Goal: Task Accomplishment & Management: Manage account settings

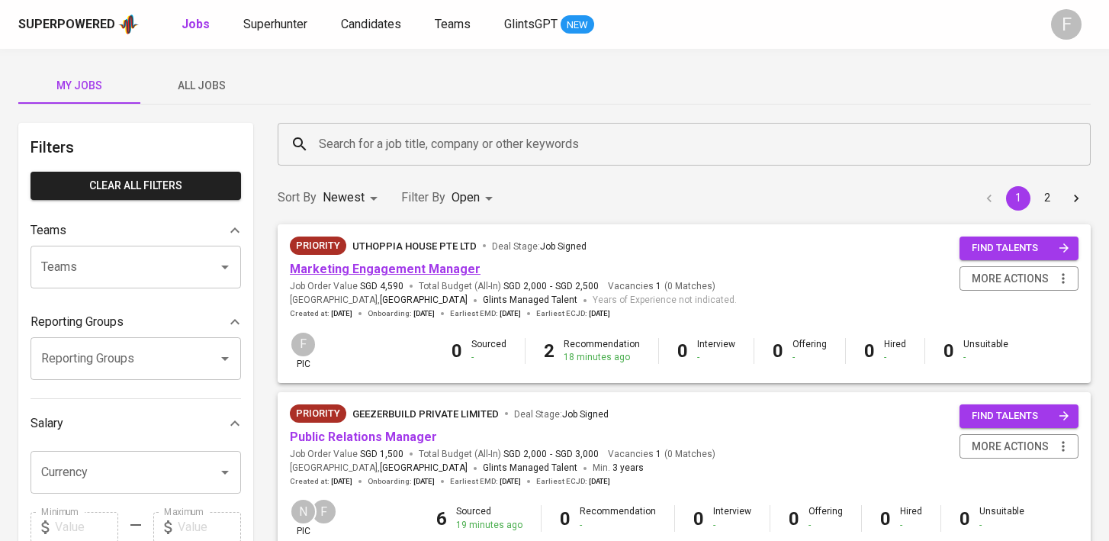
click at [442, 274] on link "Marketing Engagement Manager" at bounding box center [385, 269] width 191 height 14
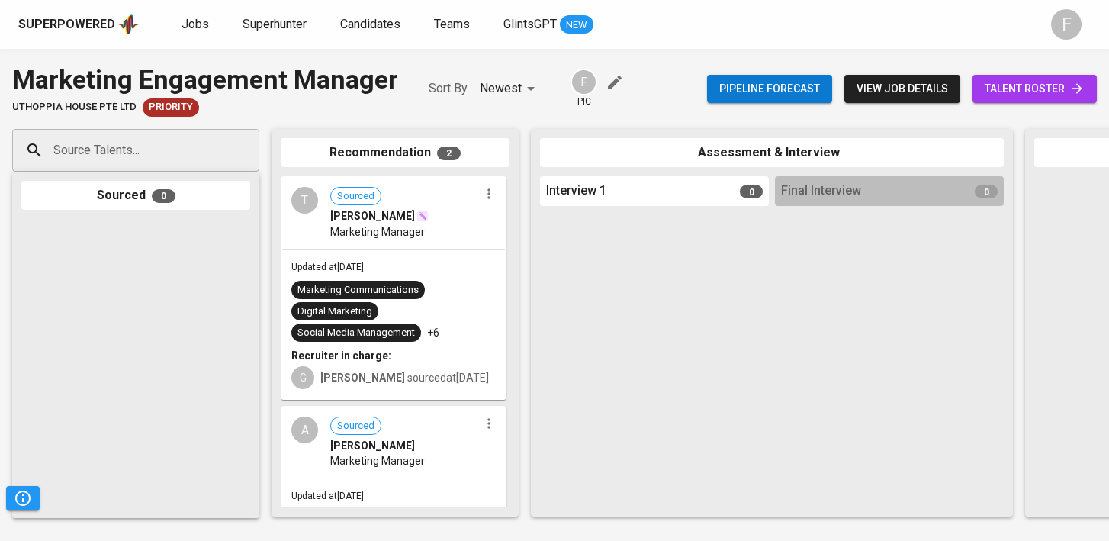
scroll to position [120, 0]
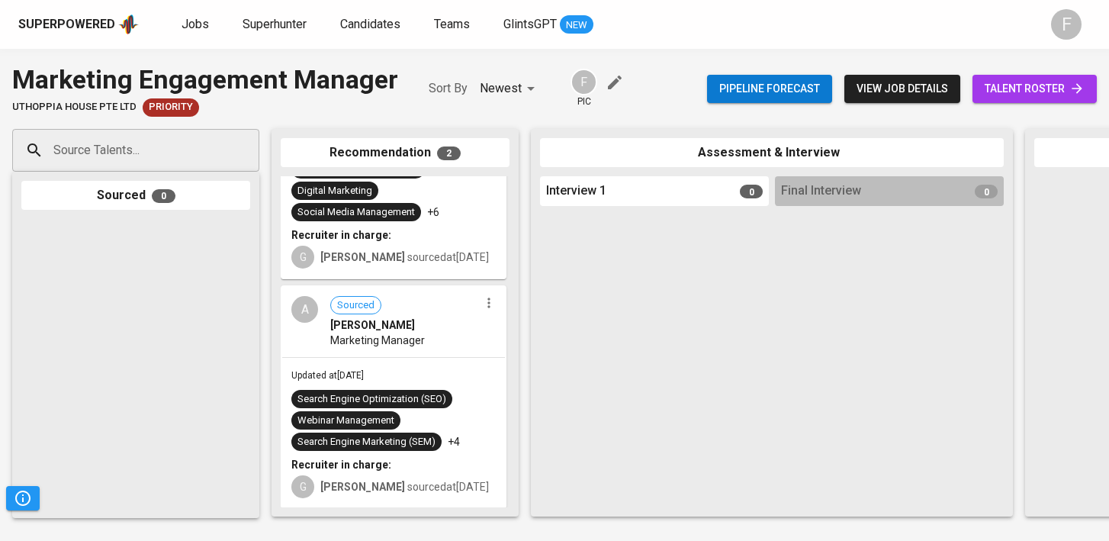
click at [1032, 83] on span "talent roster" at bounding box center [1034, 88] width 100 height 19
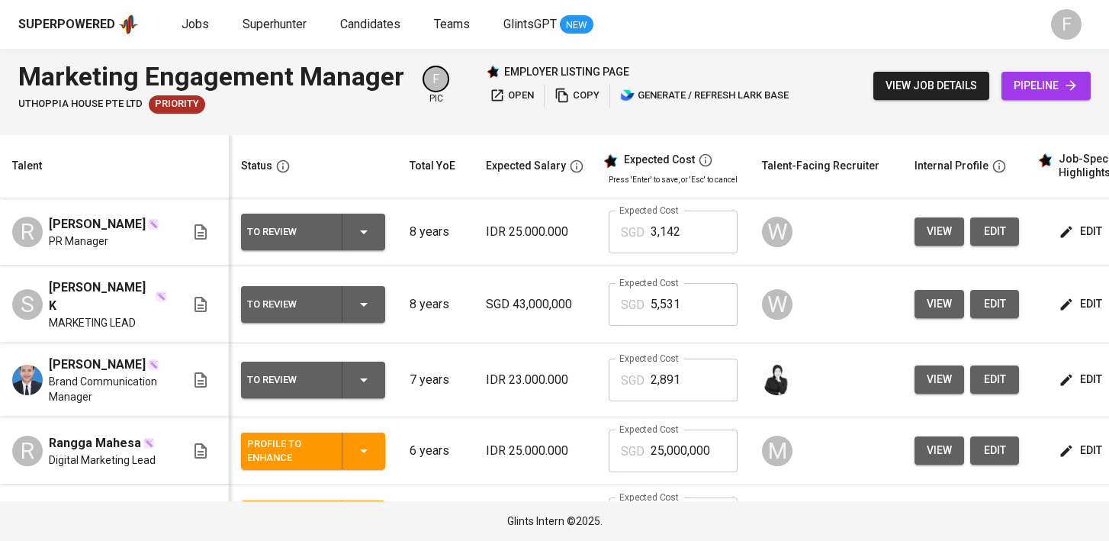
click at [365, 379] on icon "button" at bounding box center [364, 380] width 8 height 4
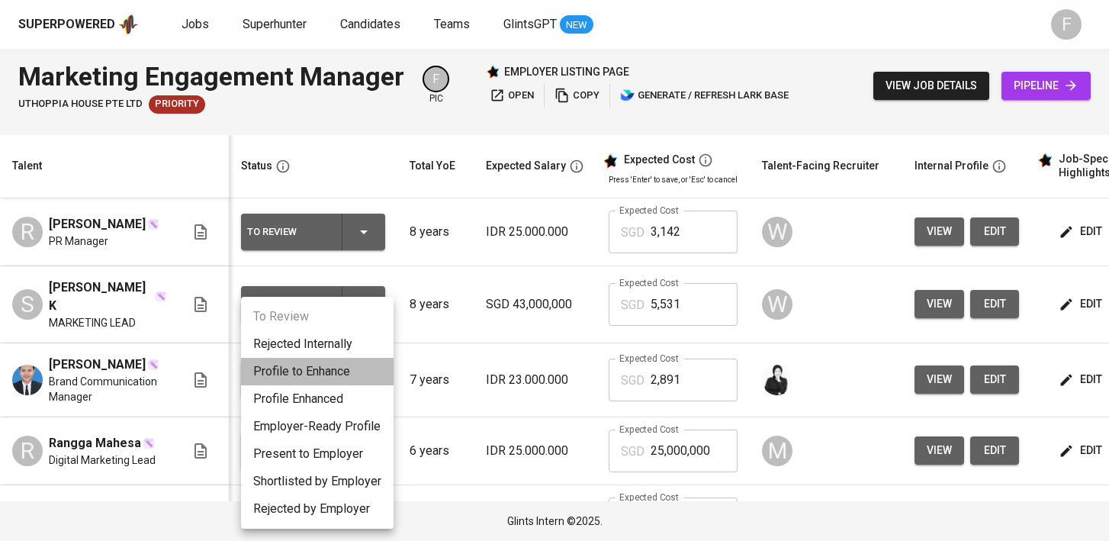
click at [344, 371] on li "Profile to Enhance" at bounding box center [317, 371] width 152 height 27
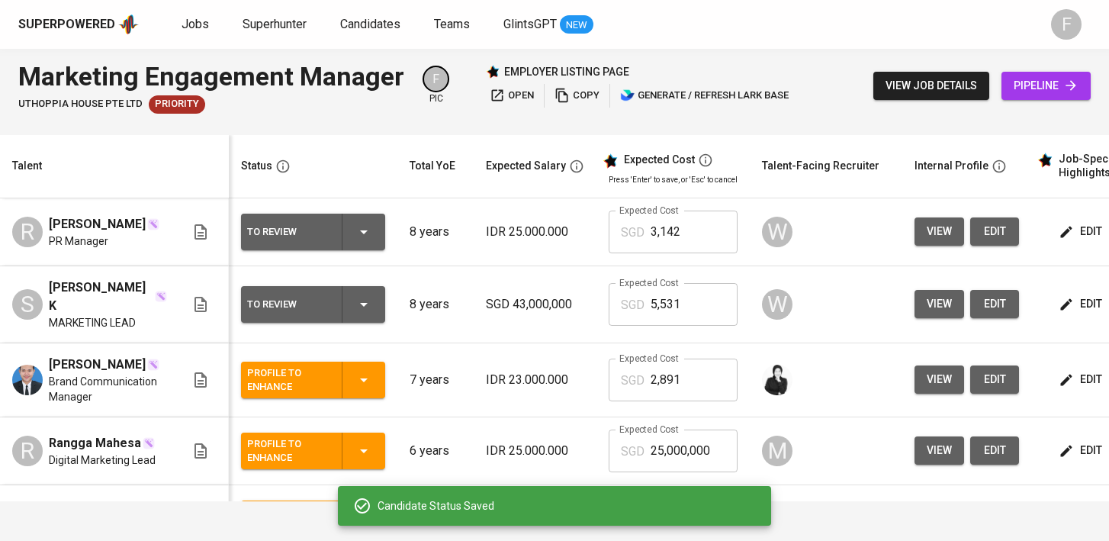
scroll to position [0, 207]
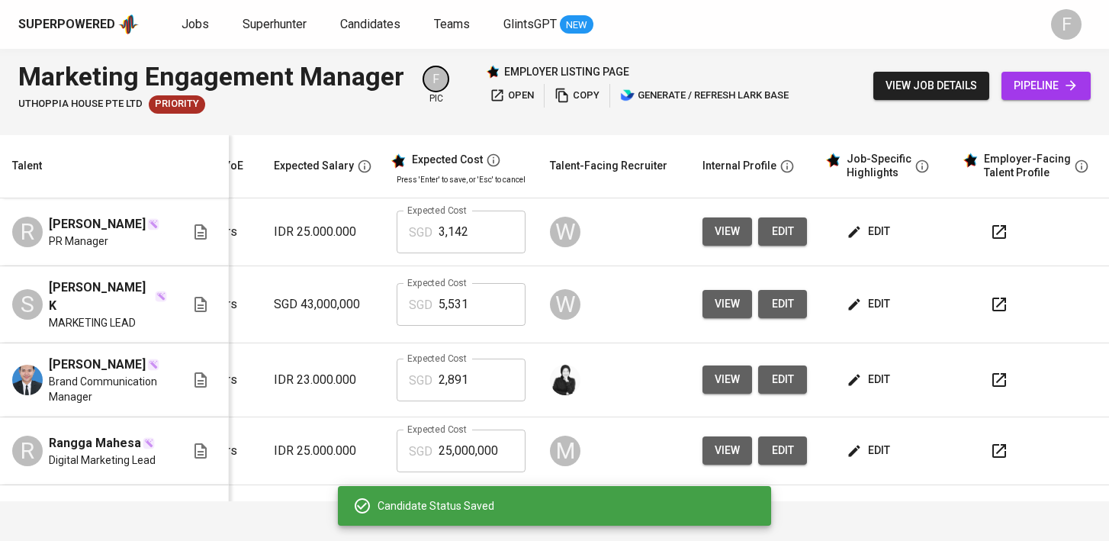
click at [870, 379] on span "edit" at bounding box center [869, 379] width 40 height 19
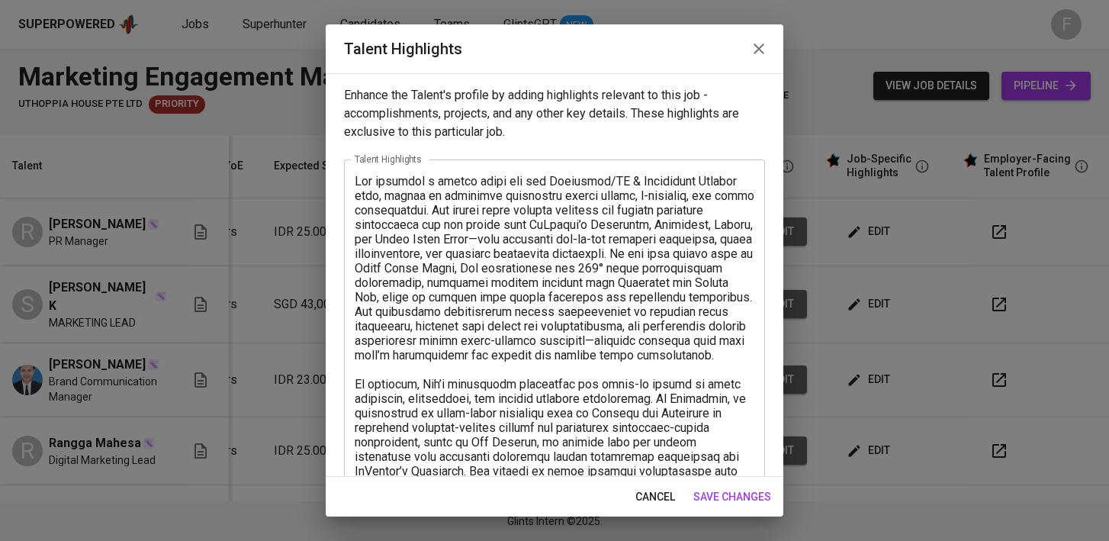
scroll to position [492, 0]
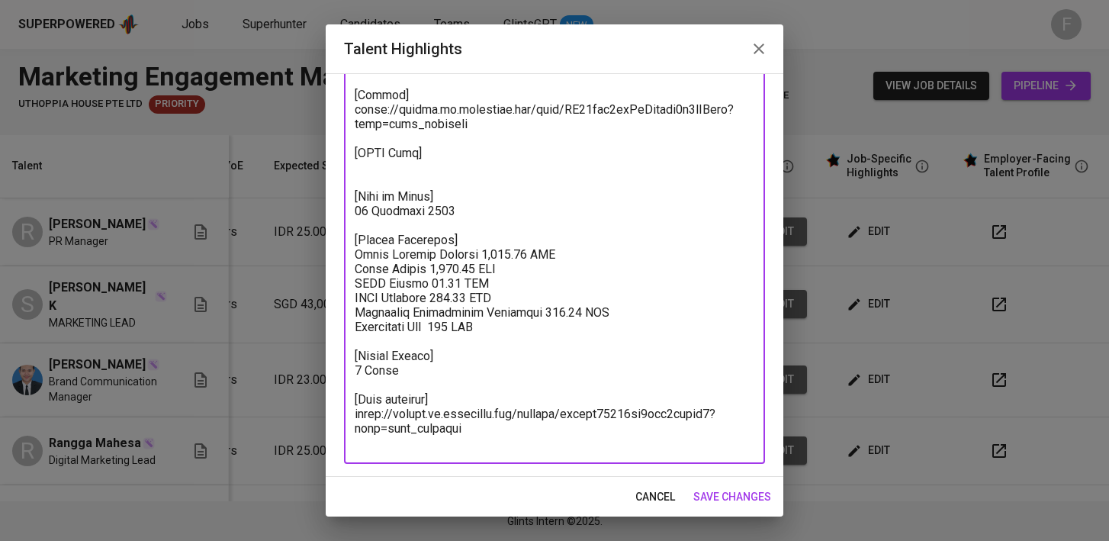
drag, startPoint x: 482, startPoint y: 420, endPoint x: 341, endPoint y: 390, distance: 144.2
click at [341, 390] on div "Enhance the Talent's profile by adding highlights relevant to this job - accomp…" at bounding box center [554, 274] width 457 height 403
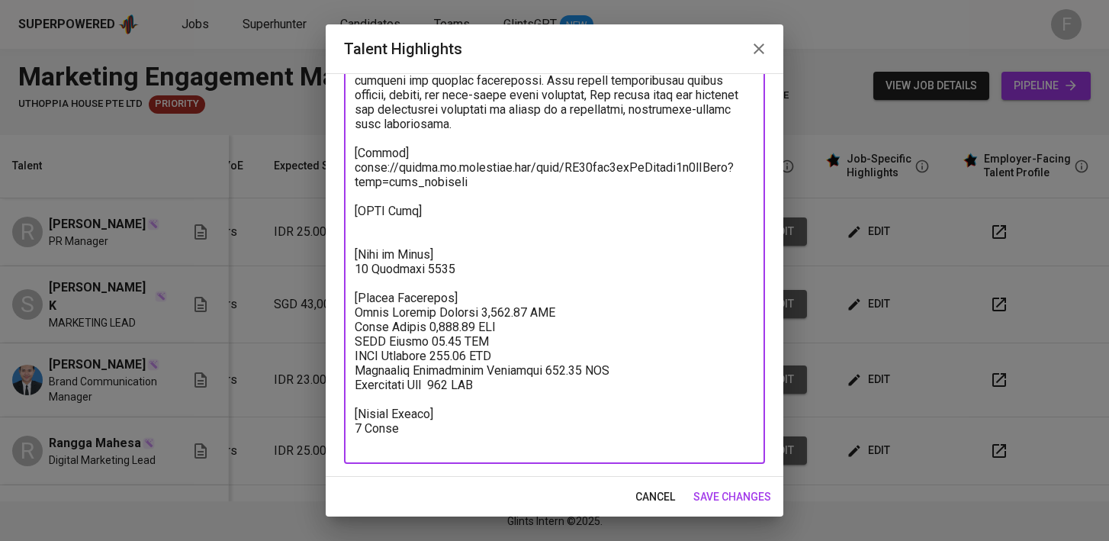
scroll to position [434, 0]
type textarea "Adi presents a strong match for the Marketing/PR & Engagement Manager role, bac…"
click at [751, 499] on span "save changes" at bounding box center [732, 496] width 78 height 19
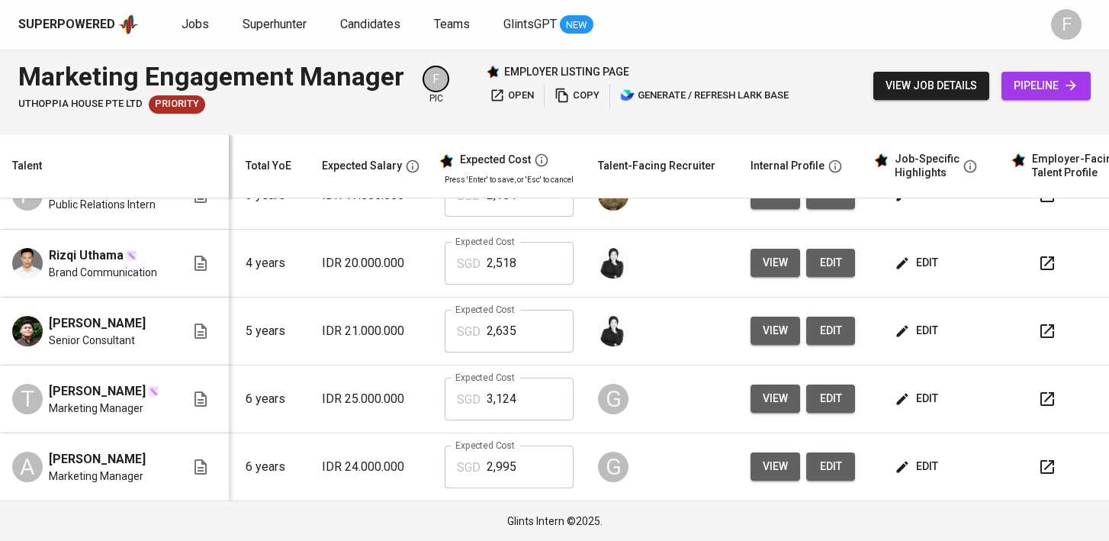
scroll to position [0, 207]
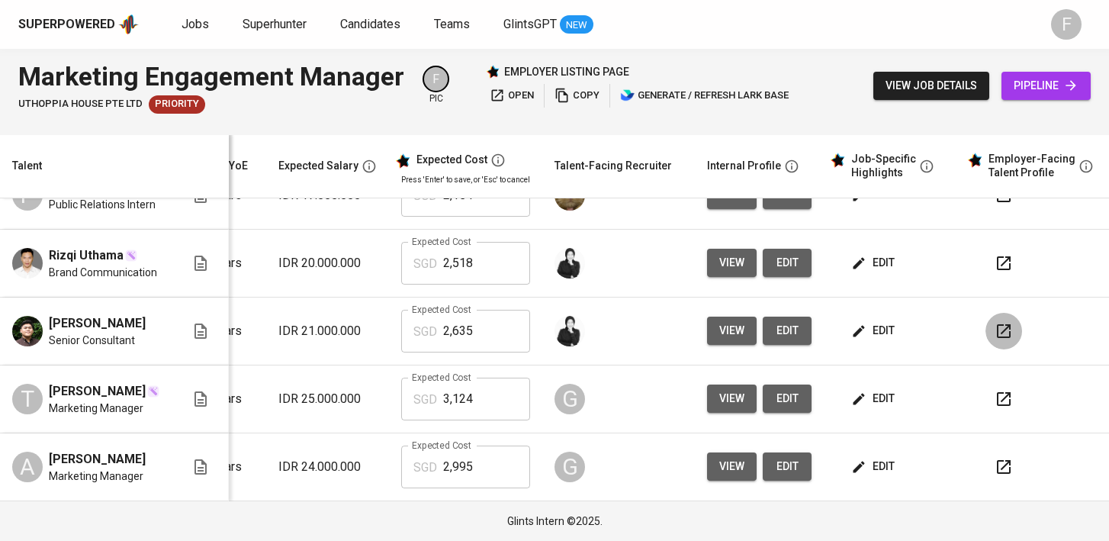
click at [1003, 323] on icon "button" at bounding box center [1003, 331] width 18 height 18
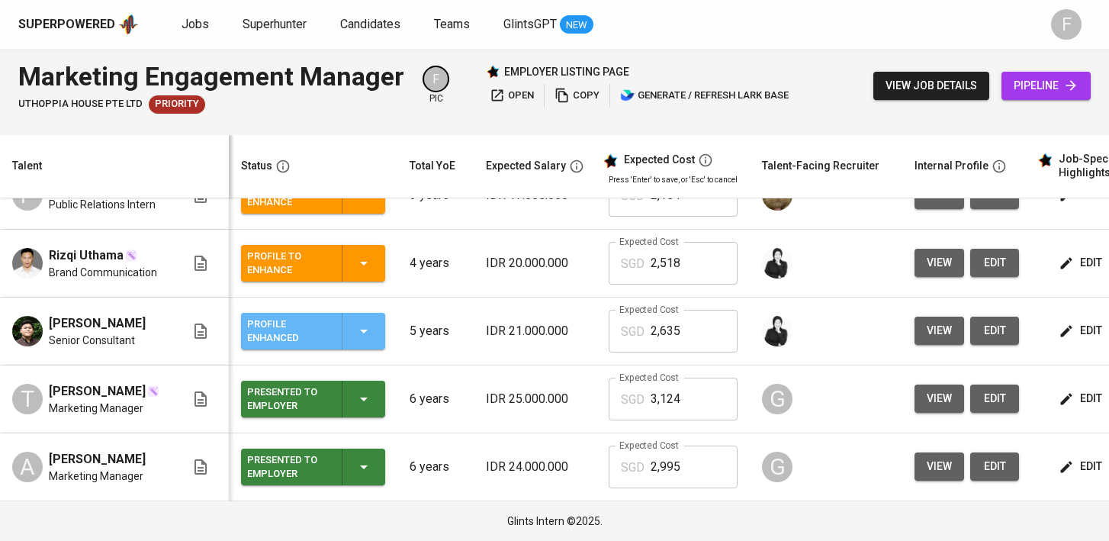
click at [361, 335] on div "Profile Enhanced" at bounding box center [313, 331] width 132 height 37
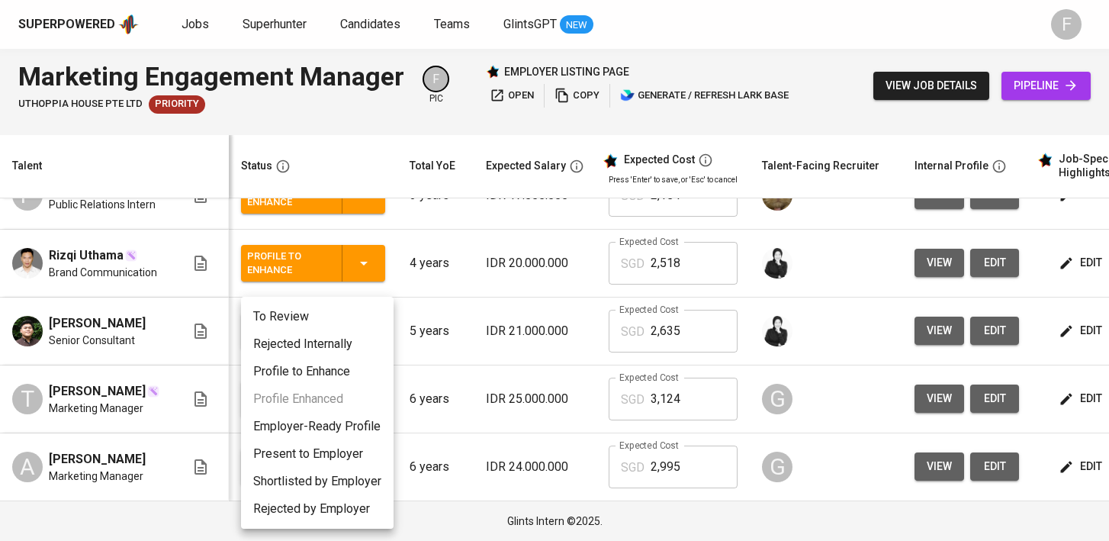
click at [326, 453] on li "Present to Employer" at bounding box center [317, 453] width 152 height 27
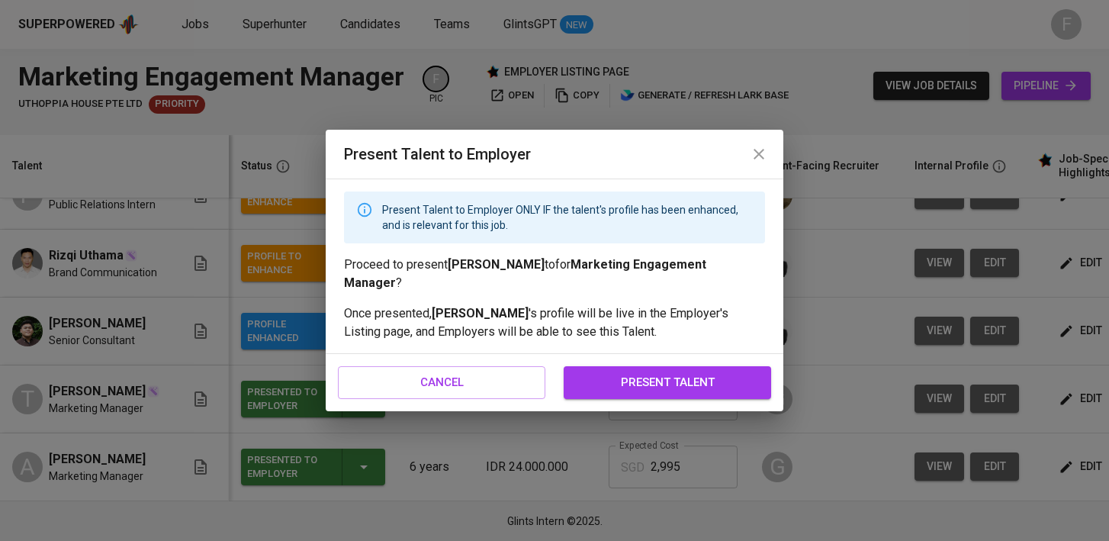
click at [630, 372] on span "present talent" at bounding box center [667, 382] width 174 height 20
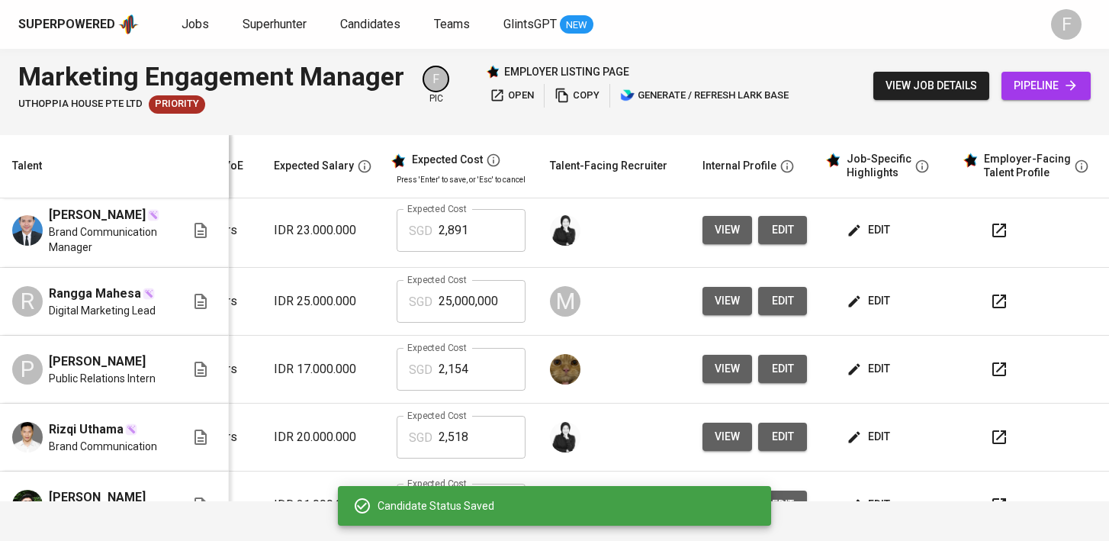
click at [990, 441] on icon "button" at bounding box center [999, 437] width 18 height 18
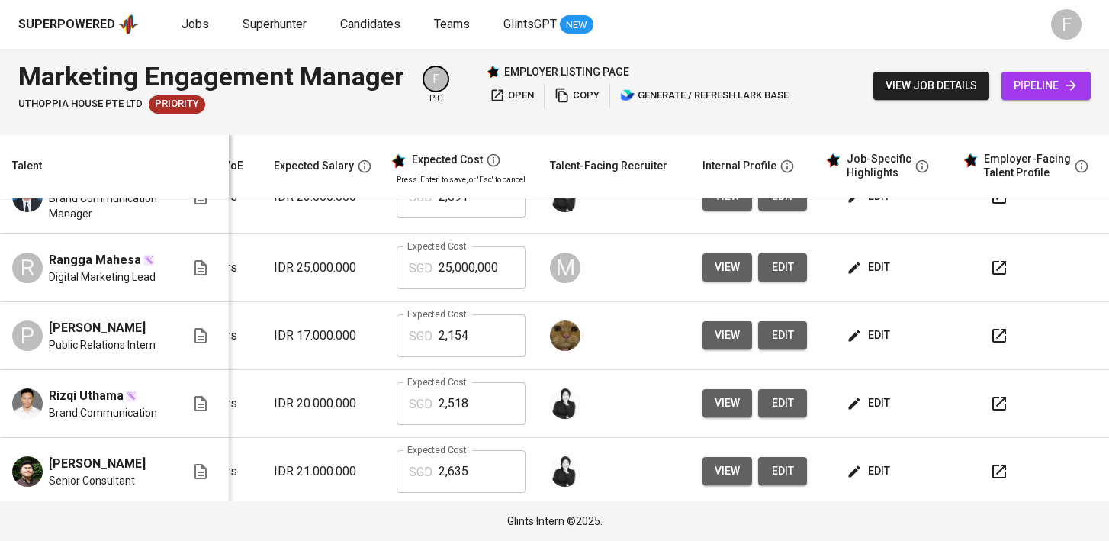
click at [990, 343] on icon "button" at bounding box center [999, 335] width 18 height 18
click at [863, 345] on span "edit" at bounding box center [869, 335] width 40 height 19
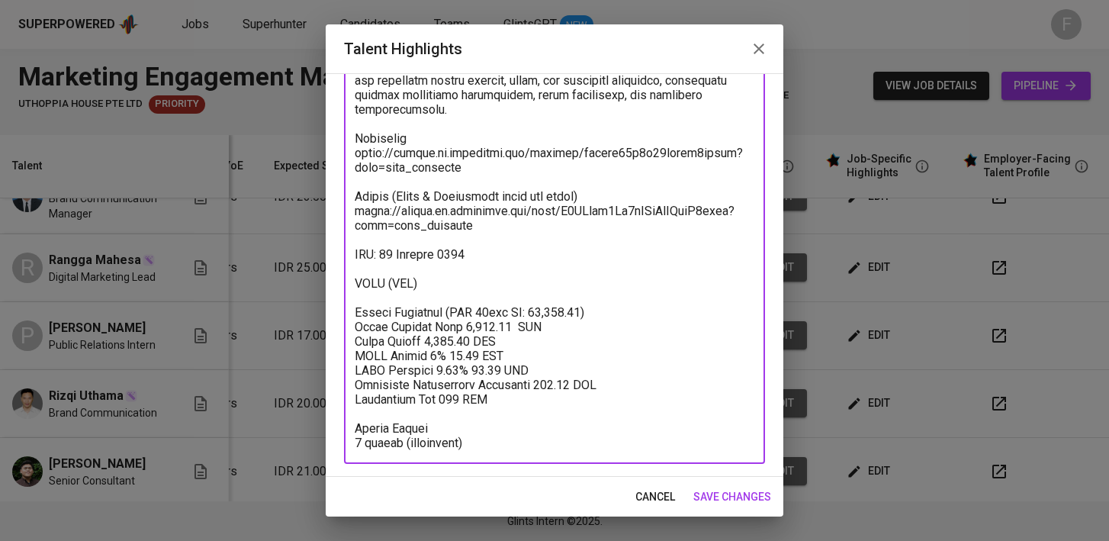
drag, startPoint x: 480, startPoint y: 173, endPoint x: 347, endPoint y: 131, distance: 139.9
click at [347, 130] on div "x Talent Highlights" at bounding box center [554, 58] width 421 height 811
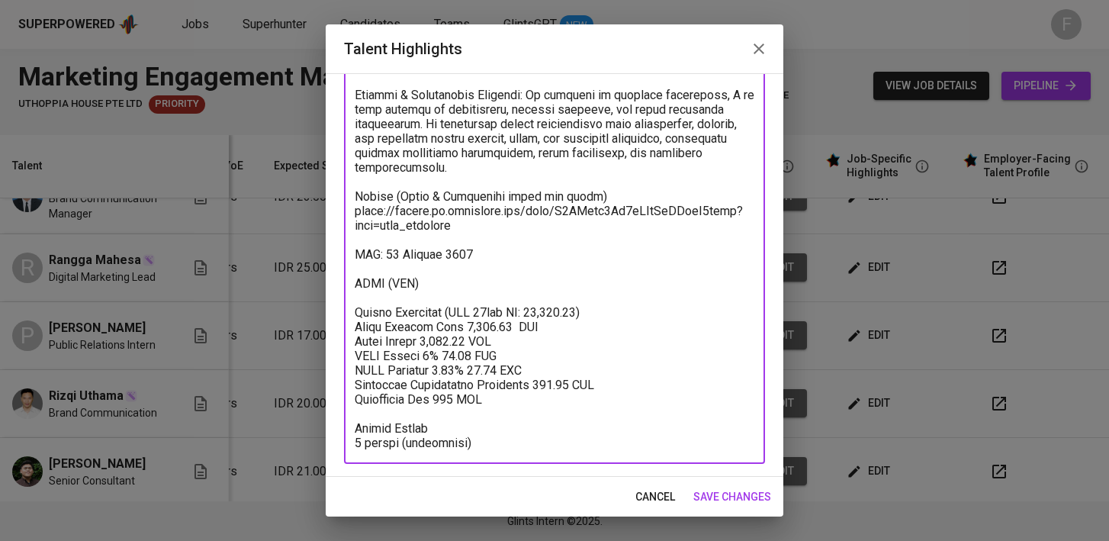
type textarea "PR & Marketing Experience: Pandu is a professional in Public Relations and Mark…"
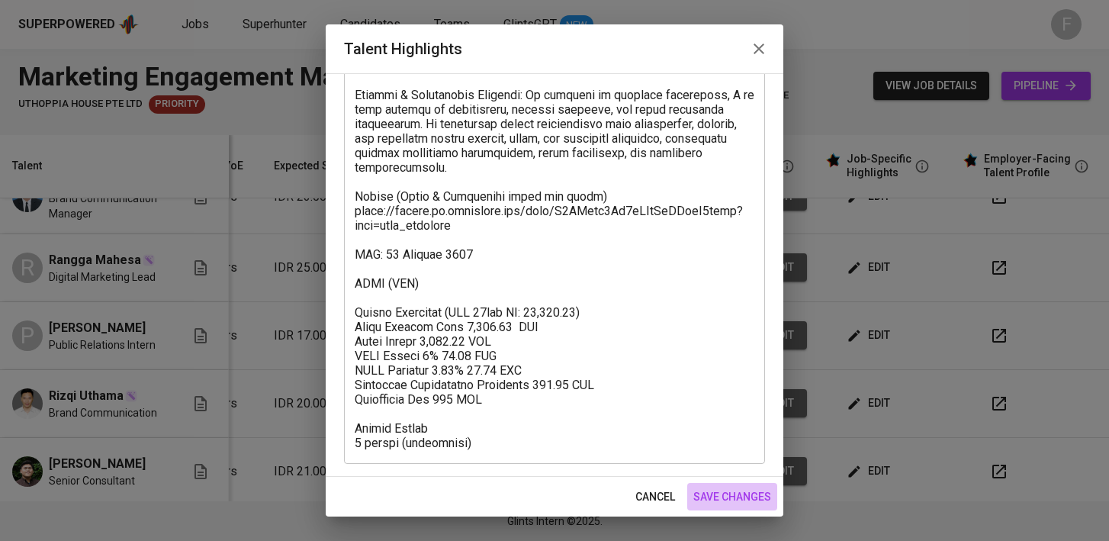
click at [722, 490] on span "save changes" at bounding box center [732, 496] width 78 height 19
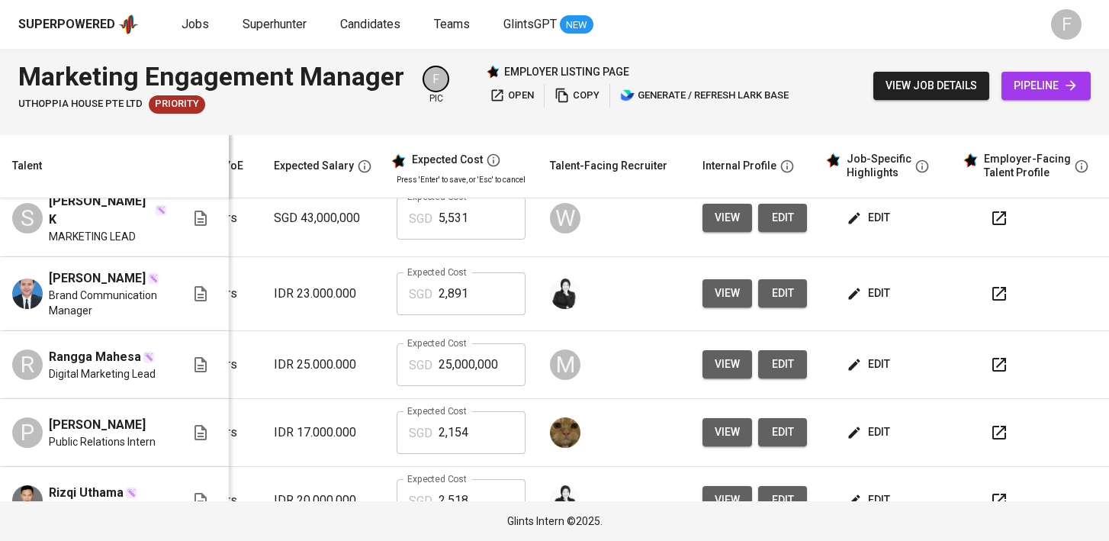
click at [996, 377] on button "button" at bounding box center [999, 364] width 37 height 37
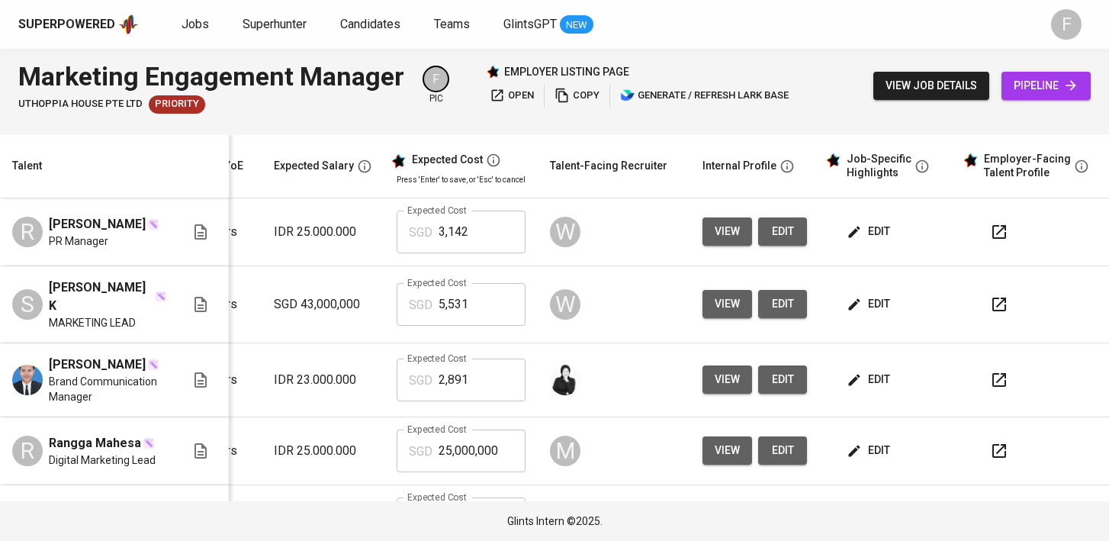
click at [990, 304] on icon "button" at bounding box center [999, 304] width 18 height 18
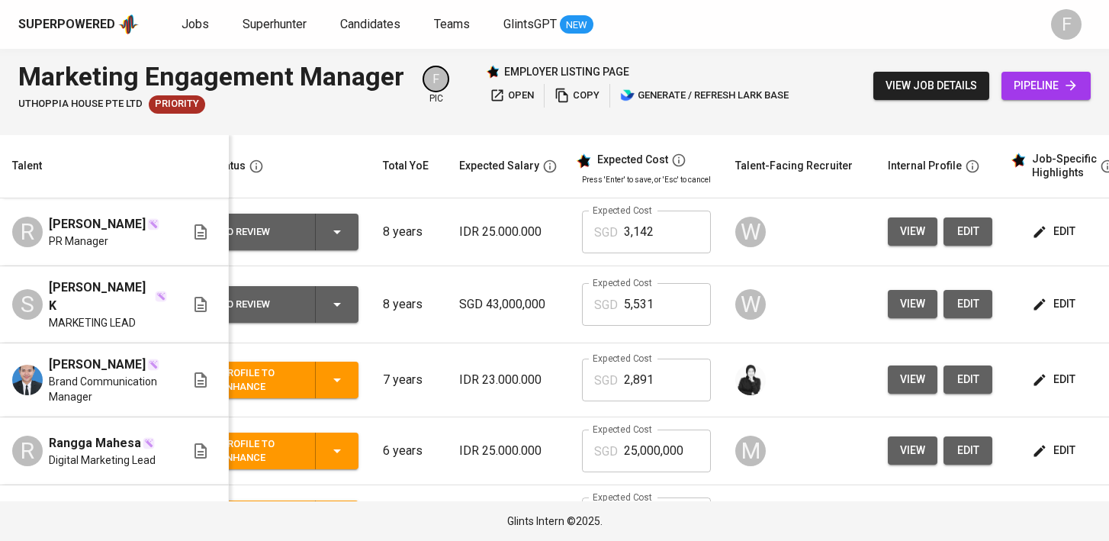
scroll to position [0, 207]
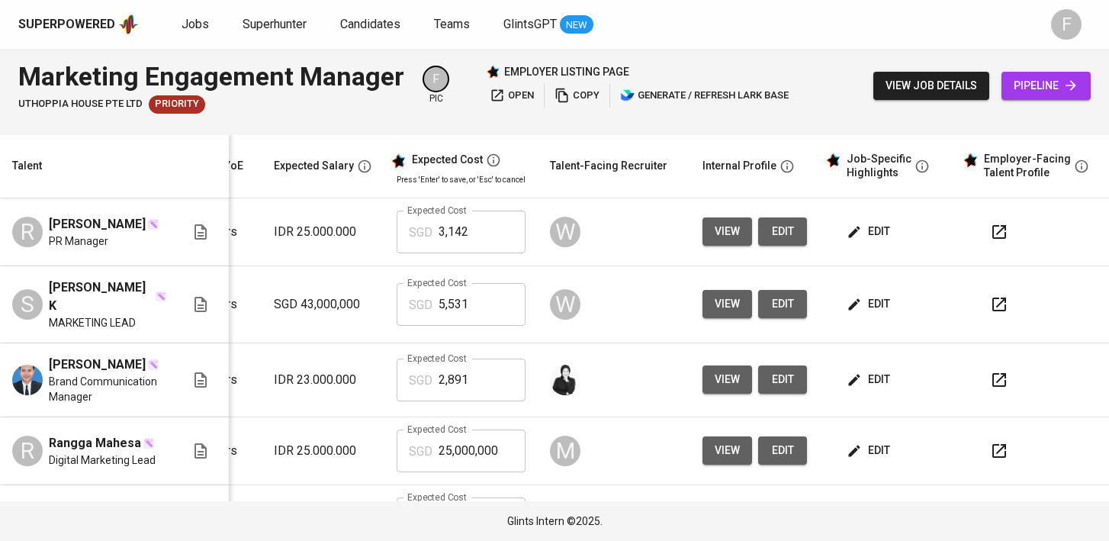
click at [994, 230] on icon "button" at bounding box center [999, 232] width 18 height 18
click at [996, 380] on button "button" at bounding box center [999, 379] width 37 height 37
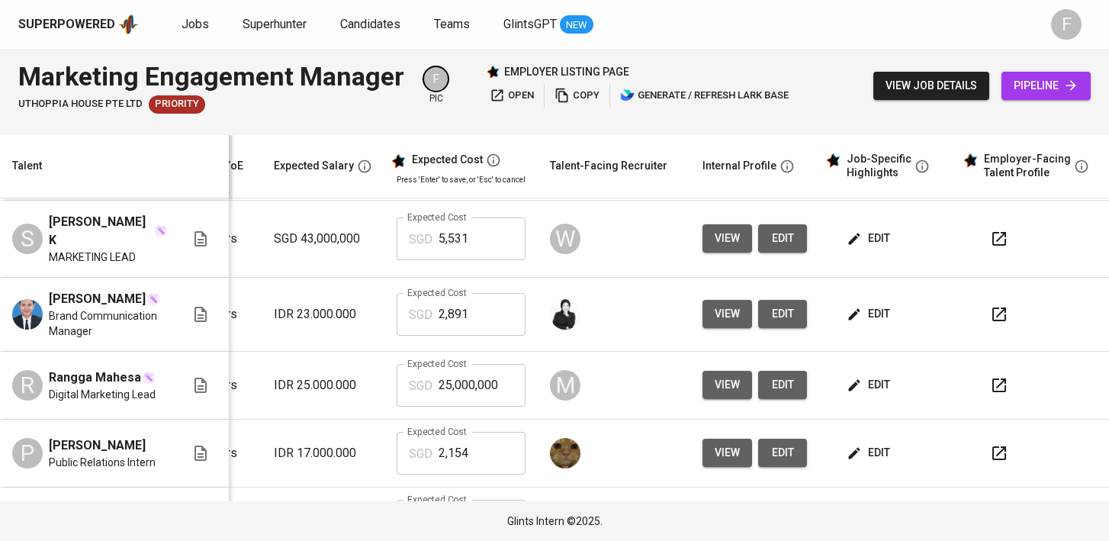
scroll to position [68, 220]
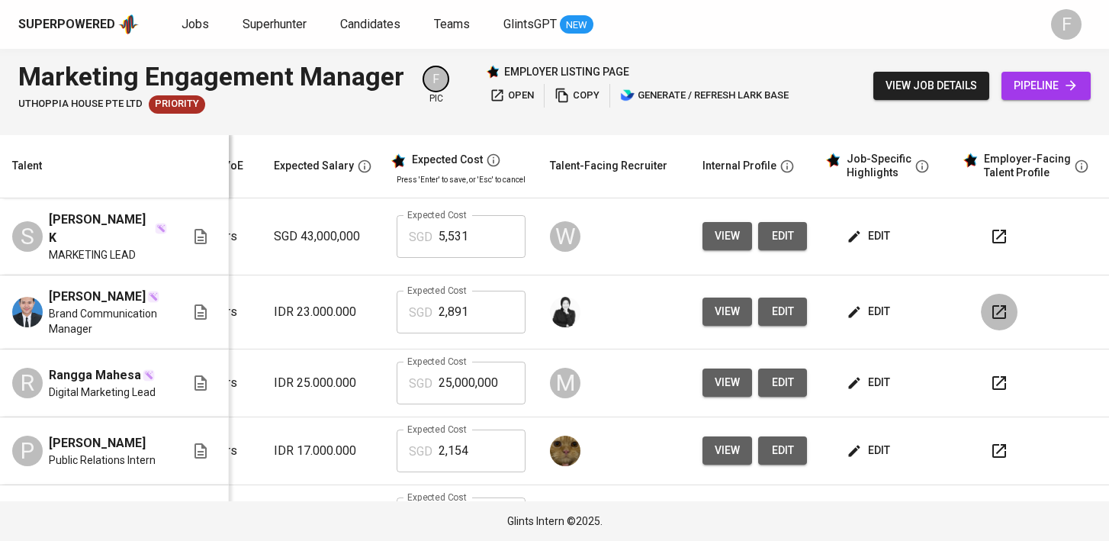
click at [994, 325] on button "button" at bounding box center [999, 312] width 37 height 37
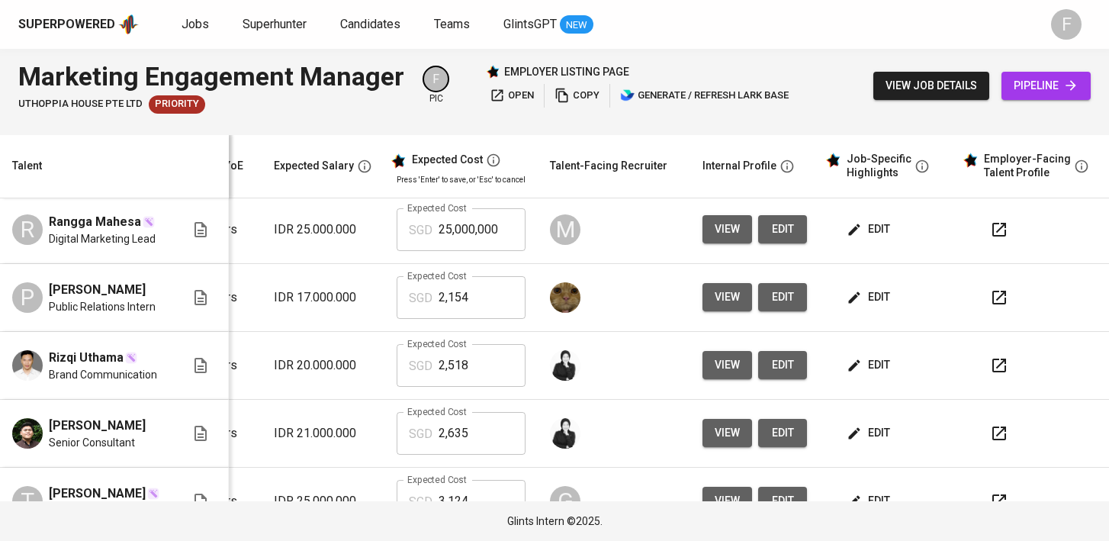
scroll to position [236, 220]
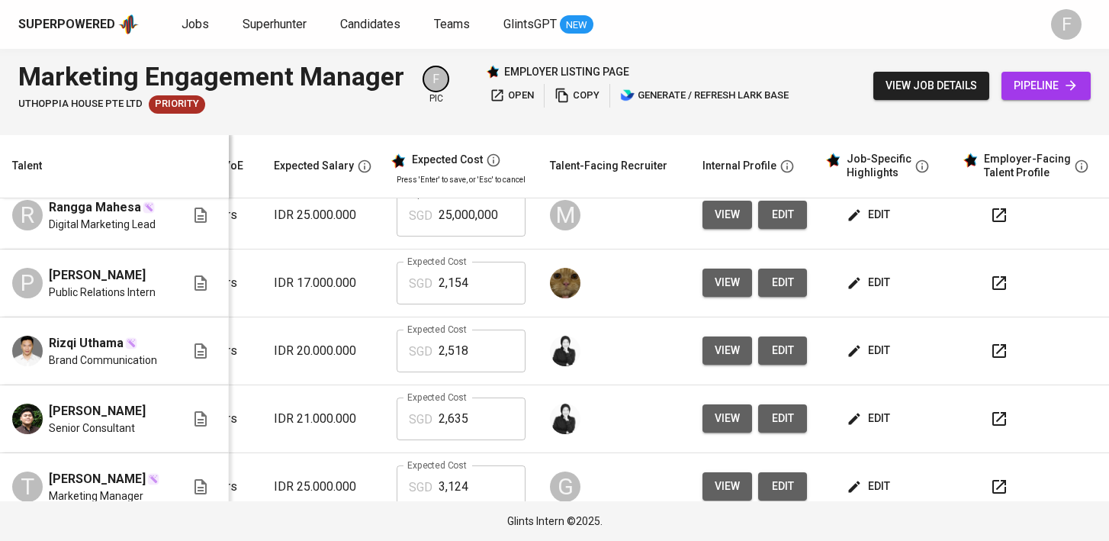
click at [994, 358] on icon "button" at bounding box center [999, 351] width 18 height 18
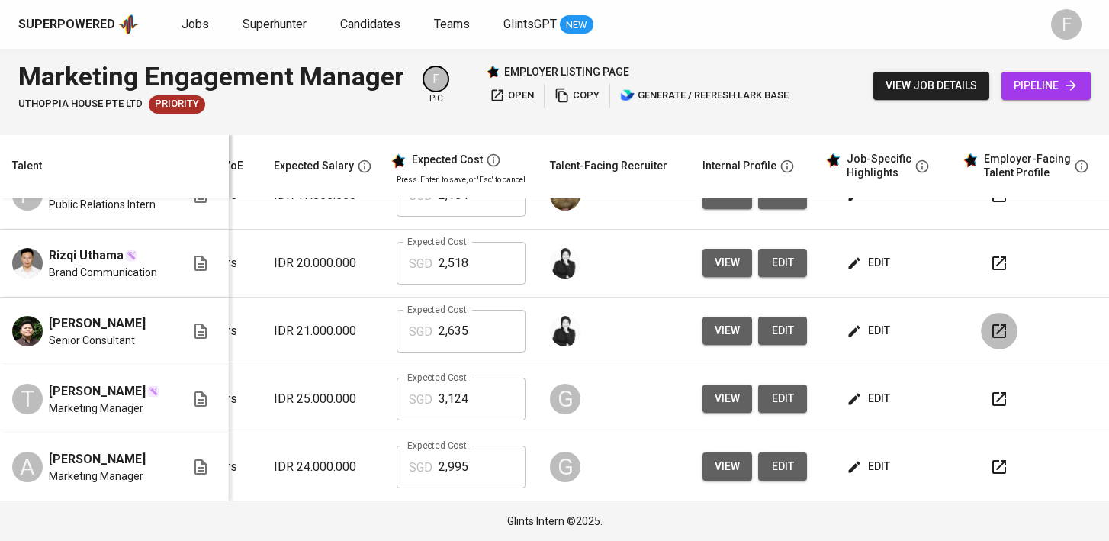
click at [990, 322] on icon "button" at bounding box center [999, 331] width 18 height 18
click at [992, 468] on icon "button" at bounding box center [999, 467] width 14 height 14
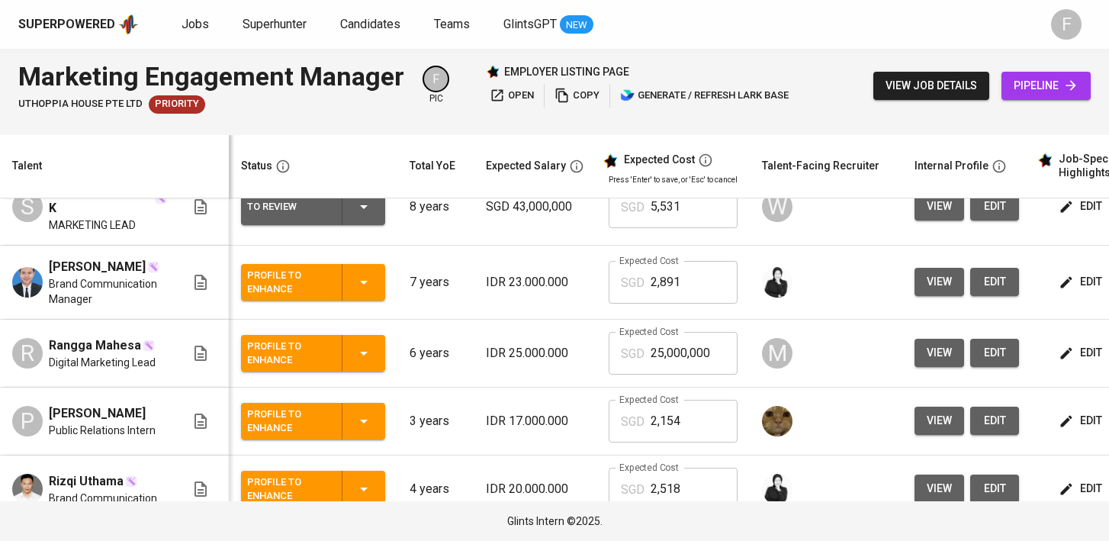
scroll to position [0, 207]
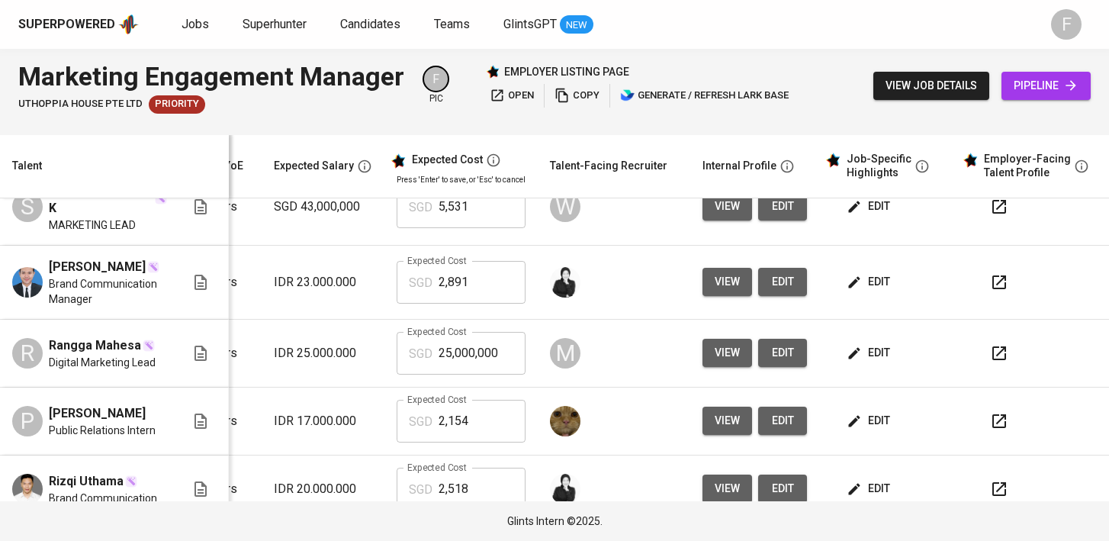
click at [991, 361] on icon "button" at bounding box center [999, 353] width 18 height 18
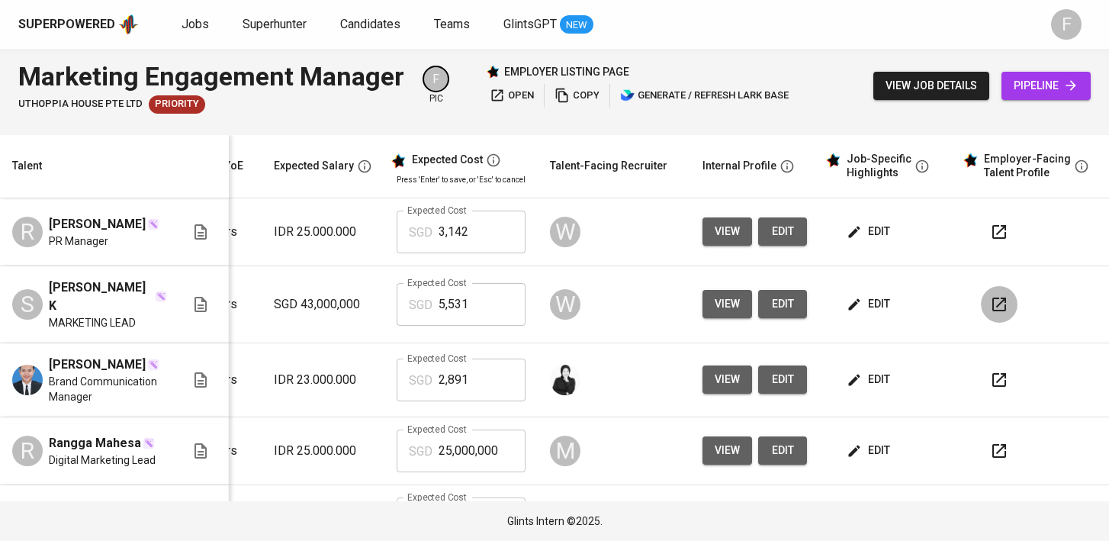
click at [990, 303] on icon "button" at bounding box center [999, 304] width 18 height 18
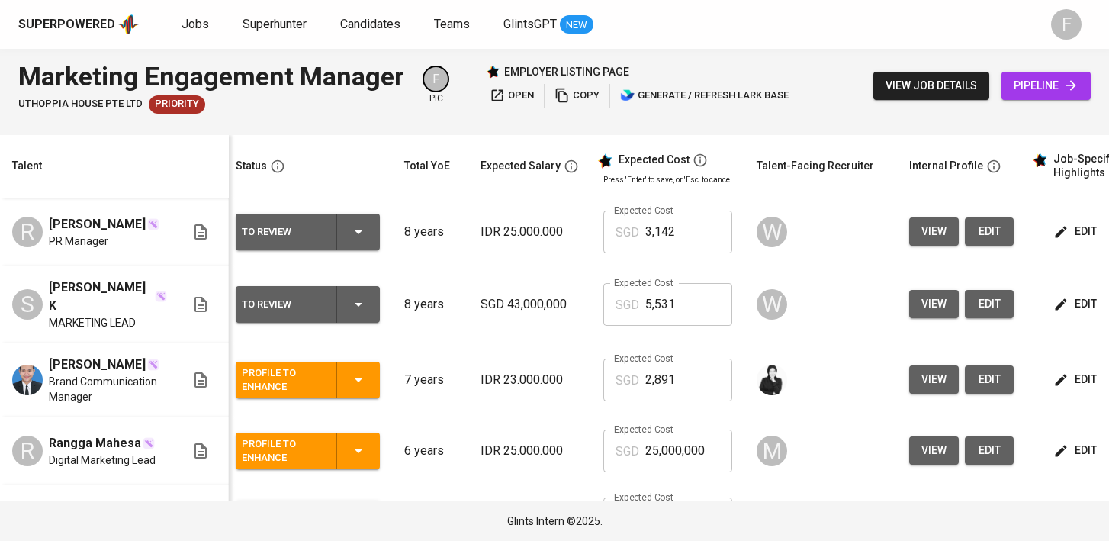
scroll to position [0, 0]
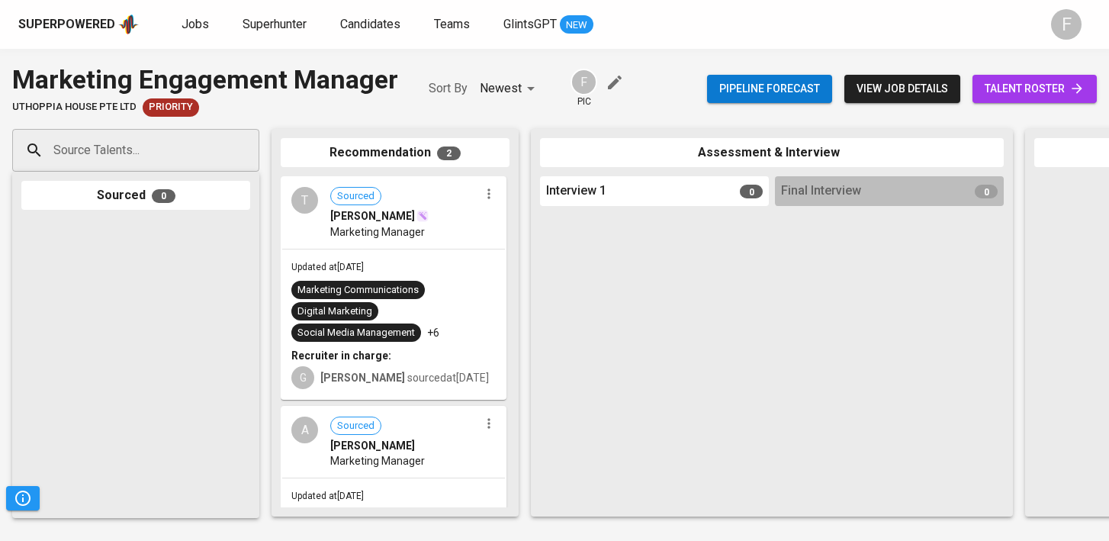
click at [1027, 98] on link "talent roster" at bounding box center [1034, 89] width 124 height 28
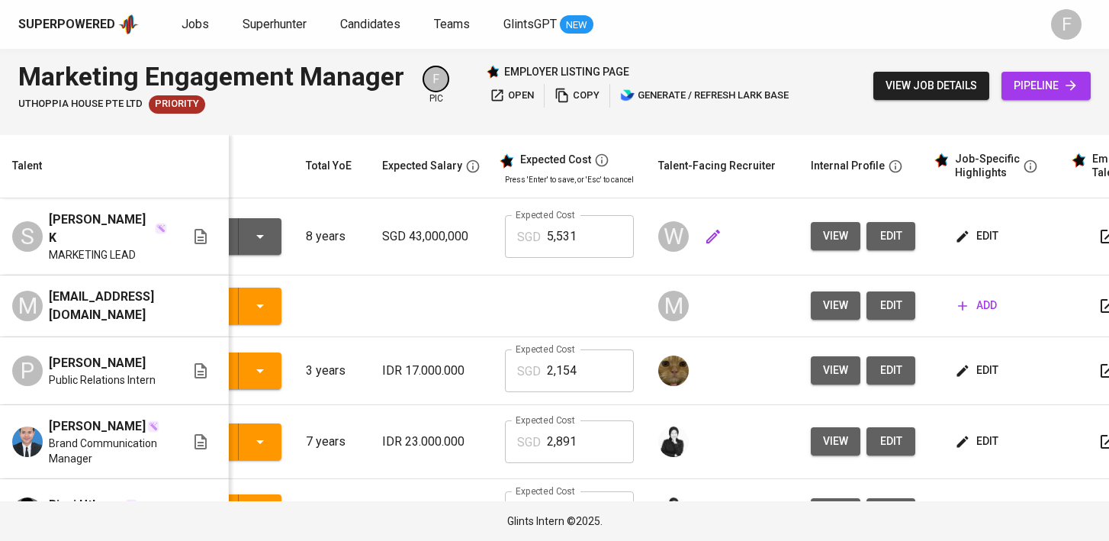
scroll to position [0, 197]
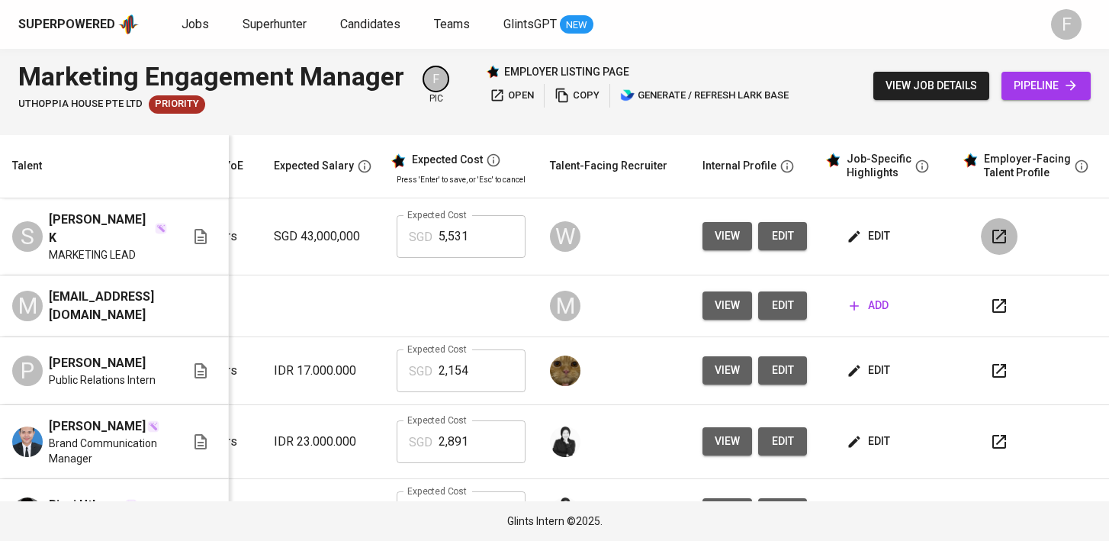
click at [990, 233] on icon "button" at bounding box center [999, 236] width 18 height 18
click at [871, 233] on span "edit" at bounding box center [869, 235] width 40 height 19
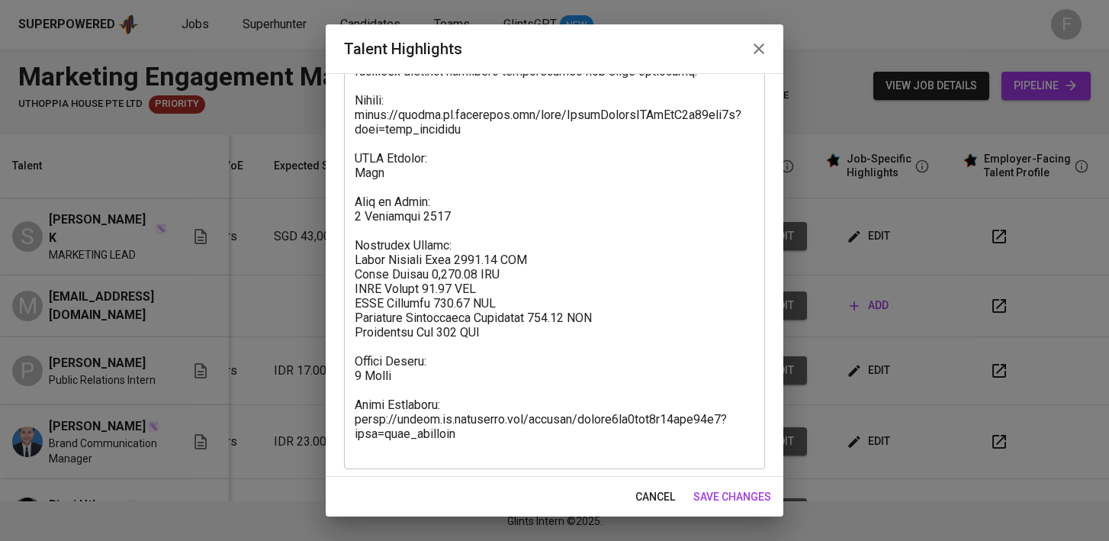
scroll to position [550, 0]
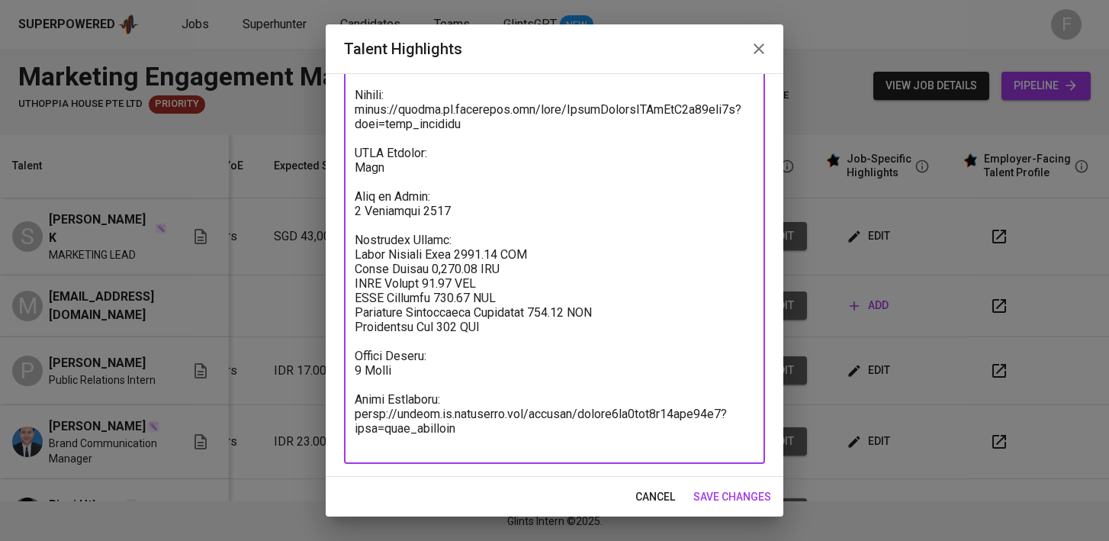
drag, startPoint x: 481, startPoint y: 446, endPoint x: 352, endPoint y: 402, distance: 137.0
click at [352, 402] on div "x Talent Highlights" at bounding box center [554, 37] width 421 height 854
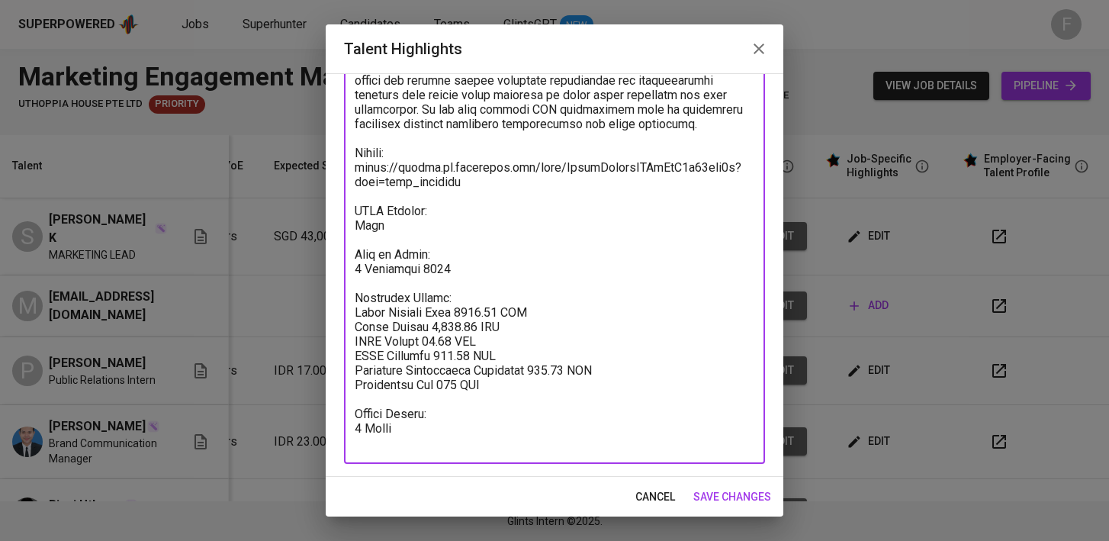
scroll to position [492, 0]
type textarea "Satya has around seven years of professional experience with a strong backgroun…"
click at [750, 498] on span "save changes" at bounding box center [732, 496] width 78 height 19
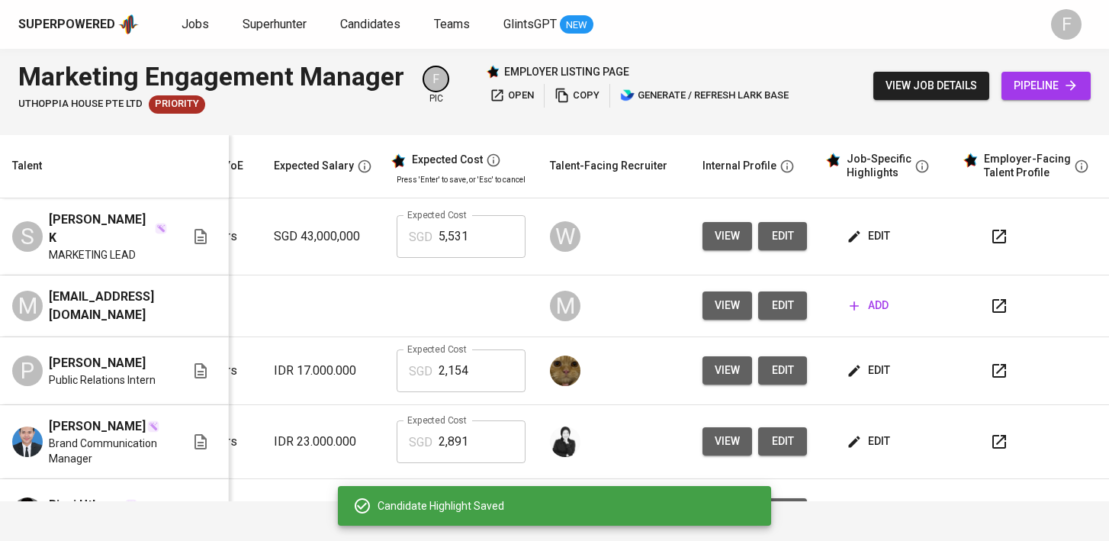
scroll to position [0, 0]
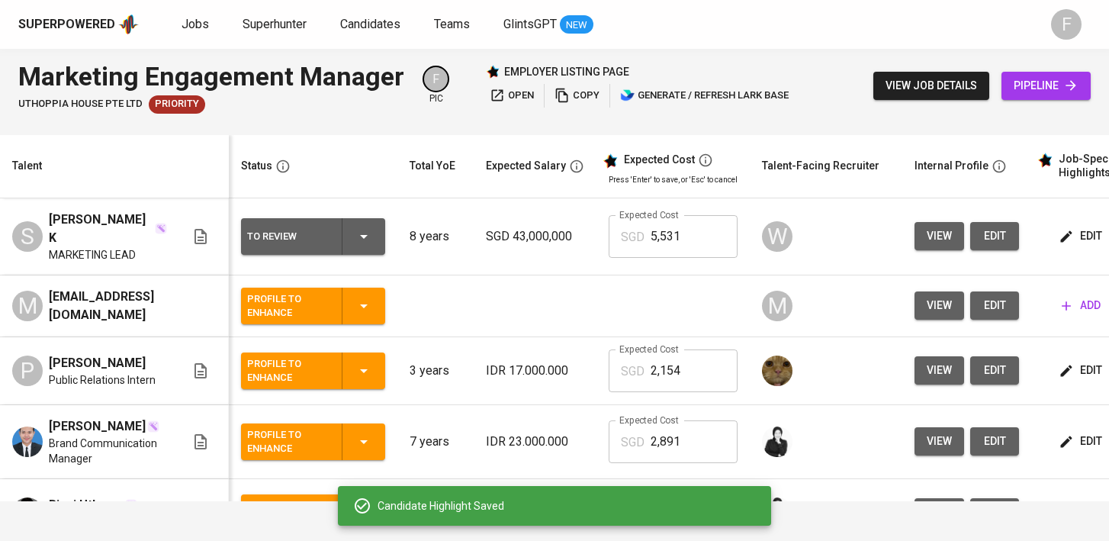
click at [373, 233] on icon "button" at bounding box center [364, 236] width 18 height 18
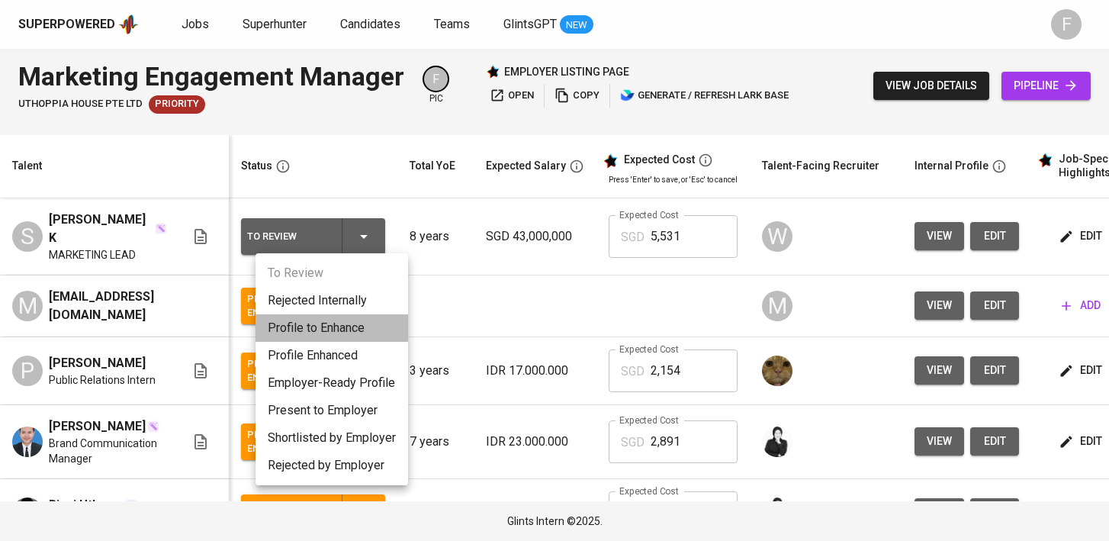
click at [358, 331] on li "Profile to Enhance" at bounding box center [331, 327] width 152 height 27
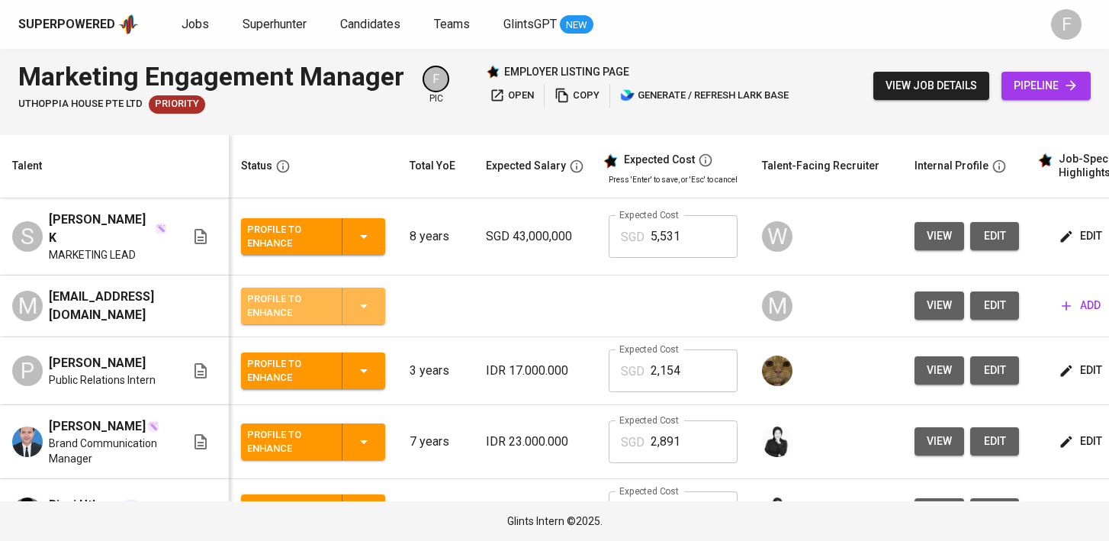
click at [373, 297] on icon "button" at bounding box center [364, 306] width 18 height 18
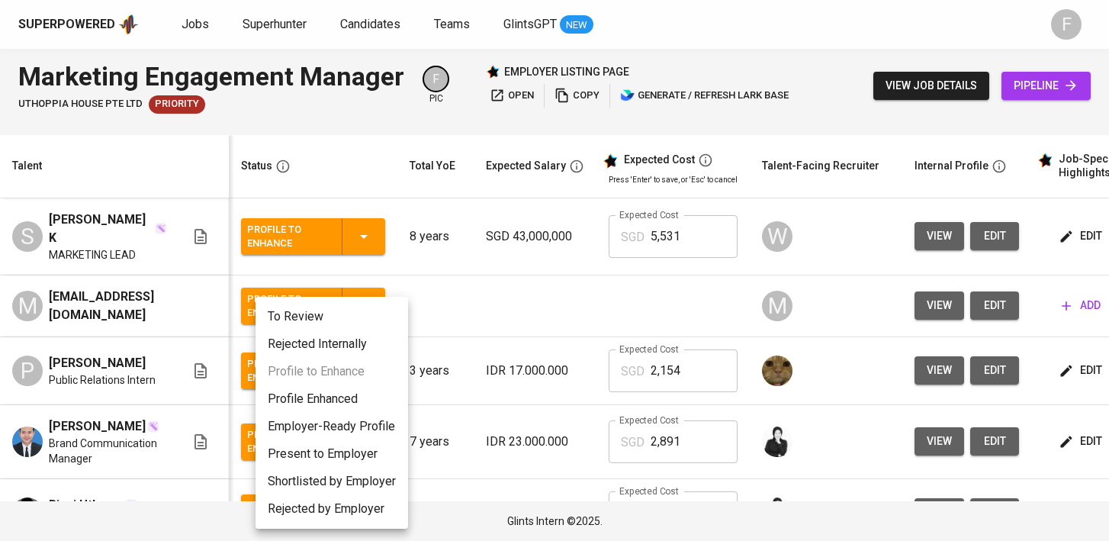
click at [480, 303] on div at bounding box center [554, 270] width 1109 height 541
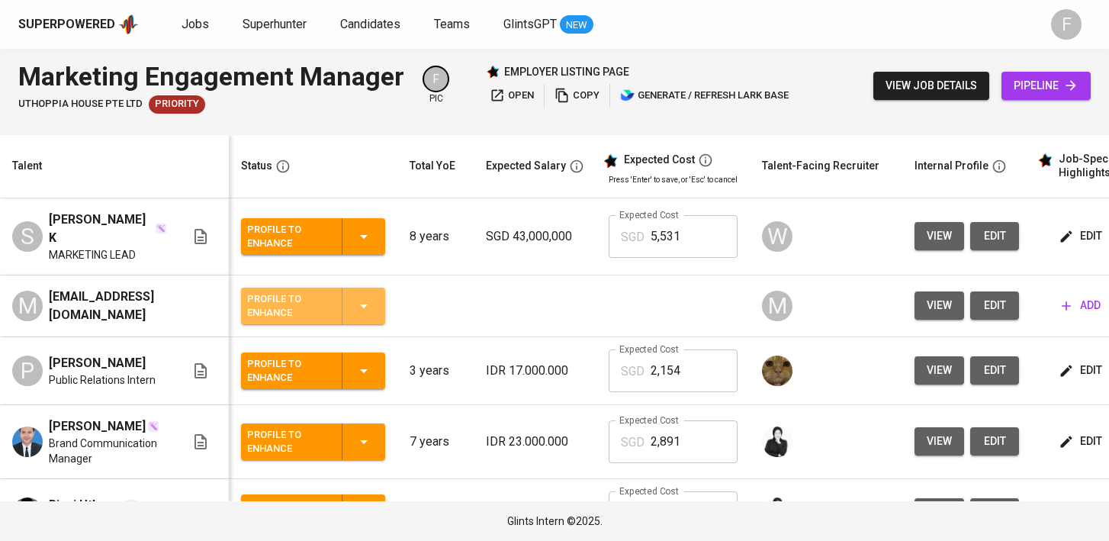
click at [373, 304] on icon "button" at bounding box center [364, 306] width 18 height 18
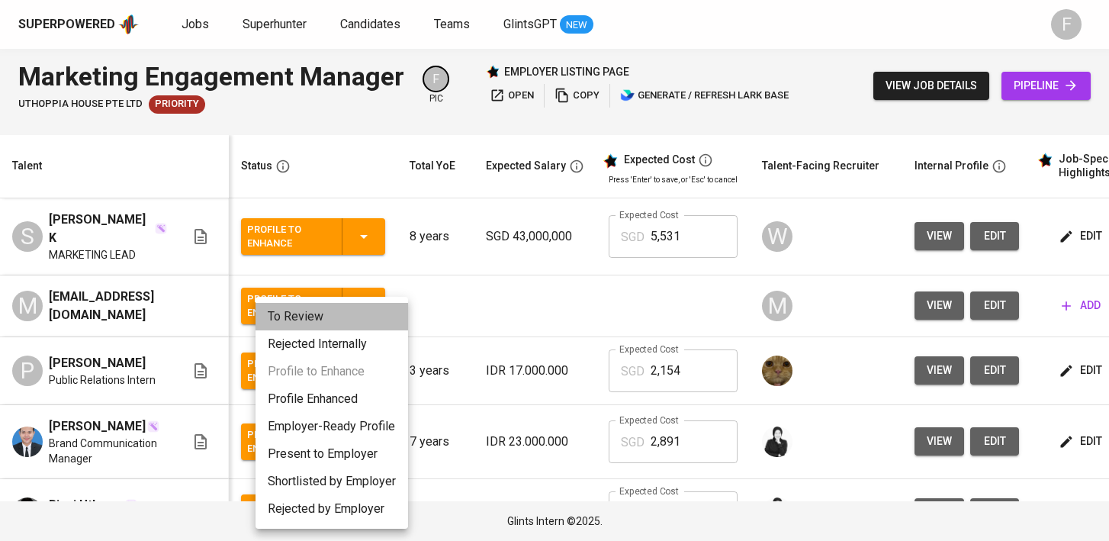
click at [314, 319] on li "To Review" at bounding box center [331, 316] width 152 height 27
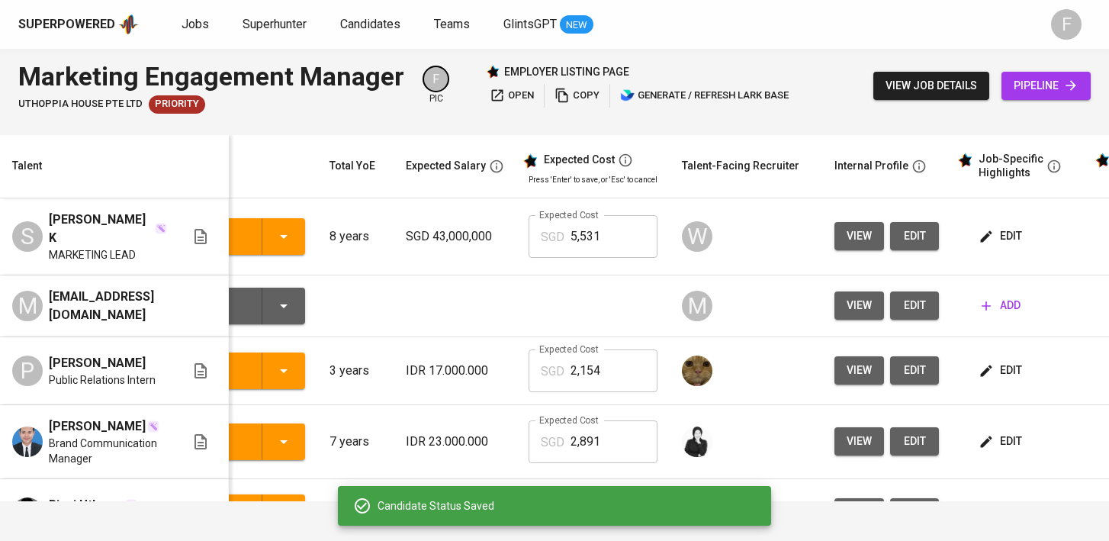
scroll to position [0, 222]
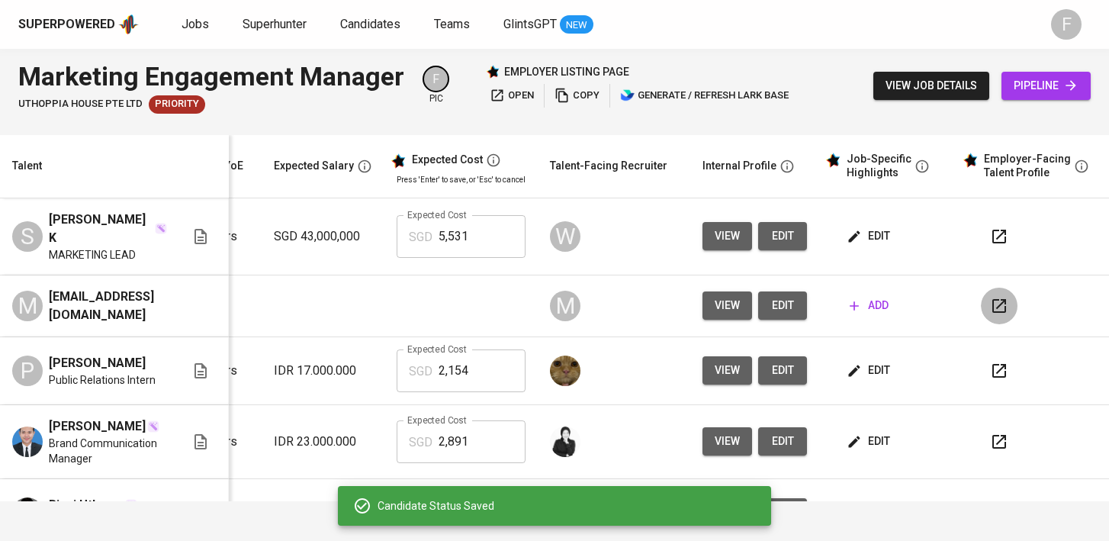
click at [997, 292] on button "button" at bounding box center [999, 305] width 37 height 37
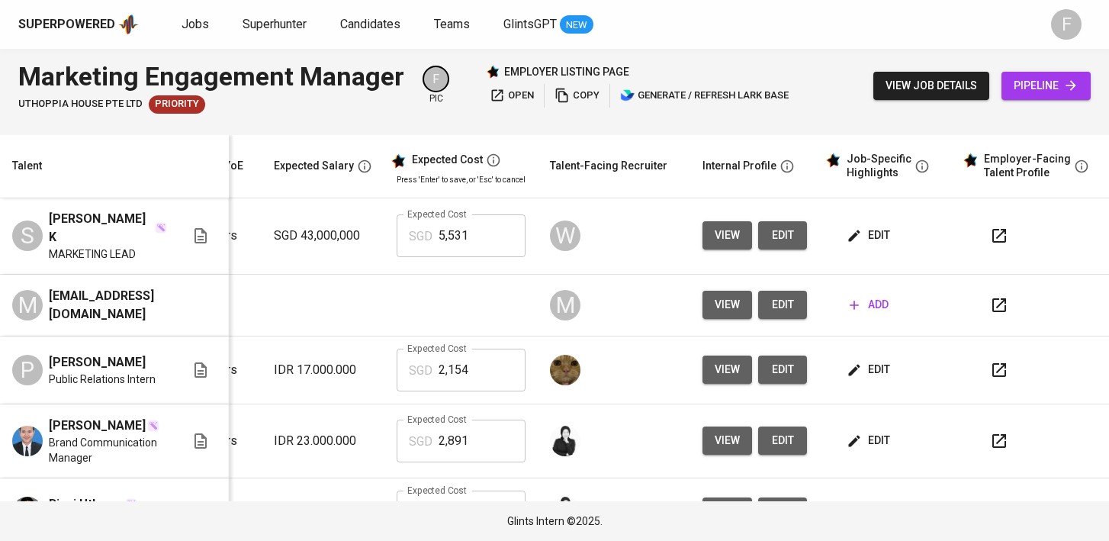
click at [981, 362] on button "button" at bounding box center [999, 370] width 37 height 37
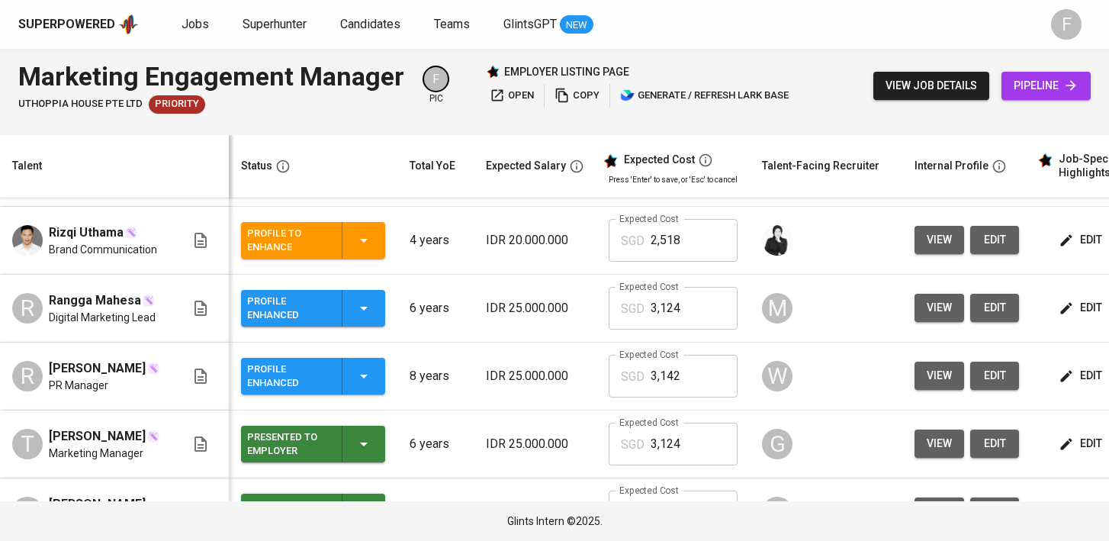
scroll to position [272, 36]
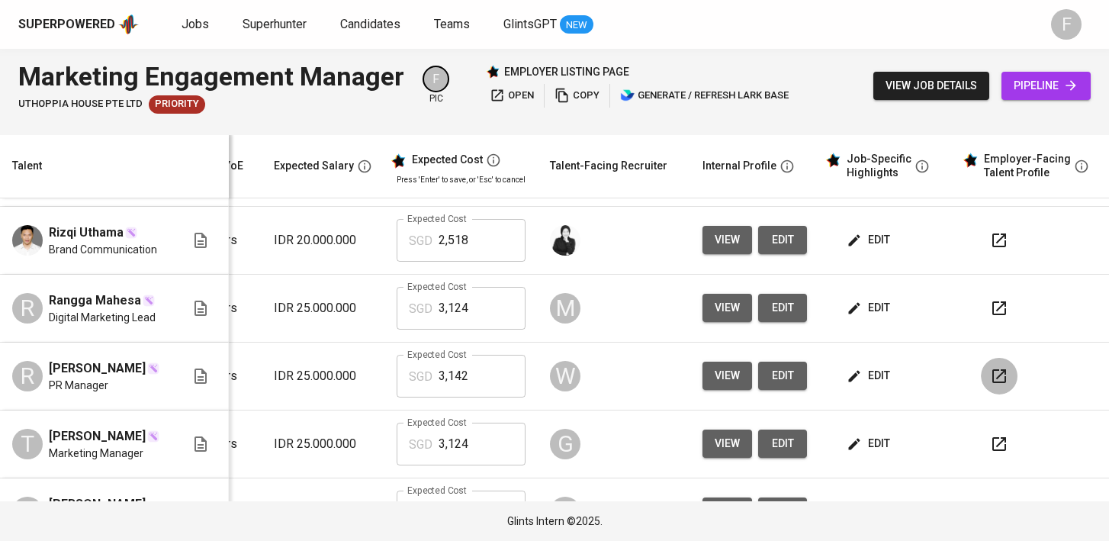
click at [992, 369] on icon "button" at bounding box center [999, 376] width 14 height 14
click at [849, 366] on span "edit" at bounding box center [869, 375] width 40 height 19
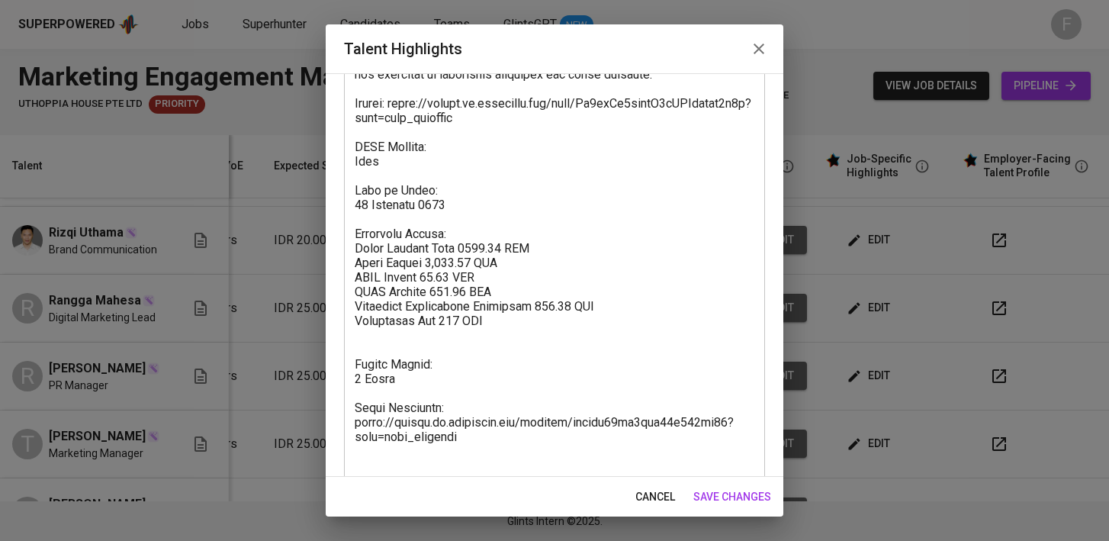
scroll to position [637, 0]
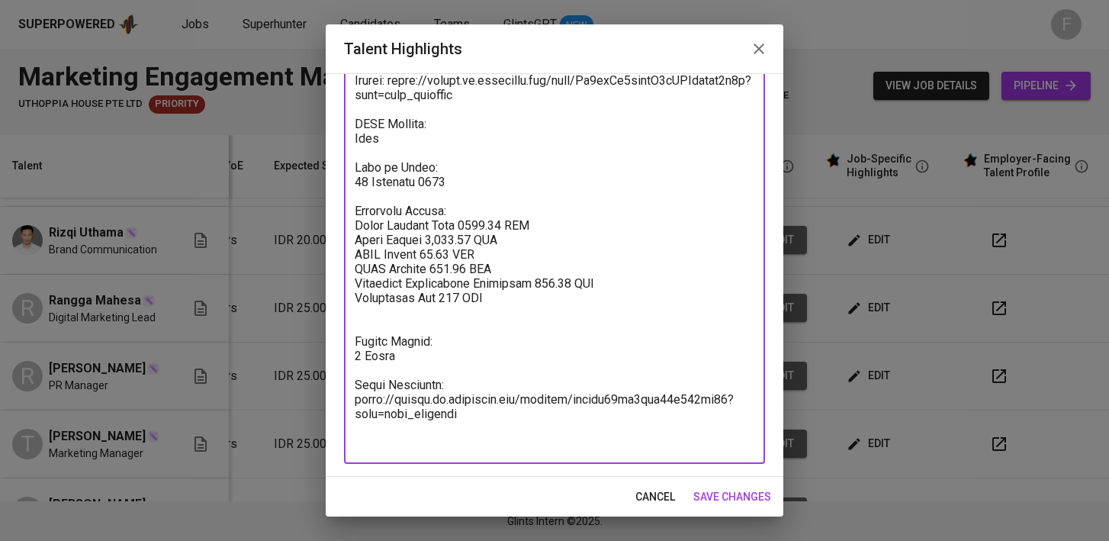
drag, startPoint x: 502, startPoint y: 442, endPoint x: 358, endPoint y: 398, distance: 150.0
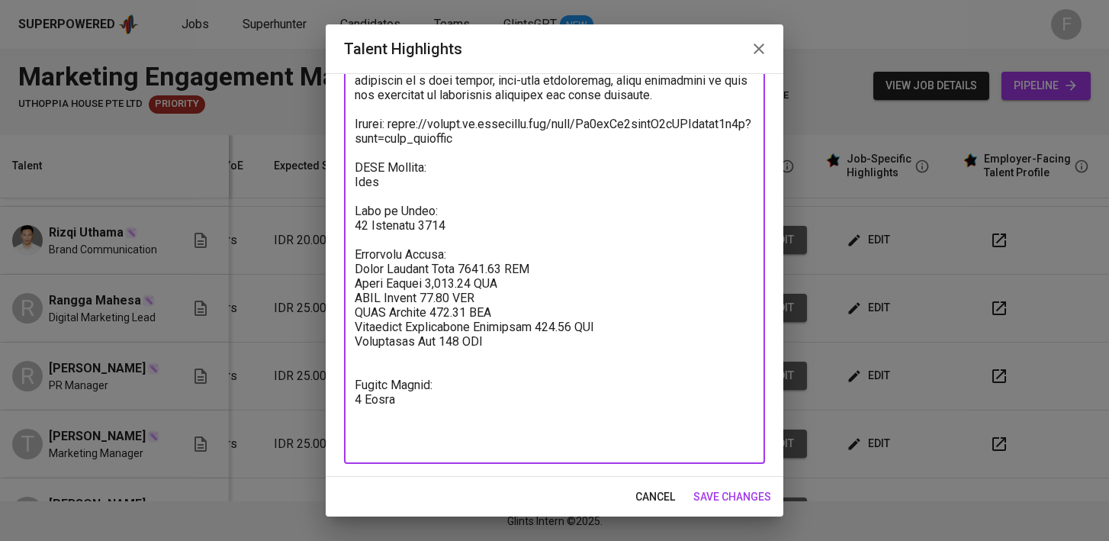
scroll to position [579, 0]
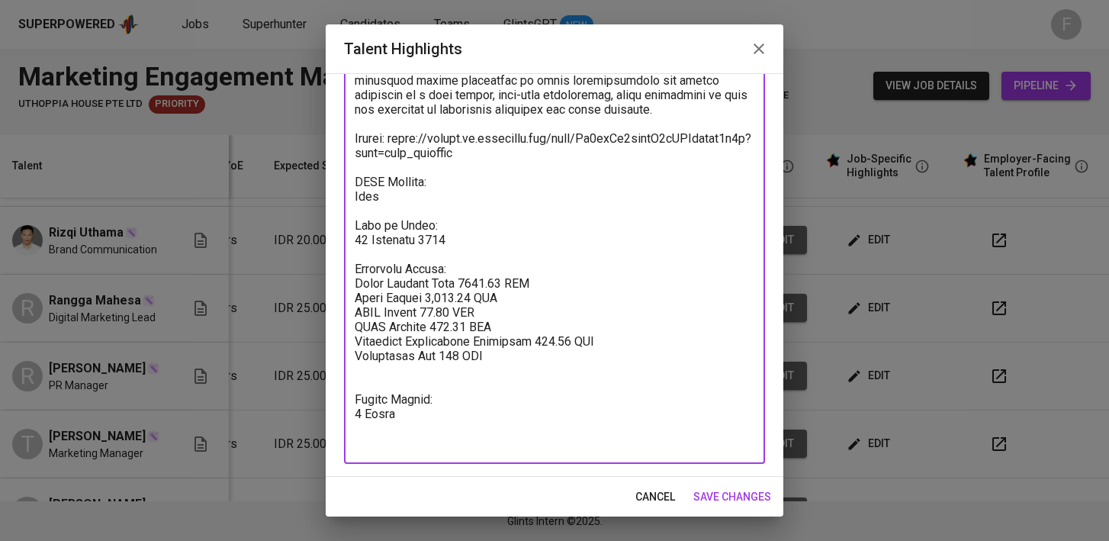
type textarea "Ruth has over eight years of experience in public relations and communications,…"
click at [708, 498] on span "save changes" at bounding box center [732, 496] width 78 height 19
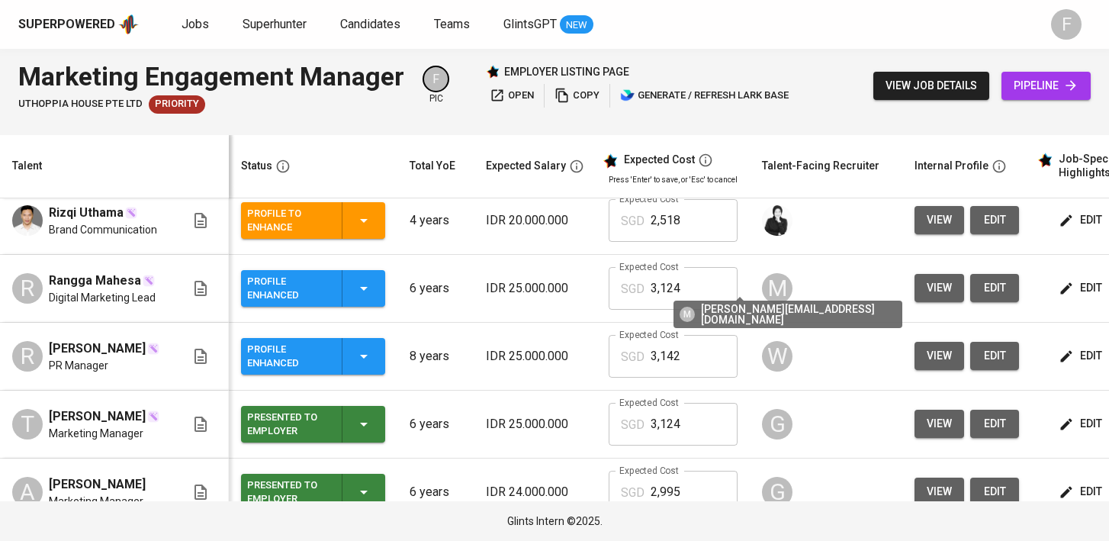
scroll to position [0, 222]
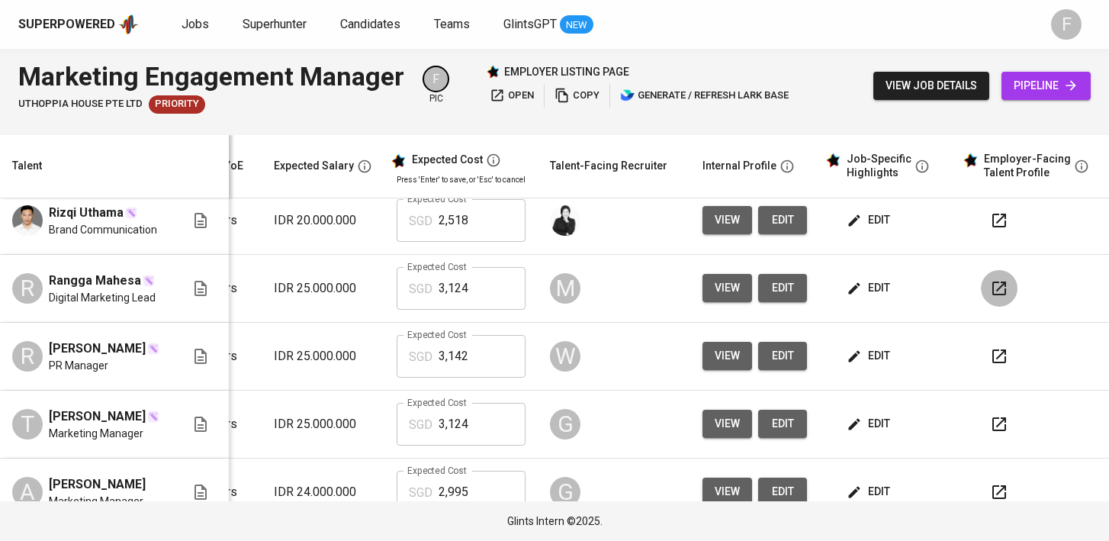
click at [990, 279] on icon "button" at bounding box center [999, 288] width 18 height 18
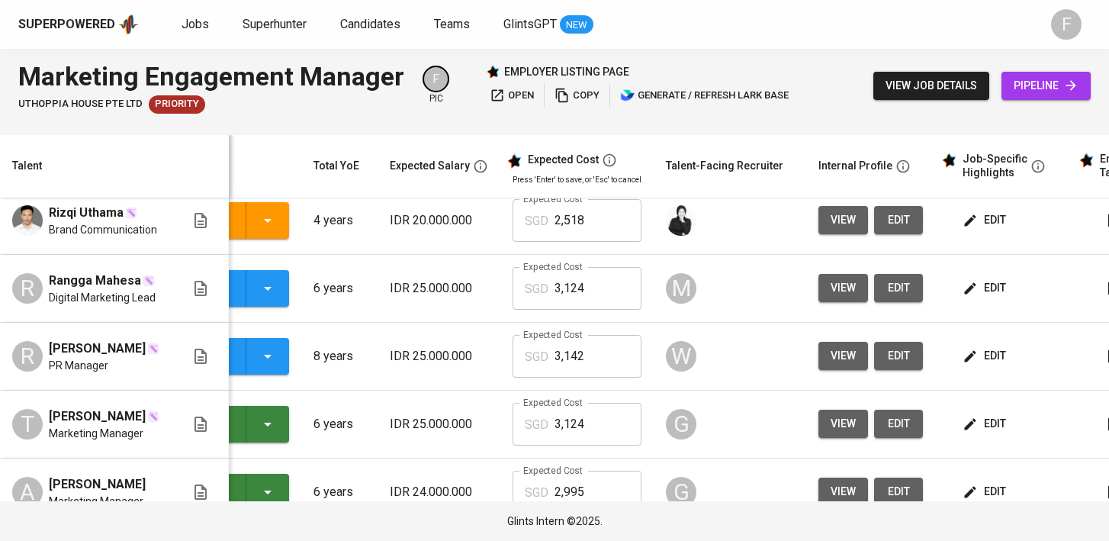
scroll to position [0, 67]
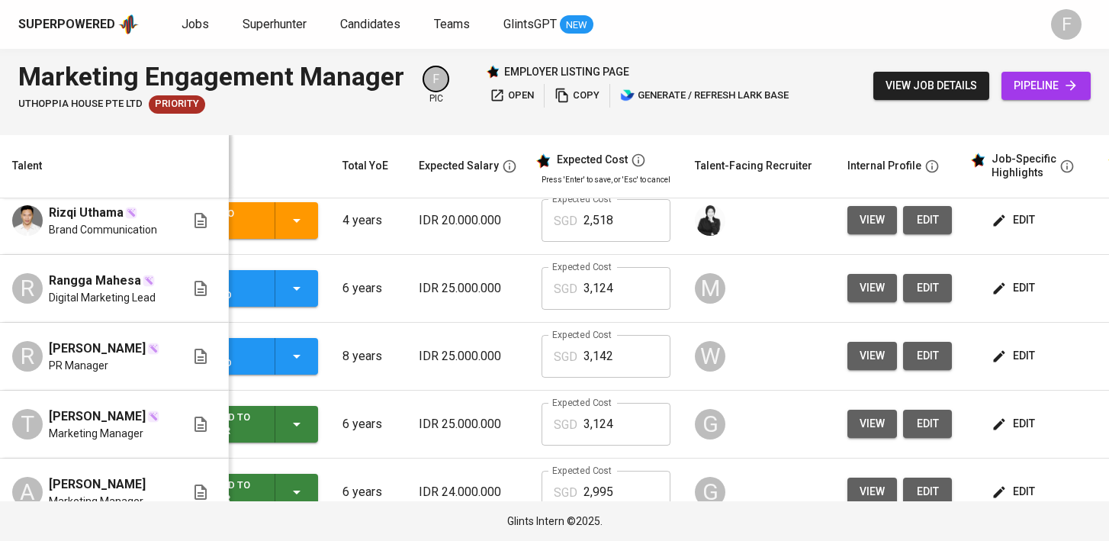
click at [306, 279] on icon "button" at bounding box center [296, 288] width 18 height 18
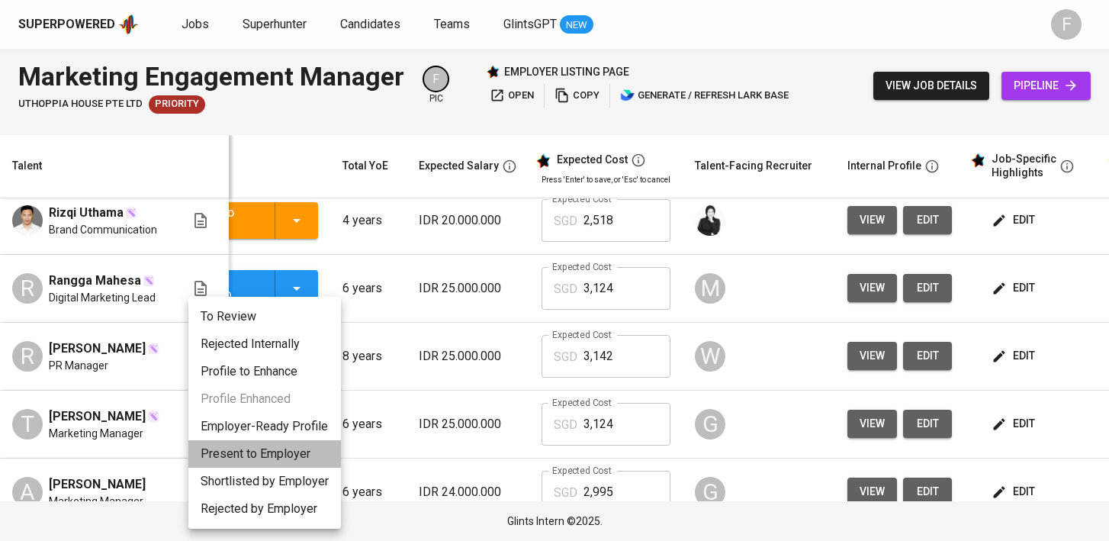
click at [286, 450] on li "Present to Employer" at bounding box center [264, 453] width 152 height 27
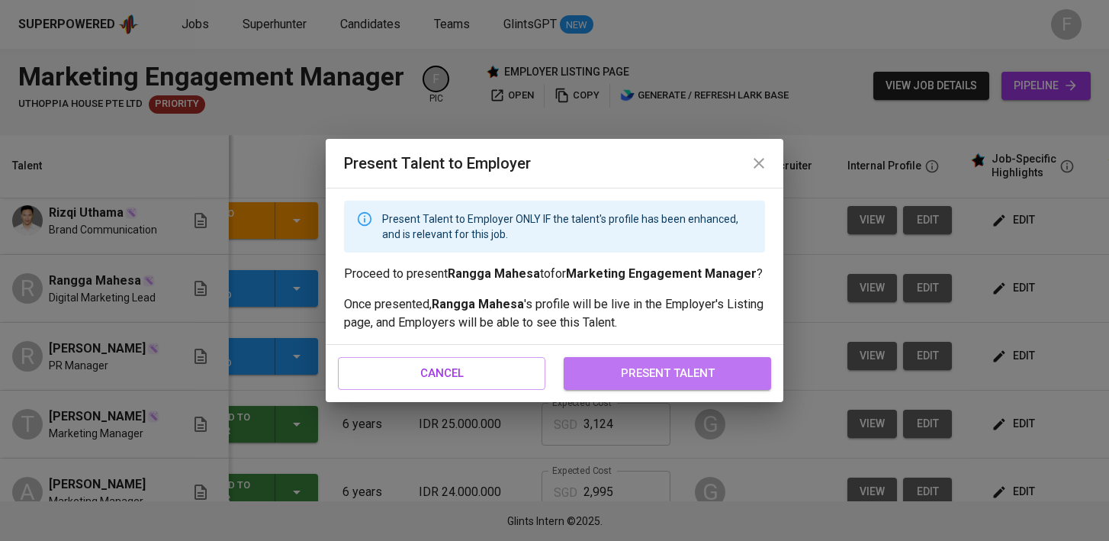
click at [671, 372] on span "present talent" at bounding box center [667, 373] width 174 height 20
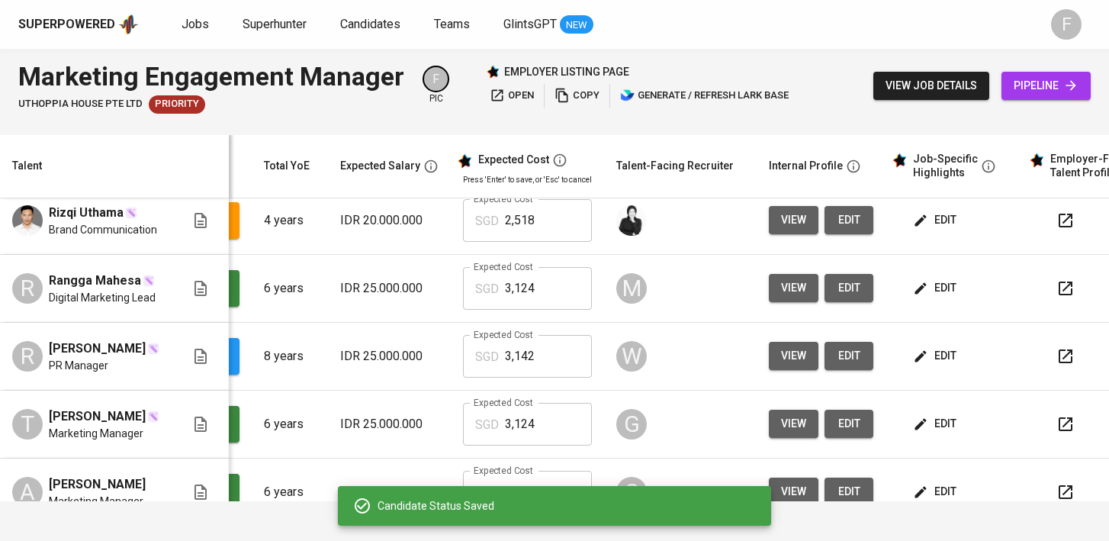
scroll to position [0, 222]
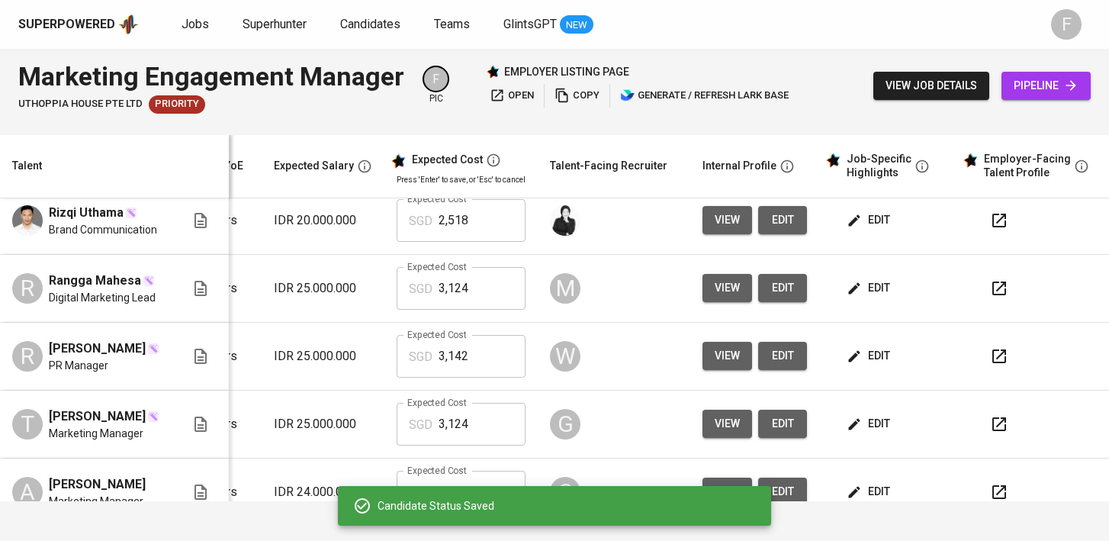
click at [981, 351] on button "button" at bounding box center [999, 356] width 37 height 37
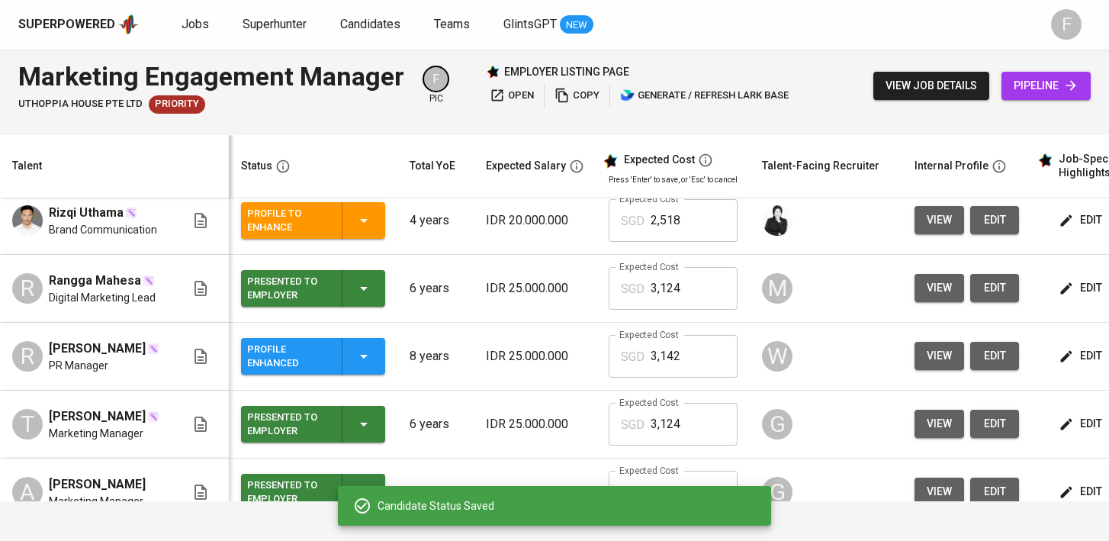
click at [373, 348] on icon "button" at bounding box center [364, 356] width 18 height 18
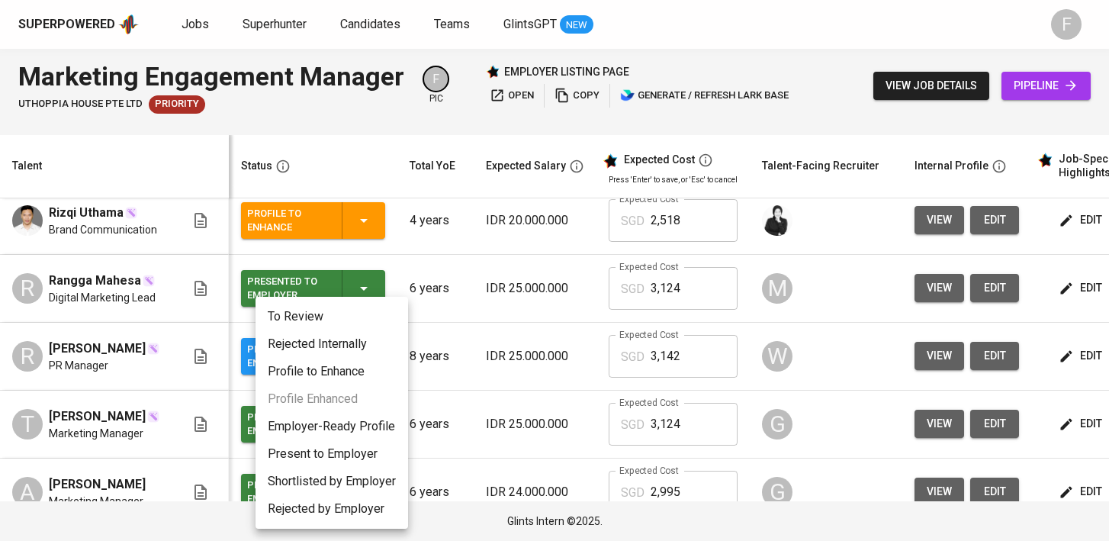
click at [335, 377] on li "Profile to Enhance" at bounding box center [331, 371] width 152 height 27
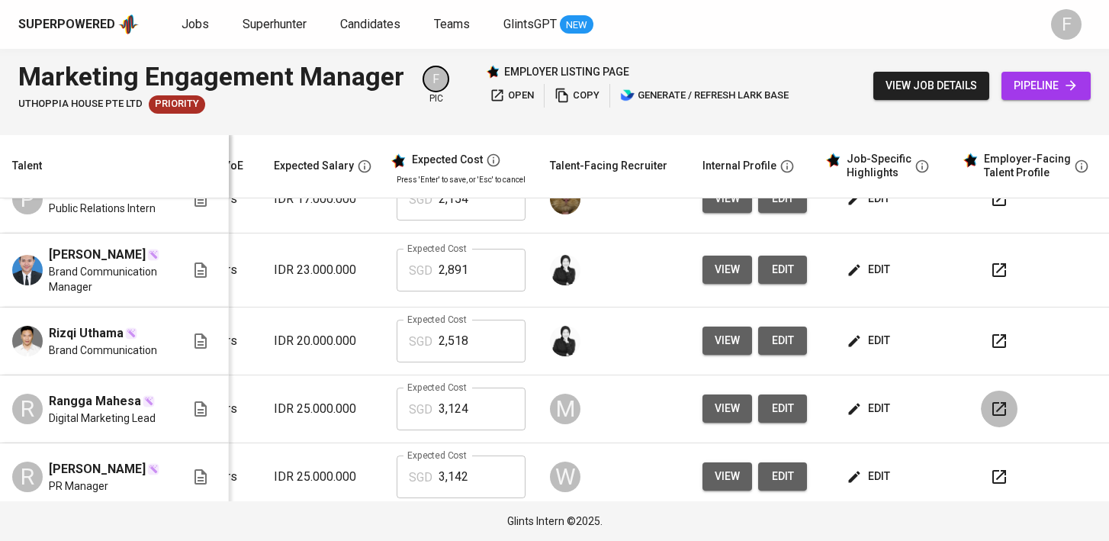
click at [990, 402] on icon "button" at bounding box center [999, 409] width 18 height 18
click at [873, 399] on span "edit" at bounding box center [869, 408] width 40 height 19
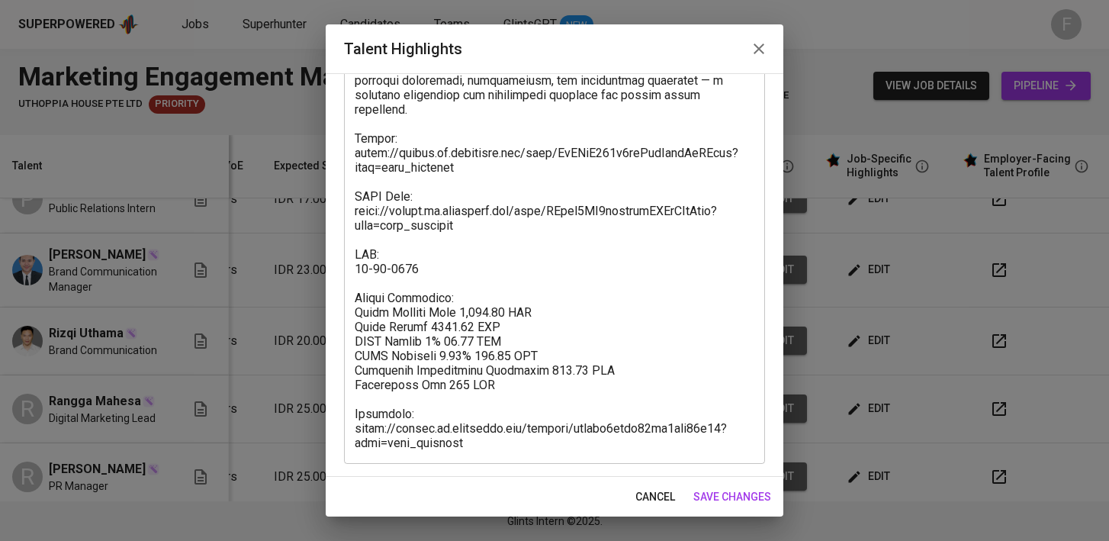
click at [669, 499] on span "cancel" at bounding box center [655, 496] width 40 height 19
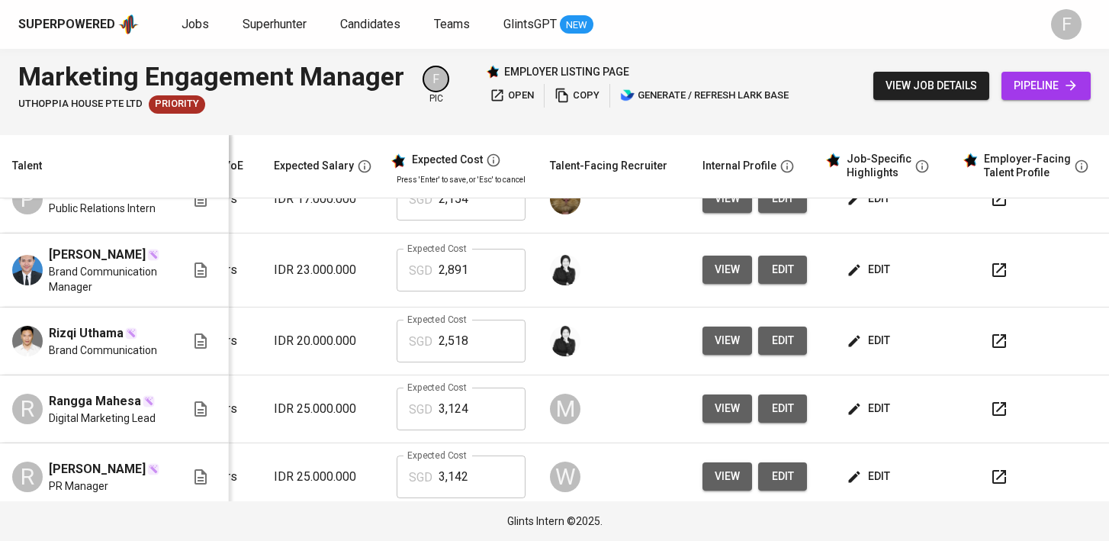
click at [981, 404] on button "button" at bounding box center [999, 408] width 37 height 37
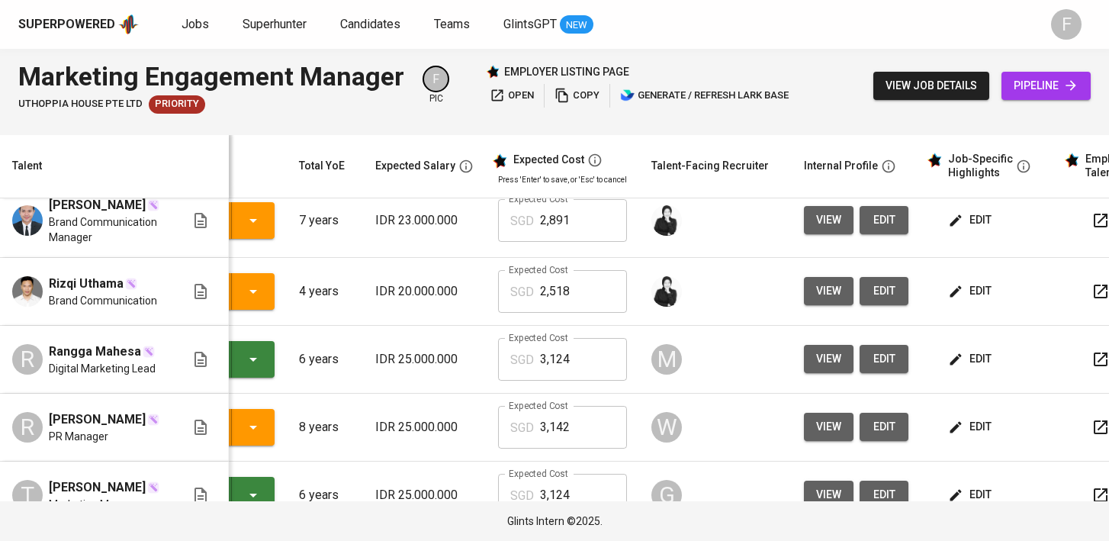
scroll to position [0, 222]
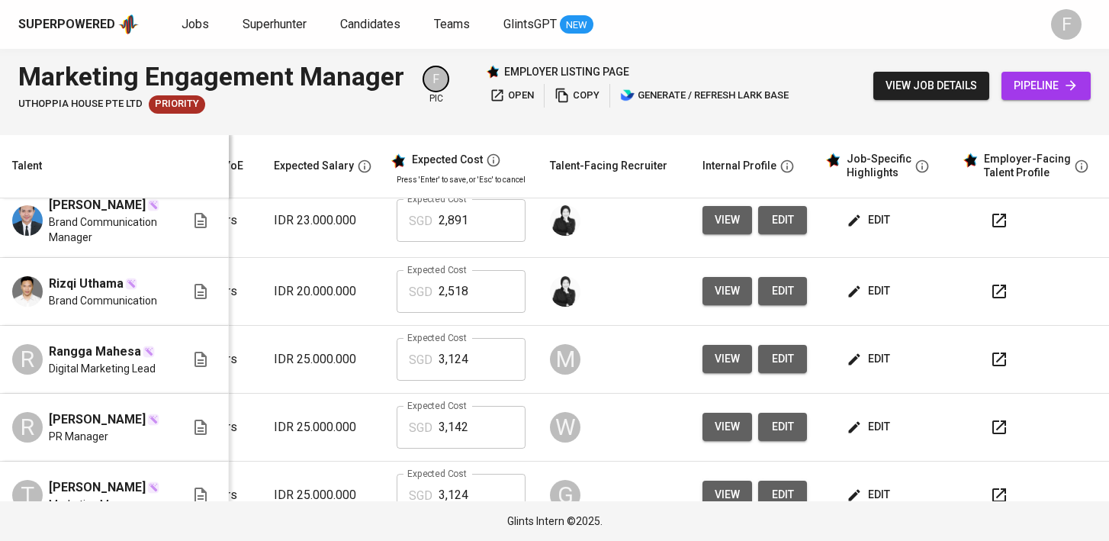
click at [850, 349] on span "edit" at bounding box center [869, 358] width 40 height 19
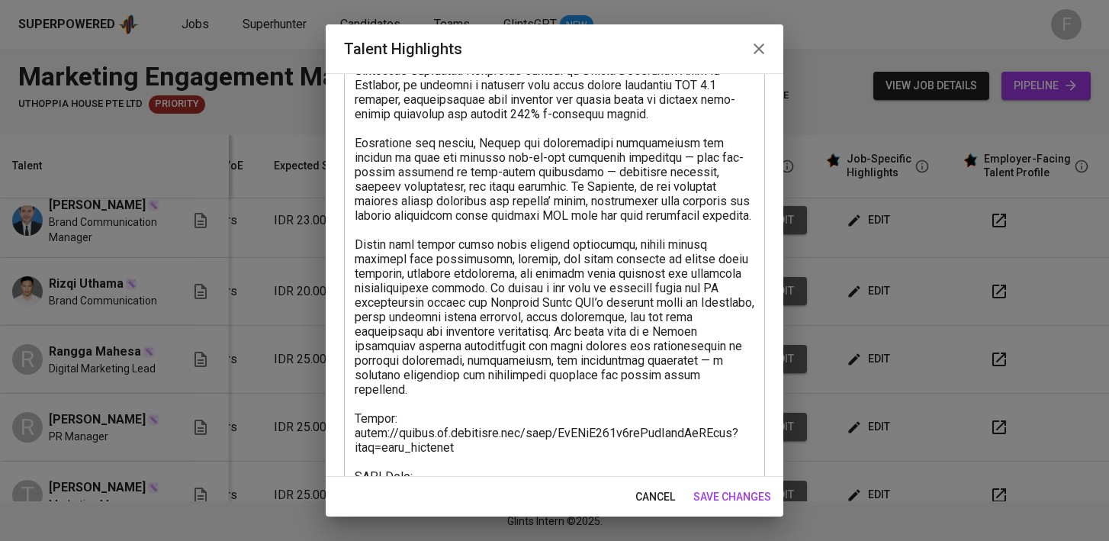
scroll to position [434, 0]
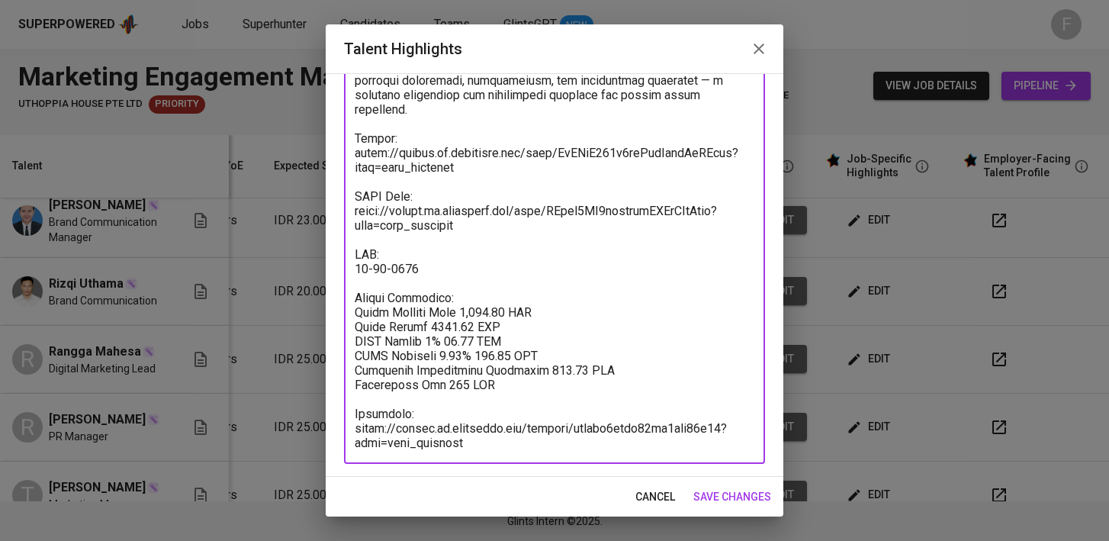
drag, startPoint x: 512, startPoint y: 446, endPoint x: 347, endPoint y: 409, distance: 168.7
click at [347, 409] on div "x Talent Highlights" at bounding box center [554, 95] width 421 height 738
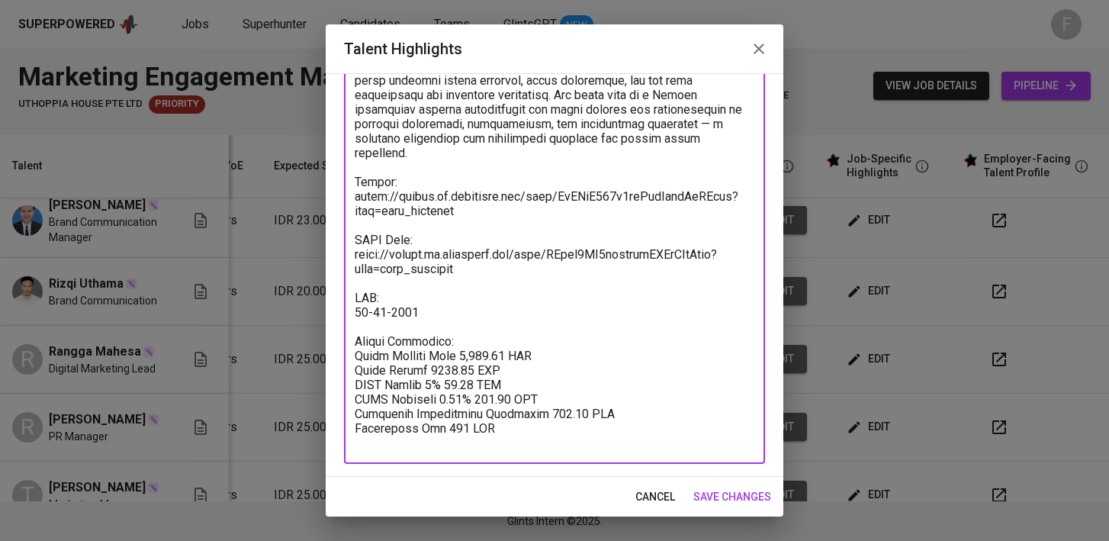
scroll to position [376, 0]
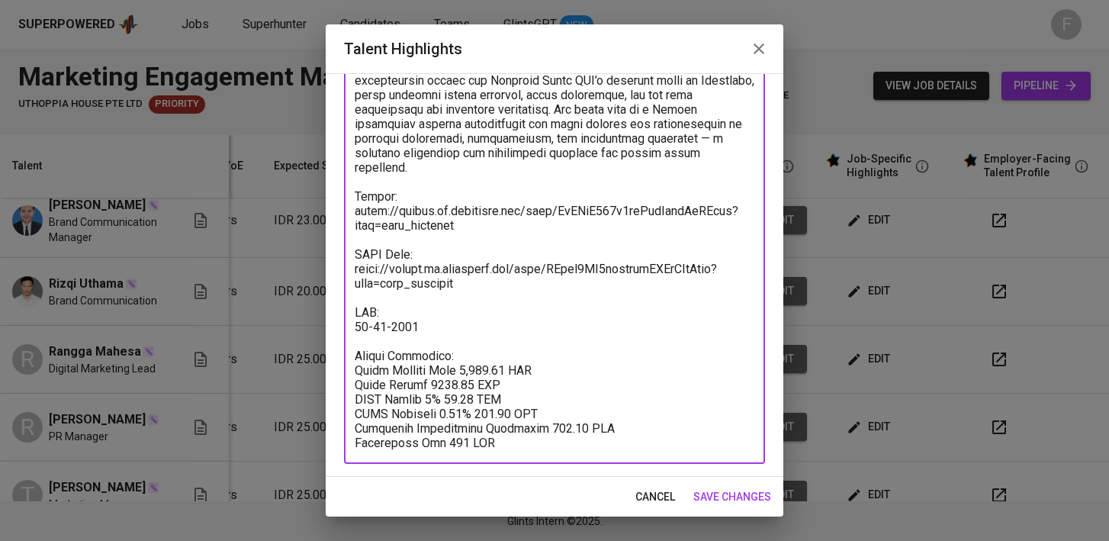
type textarea "Rangga Mahesa is an experienced Digital and Corporate Communications Lead with …"
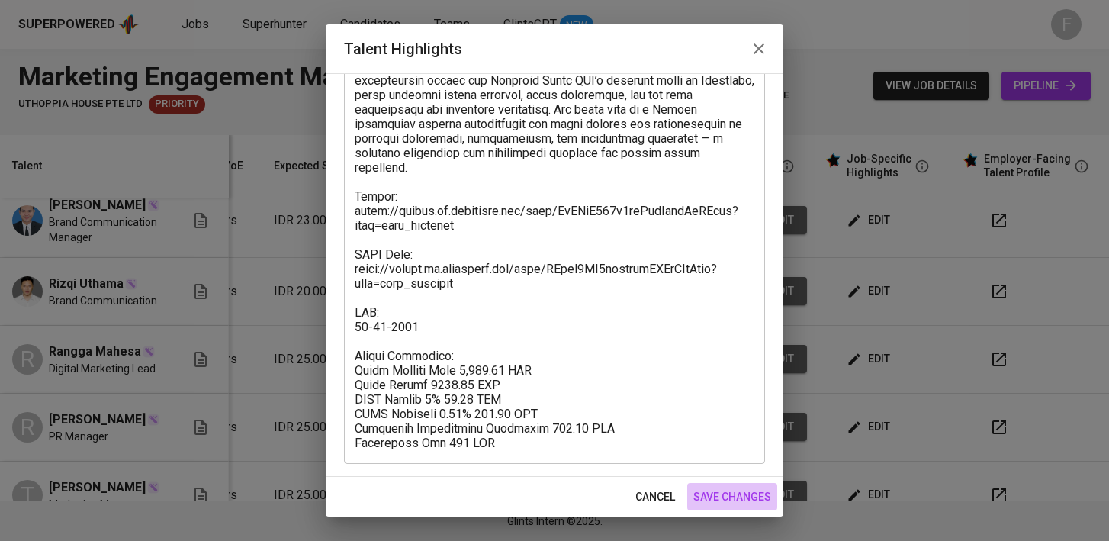
click at [746, 505] on span "save changes" at bounding box center [732, 496] width 78 height 19
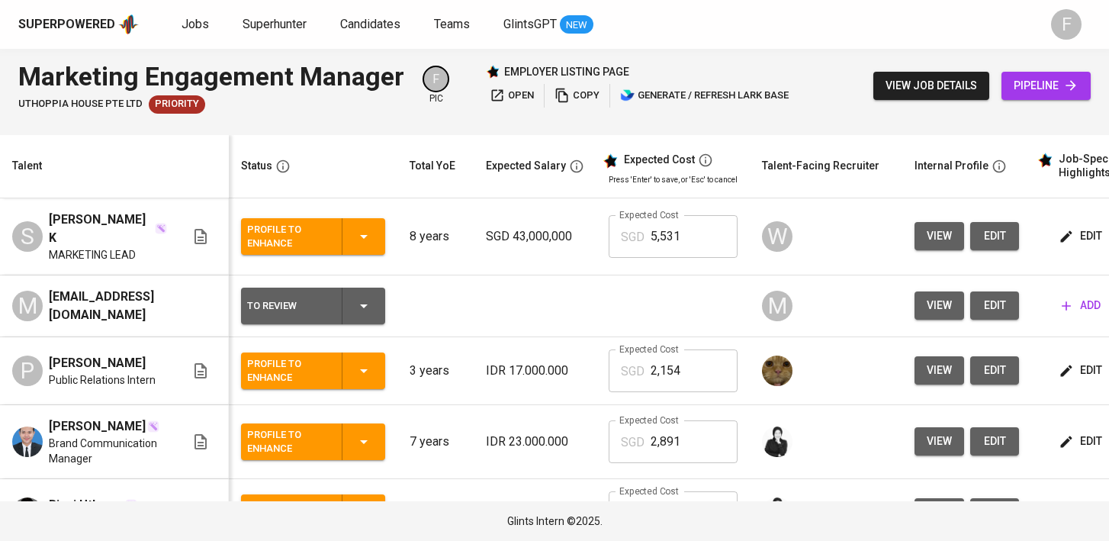
scroll to position [0, 0]
click at [206, 21] on link "Jobs" at bounding box center [196, 24] width 30 height 19
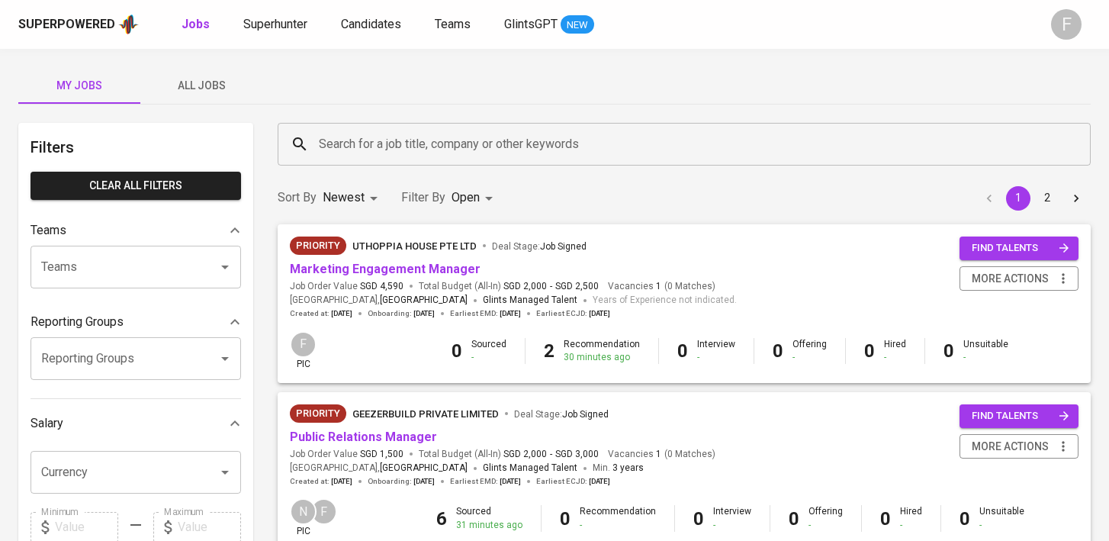
click at [513, 143] on input "Search for a job title, company or other keywords" at bounding box center [688, 144] width 746 height 29
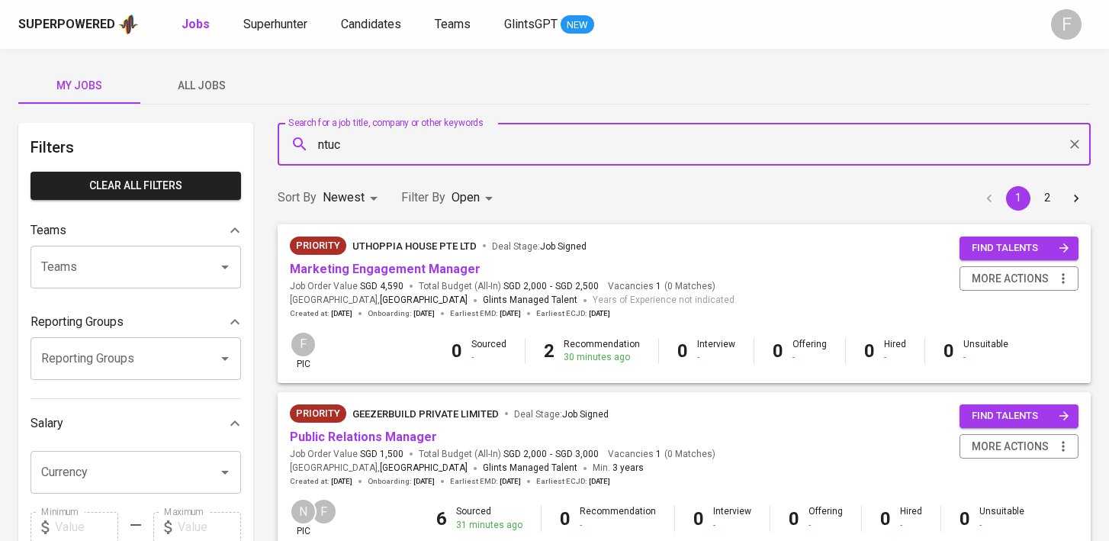
type input "ntuc"
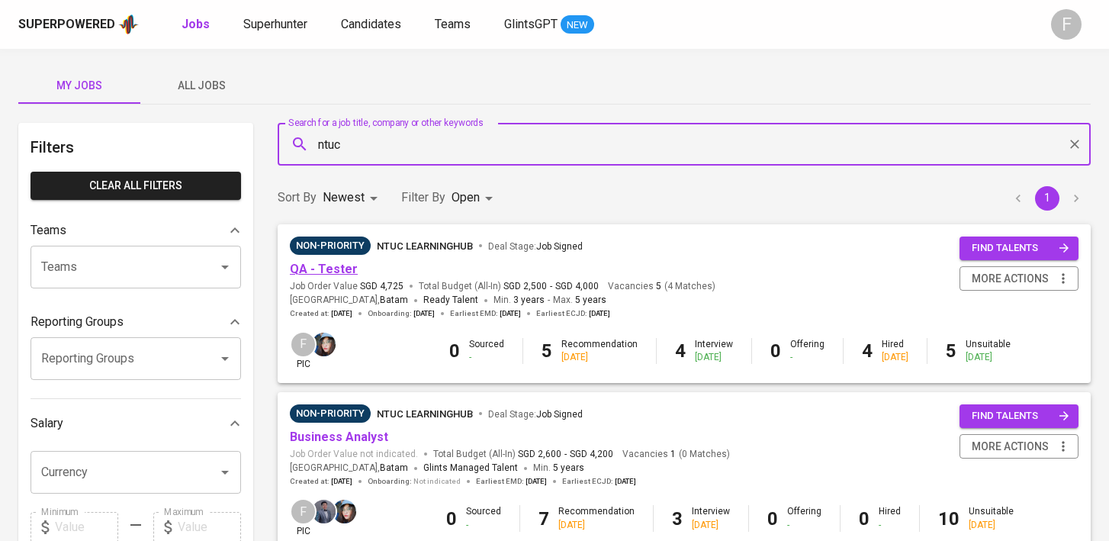
click at [333, 272] on link "QA - Tester" at bounding box center [324, 269] width 68 height 14
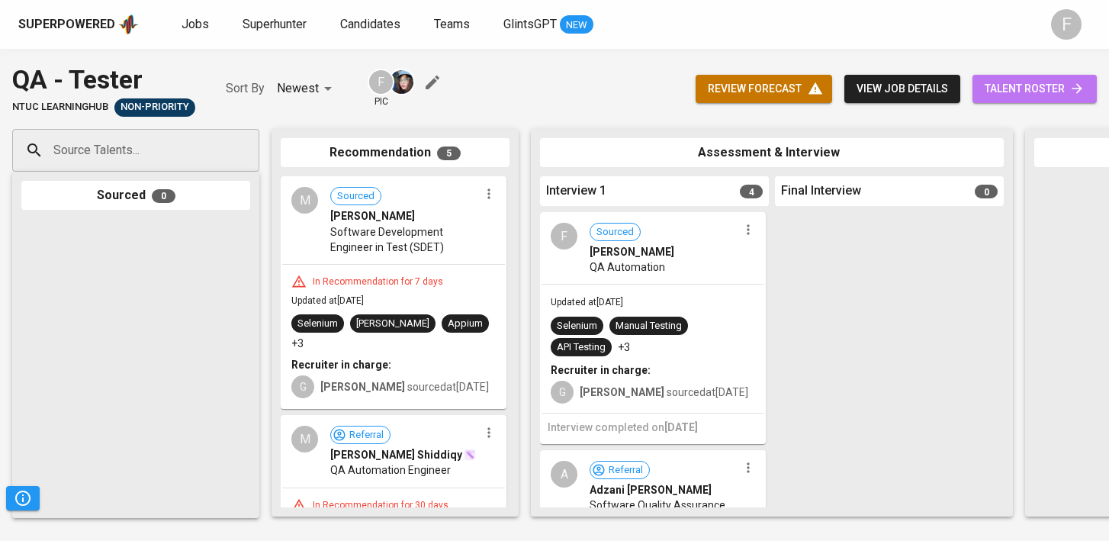
click at [1045, 93] on span "talent roster" at bounding box center [1034, 88] width 100 height 19
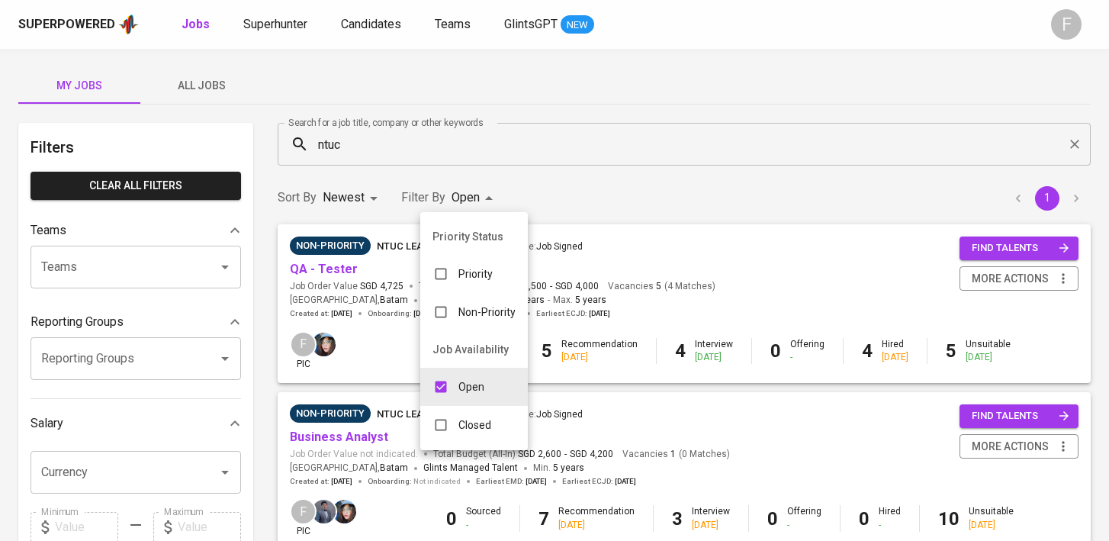
click at [489, 194] on body "Superpowered Jobs Superhunter Candidates Teams GlintsGPT NEW F My Jobs All Jobs…" at bounding box center [554, 520] width 1109 height 1041
click at [490, 419] on p "Closed" at bounding box center [474, 424] width 33 height 15
type input "OPEN,CLOSE"
checkbox input "true"
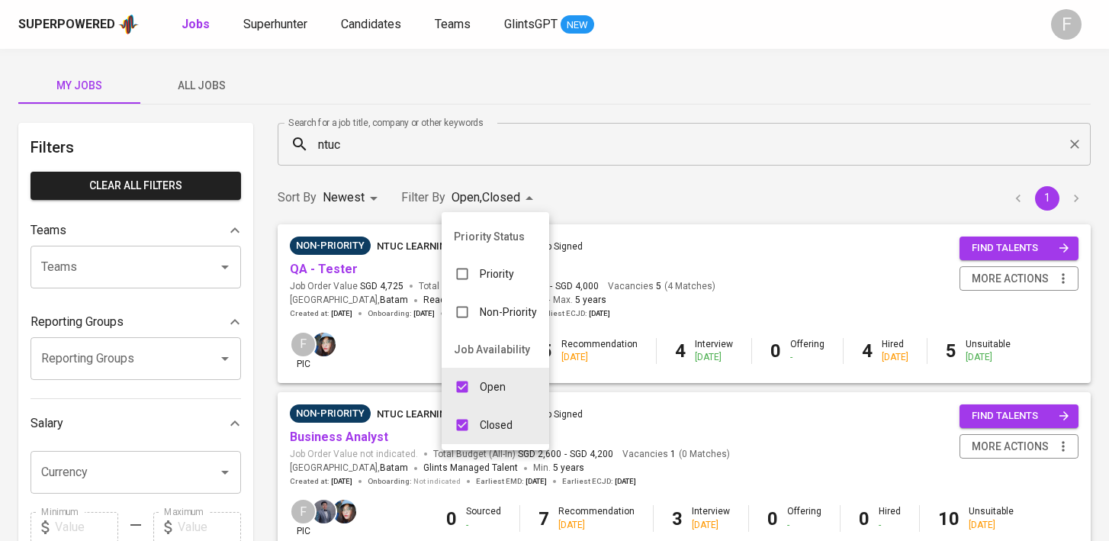
click at [342, 268] on div at bounding box center [554, 270] width 1109 height 541
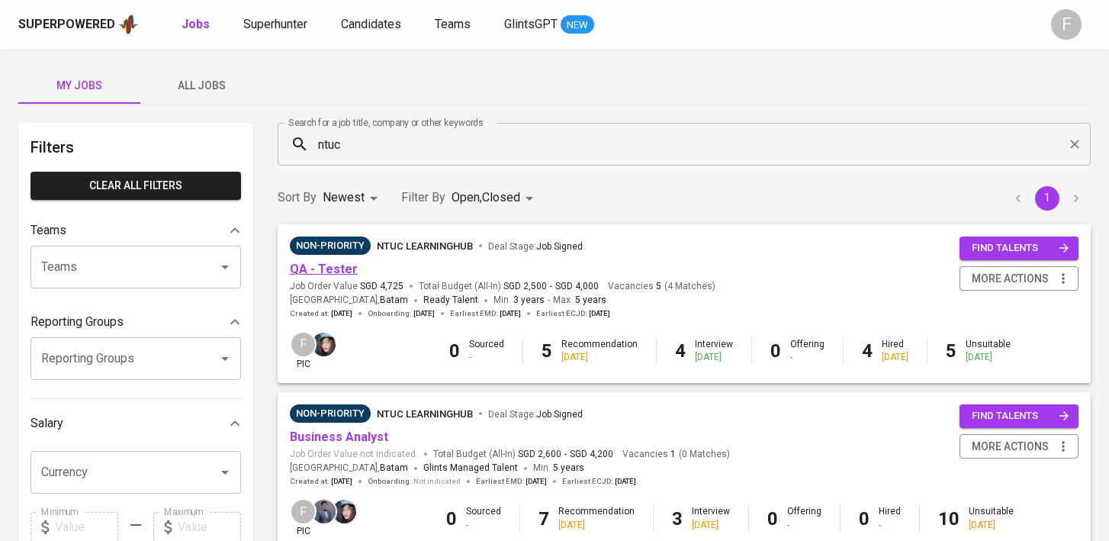
click at [335, 270] on link "QA - Tester" at bounding box center [324, 269] width 68 height 14
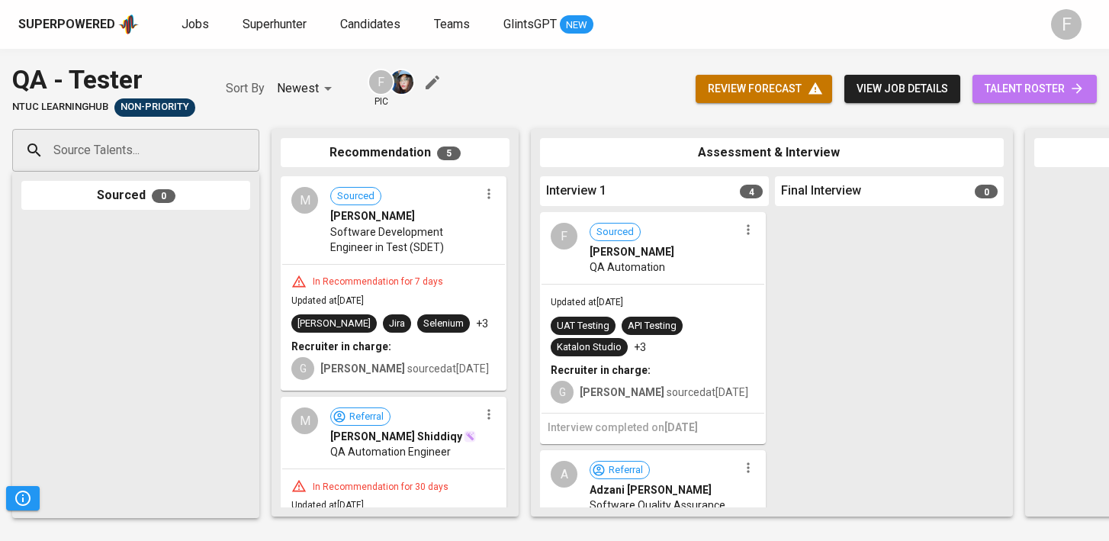
click at [1037, 88] on span "talent roster" at bounding box center [1034, 88] width 100 height 19
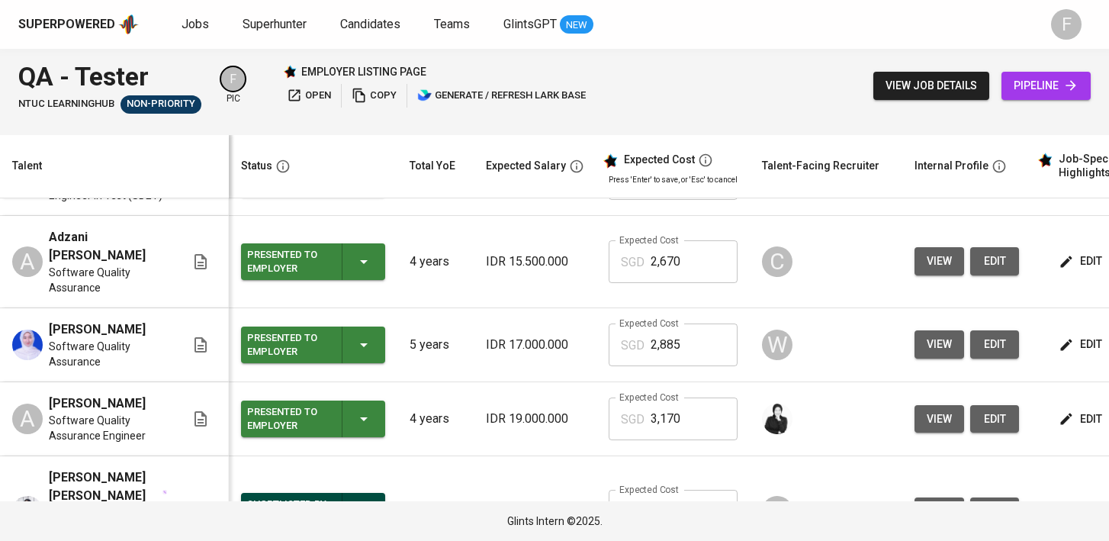
scroll to position [262, 0]
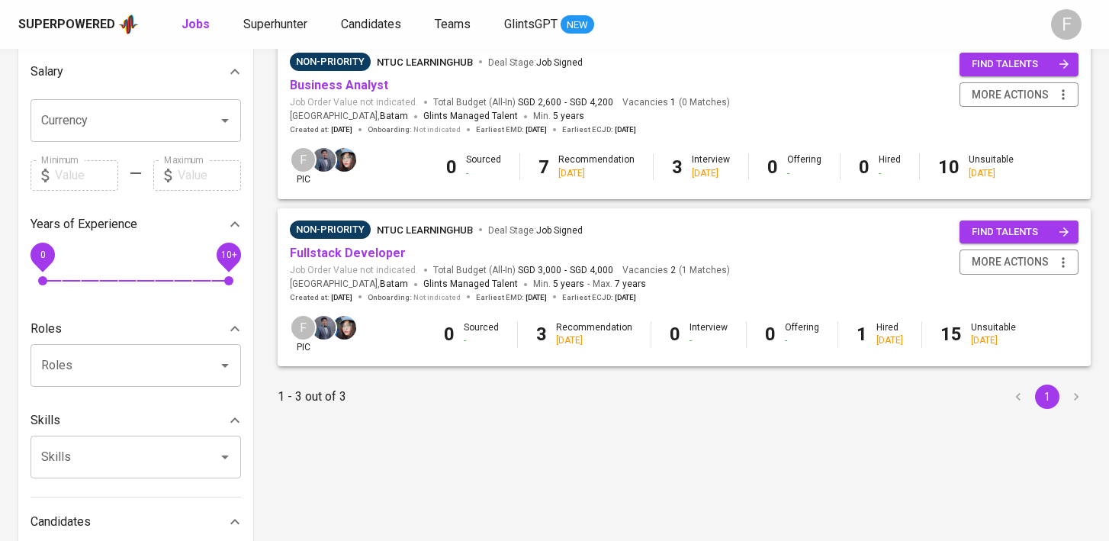
scroll to position [40, 0]
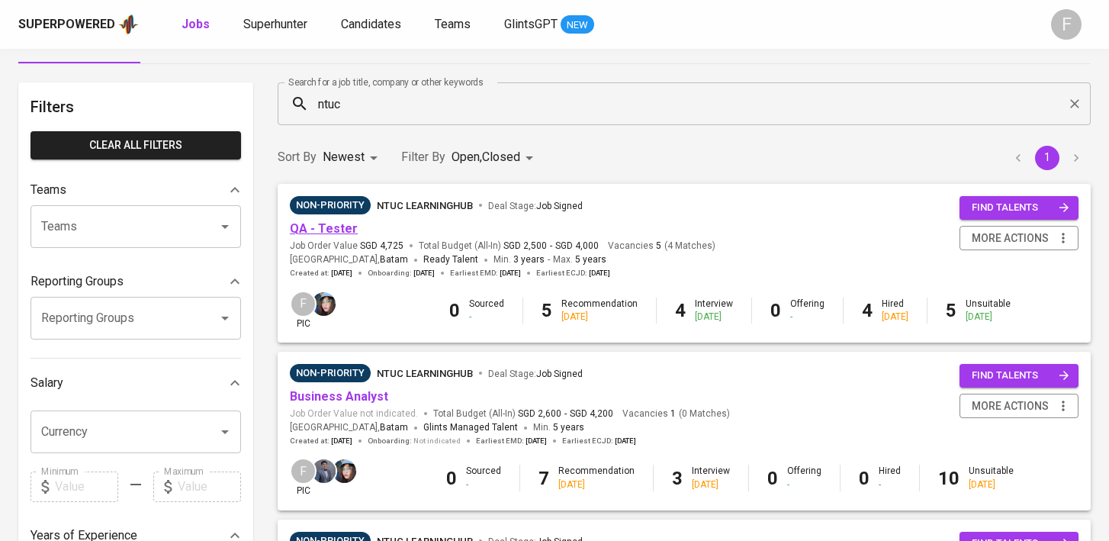
click at [335, 226] on link "QA - Tester" at bounding box center [324, 228] width 68 height 14
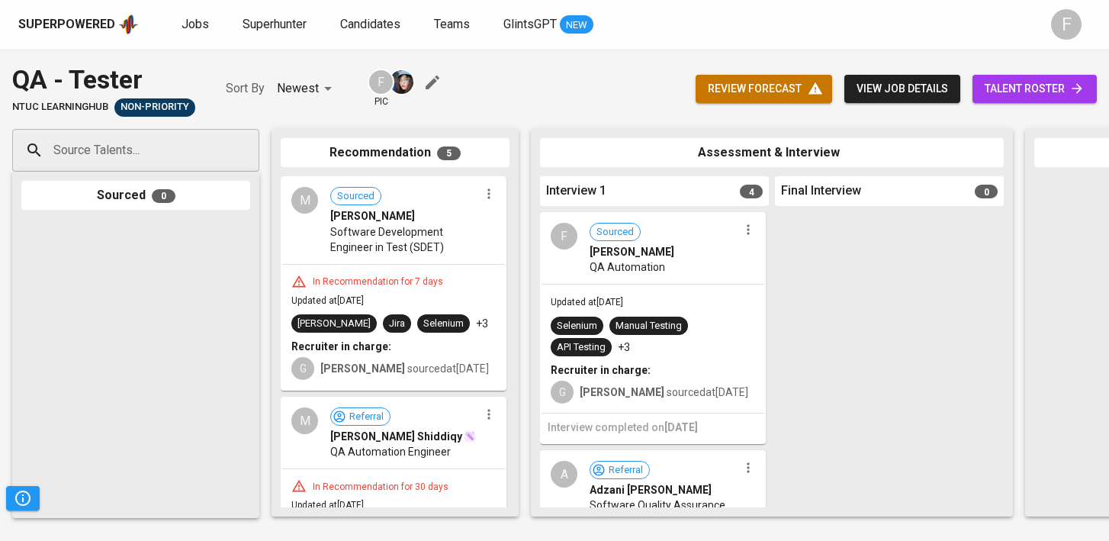
click at [1019, 81] on span "talent roster" at bounding box center [1034, 88] width 100 height 19
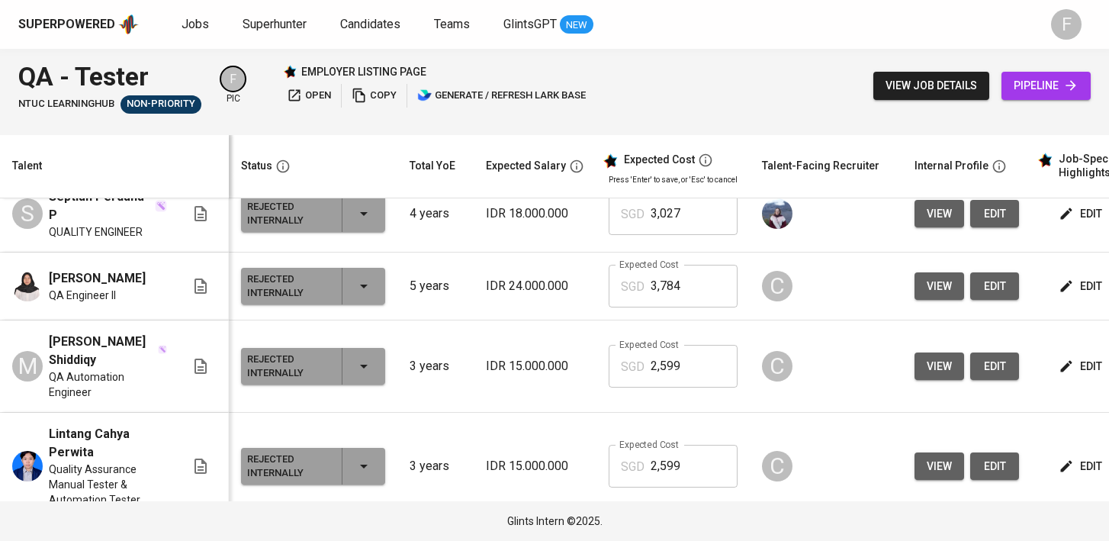
scroll to position [994, 0]
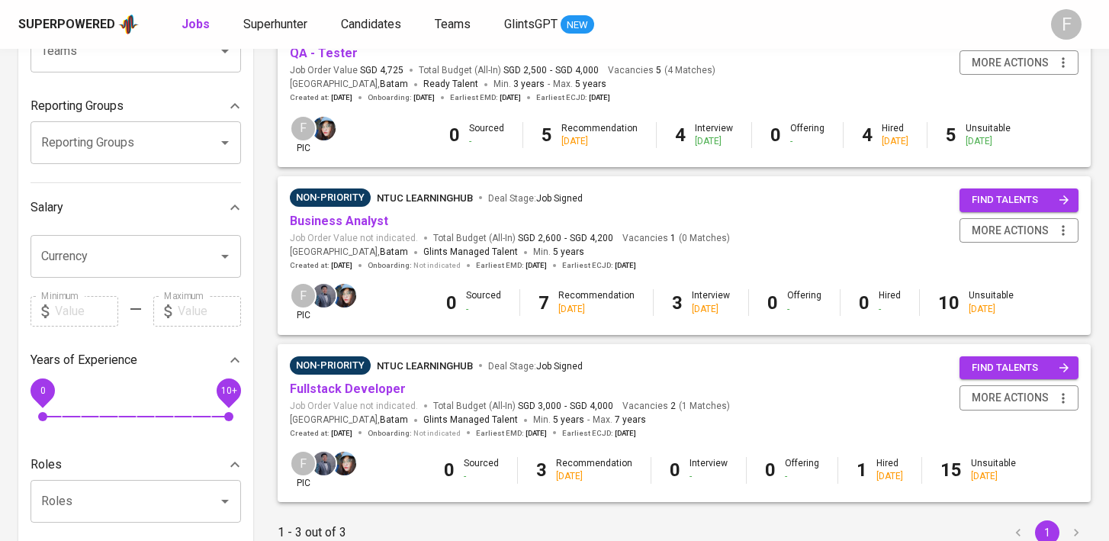
scroll to position [217, 0]
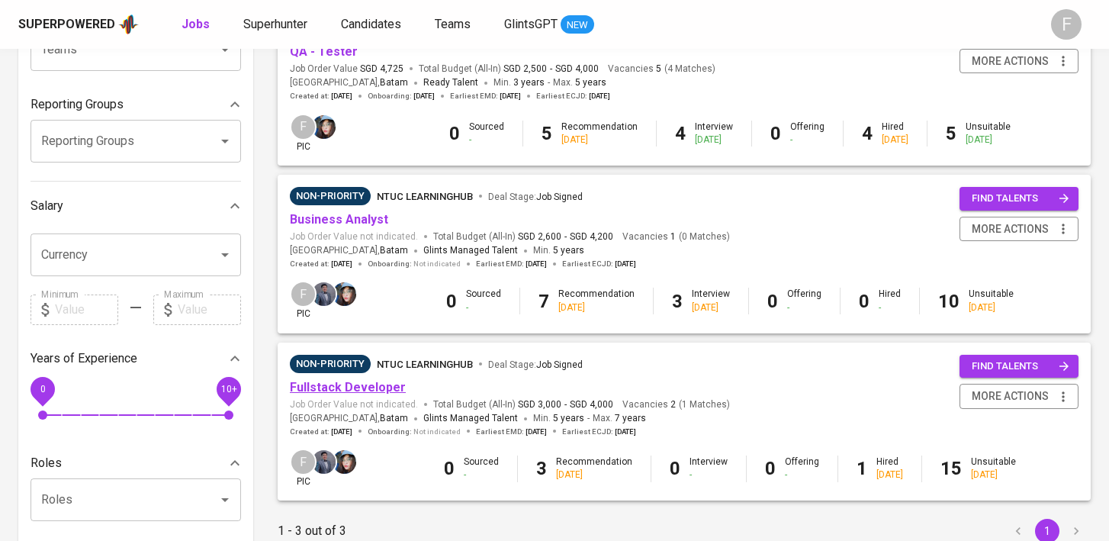
click at [375, 387] on link "Fullstack Developer" at bounding box center [348, 387] width 116 height 14
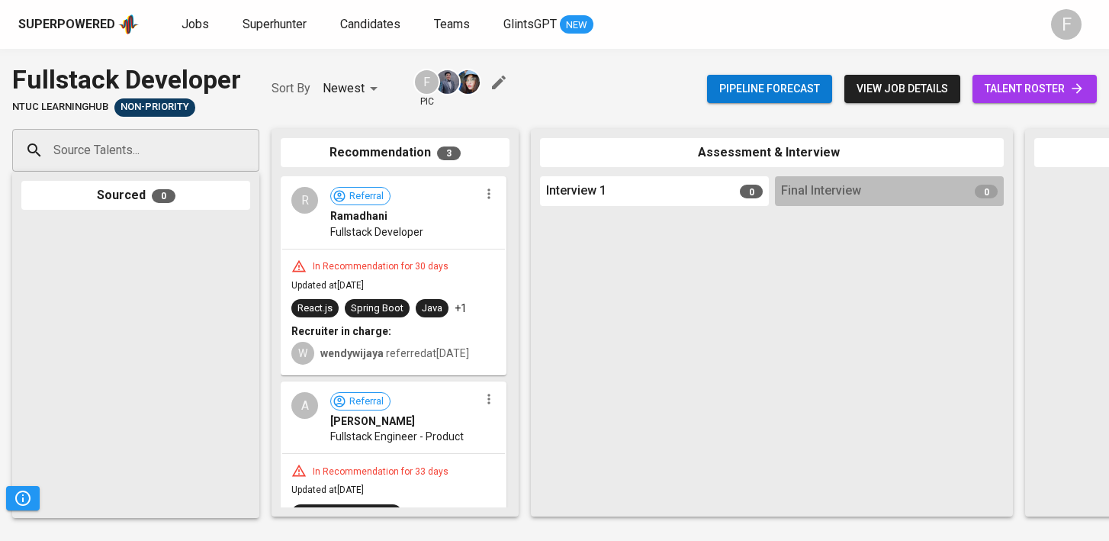
click at [1032, 100] on link "talent roster" at bounding box center [1034, 89] width 124 height 28
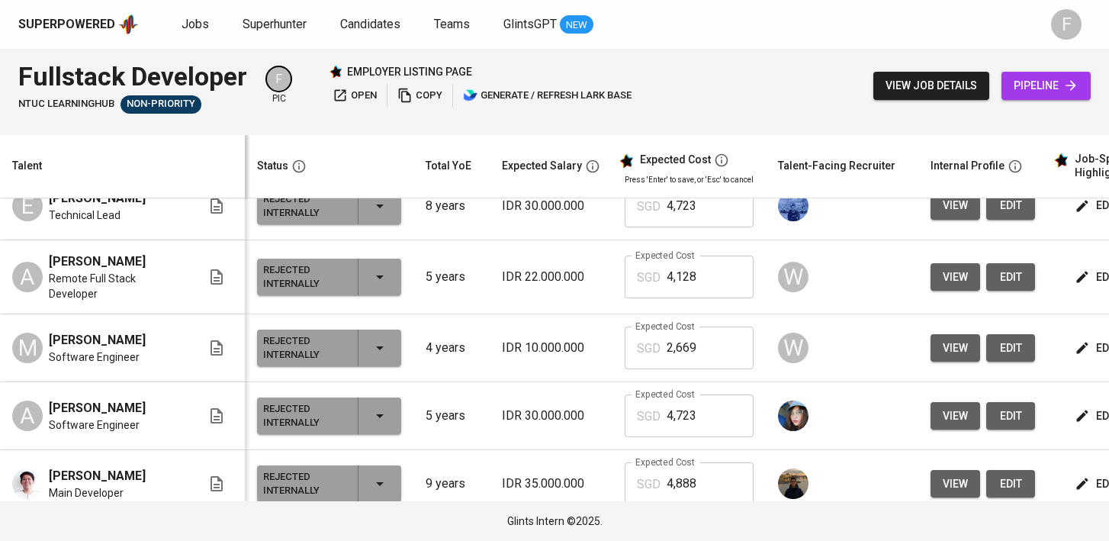
scroll to position [1321, 0]
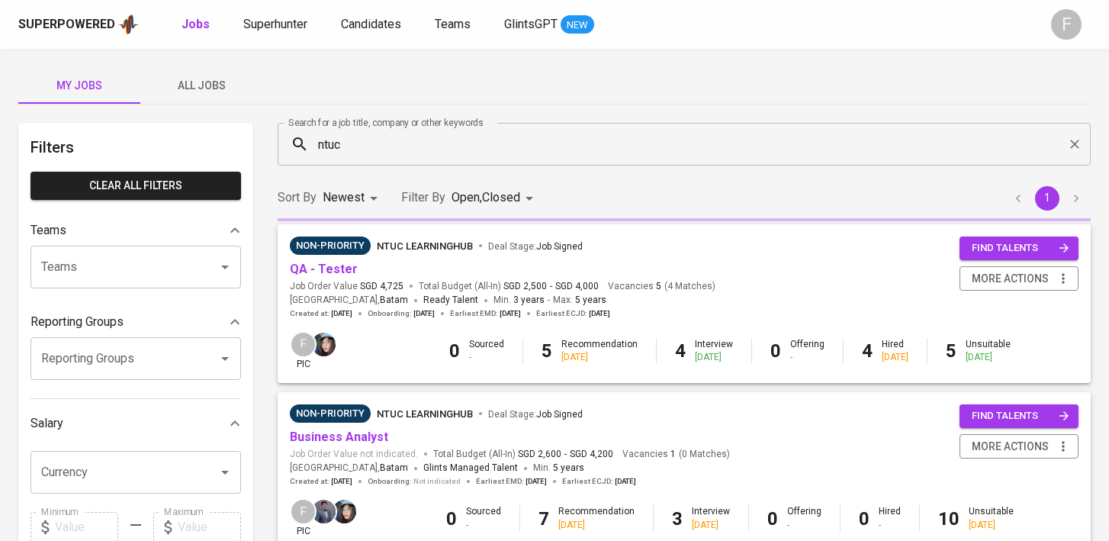
scroll to position [217, 0]
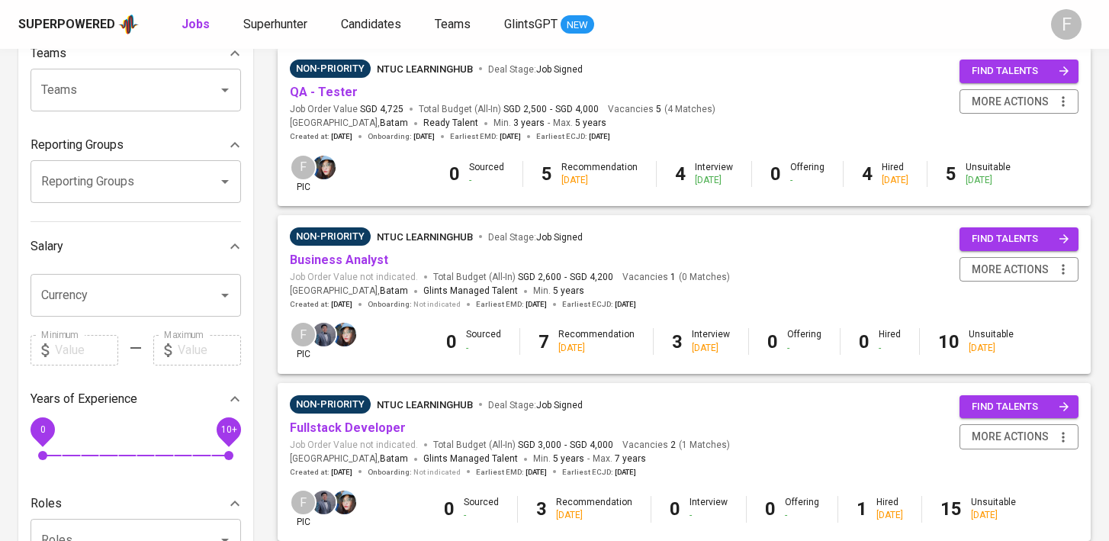
scroll to position [140, 0]
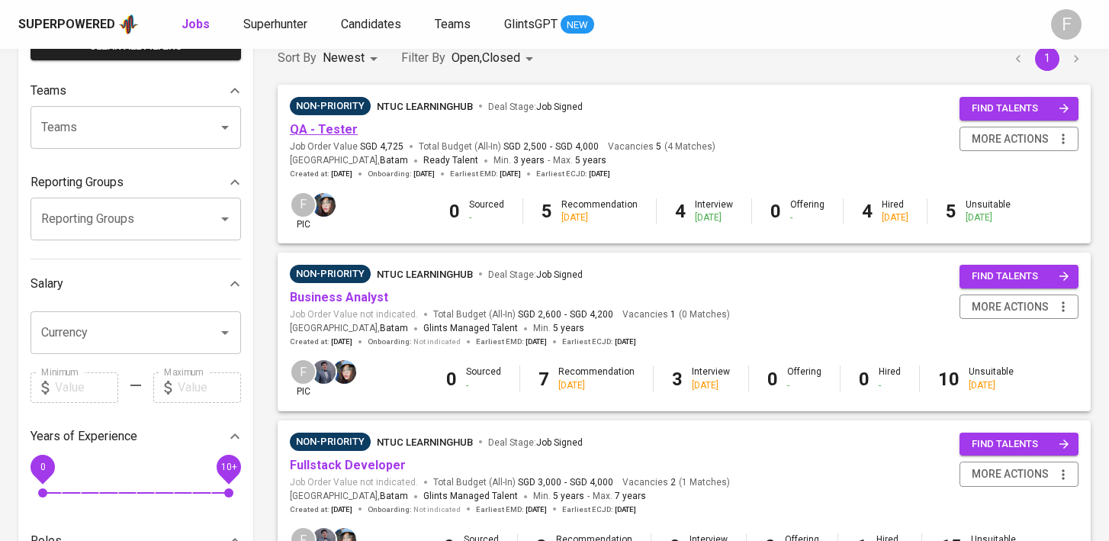
click at [349, 130] on link "QA - Tester" at bounding box center [324, 129] width 68 height 14
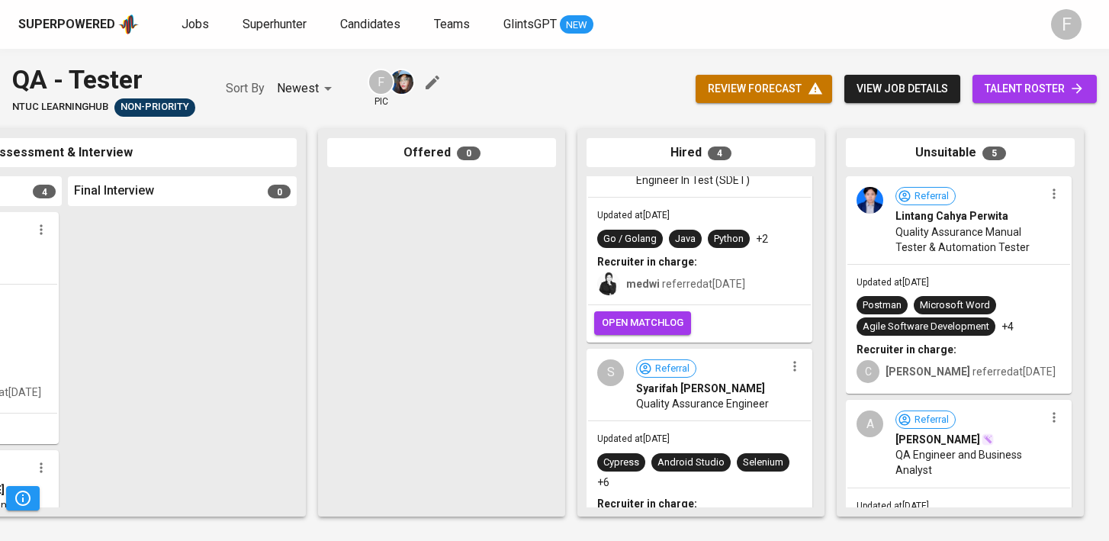
scroll to position [356, 0]
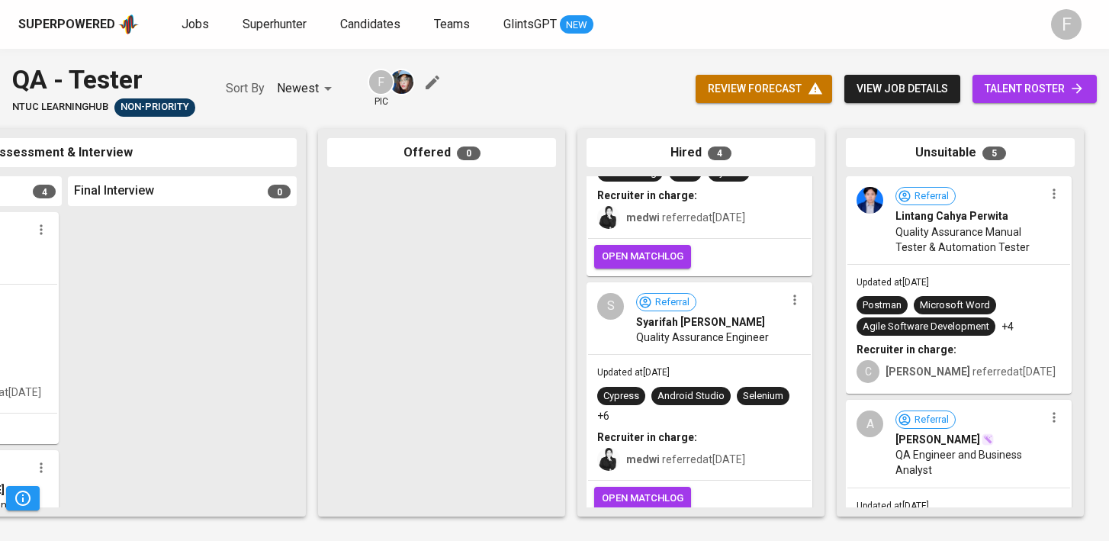
click at [1026, 93] on span "talent roster" at bounding box center [1034, 88] width 100 height 19
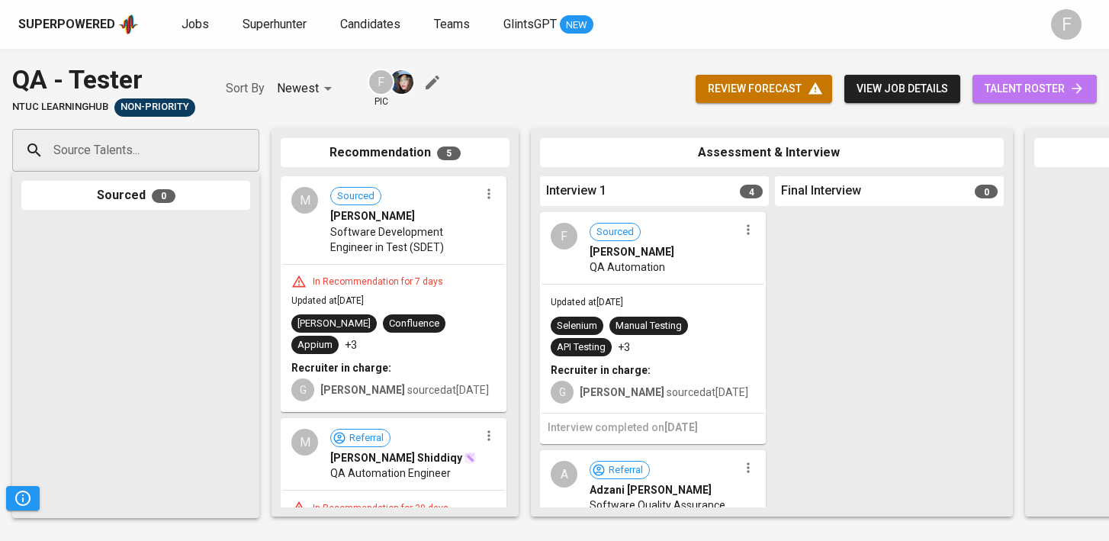
click at [1025, 92] on span "talent roster" at bounding box center [1034, 88] width 100 height 19
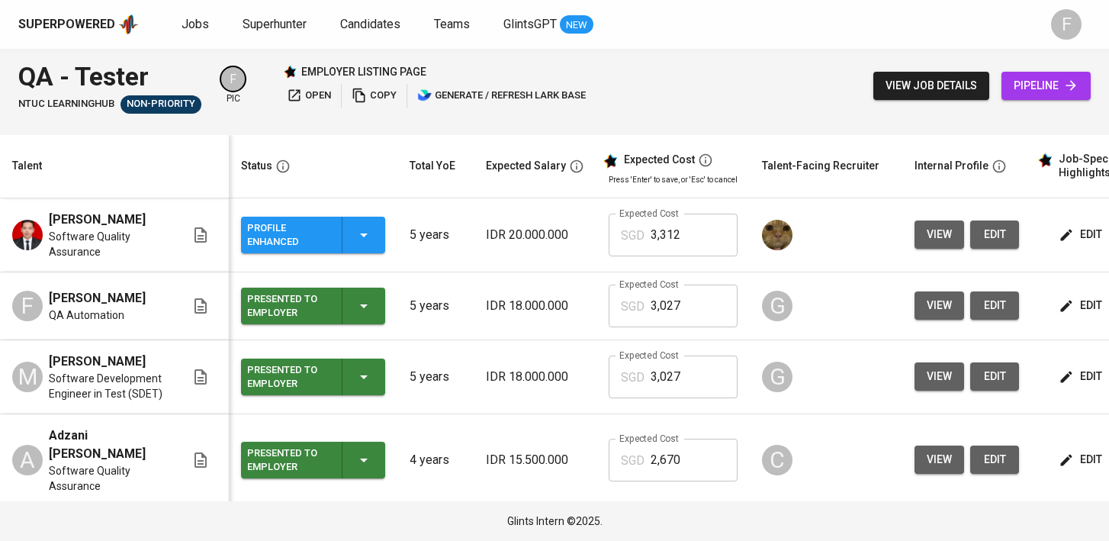
scroll to position [0, 197]
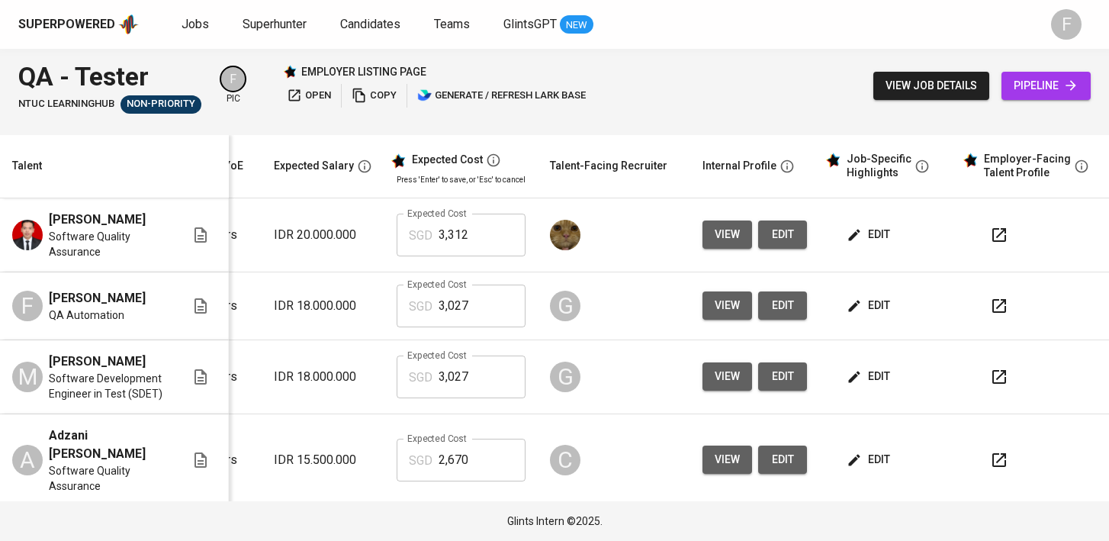
click at [990, 244] on icon "button" at bounding box center [999, 235] width 18 height 18
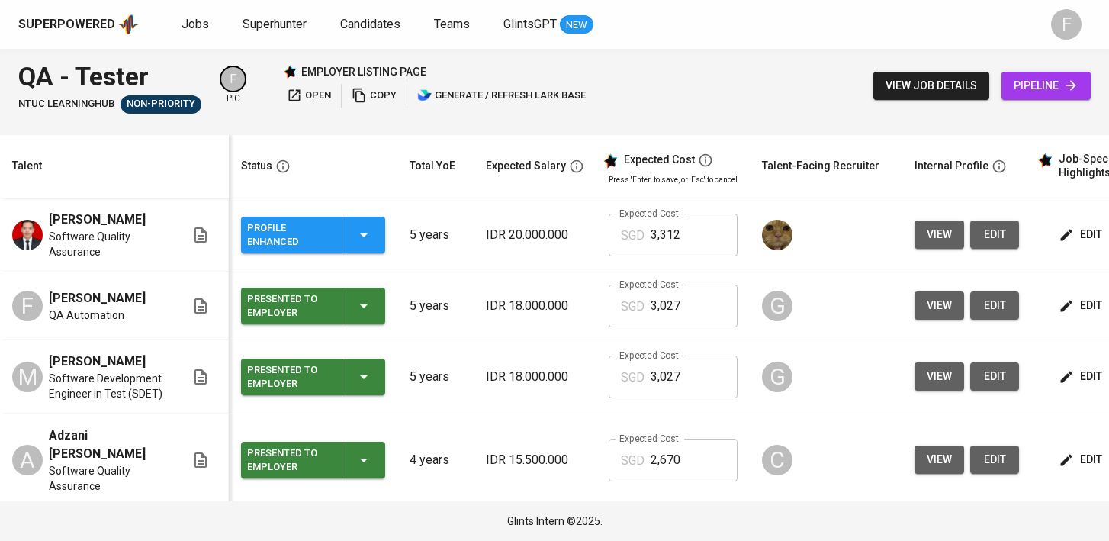
click at [365, 237] on icon "button" at bounding box center [364, 235] width 8 height 4
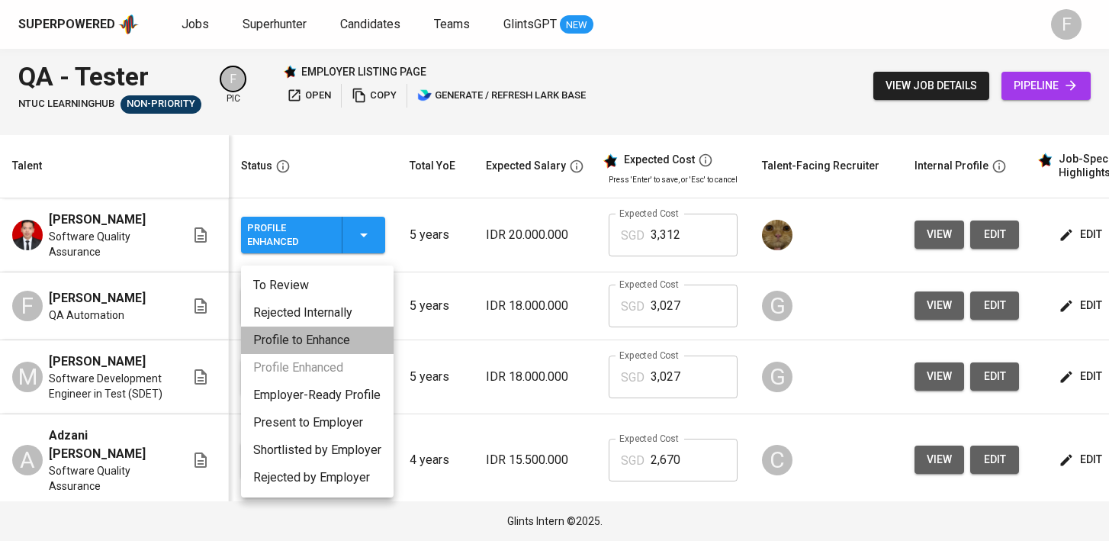
click at [336, 338] on li "Profile to Enhance" at bounding box center [317, 339] width 152 height 27
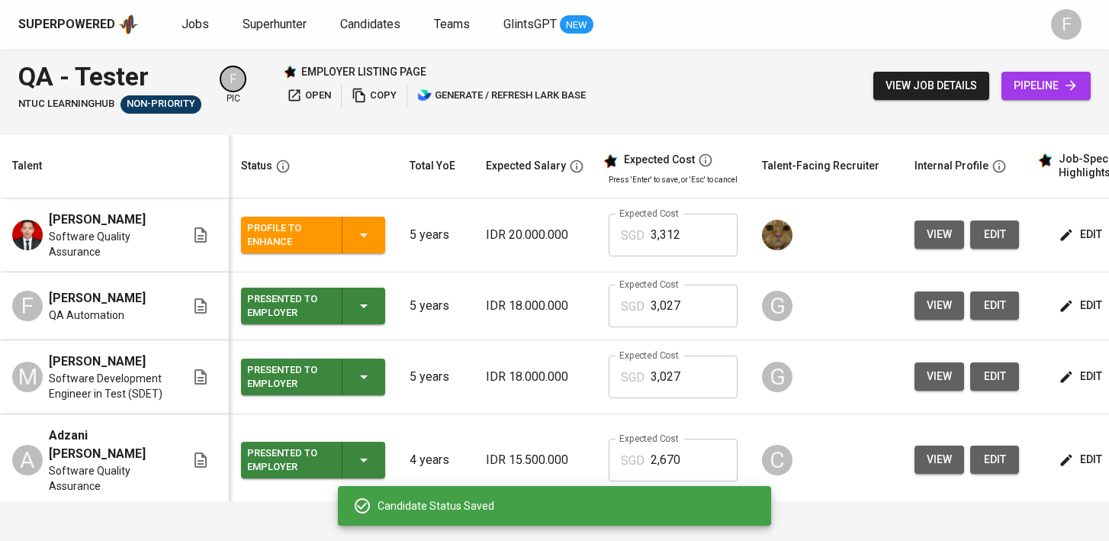
click at [362, 239] on icon "button" at bounding box center [364, 235] width 18 height 18
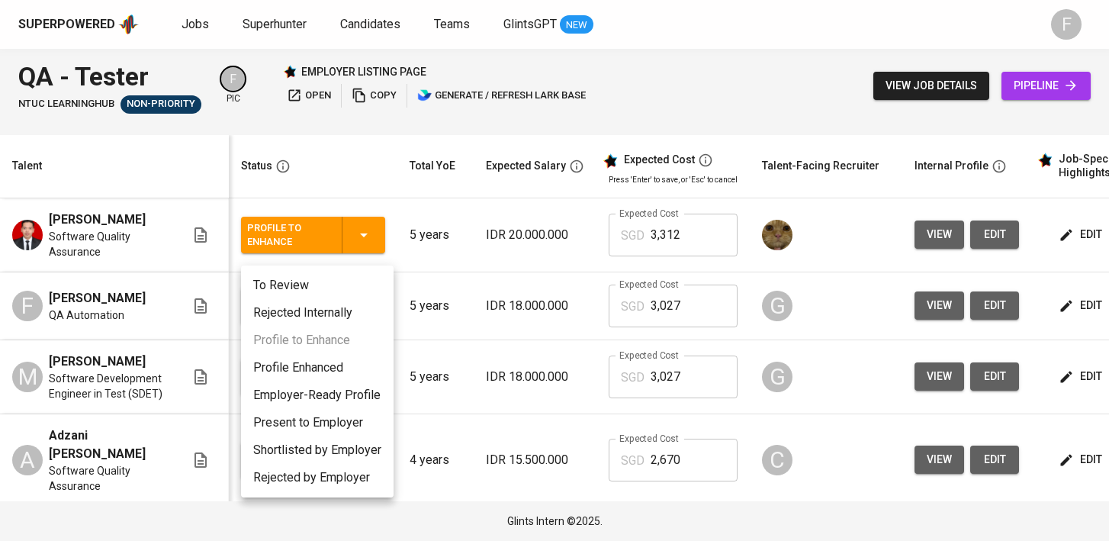
click at [305, 368] on li "Profile Enhanced" at bounding box center [317, 367] width 152 height 27
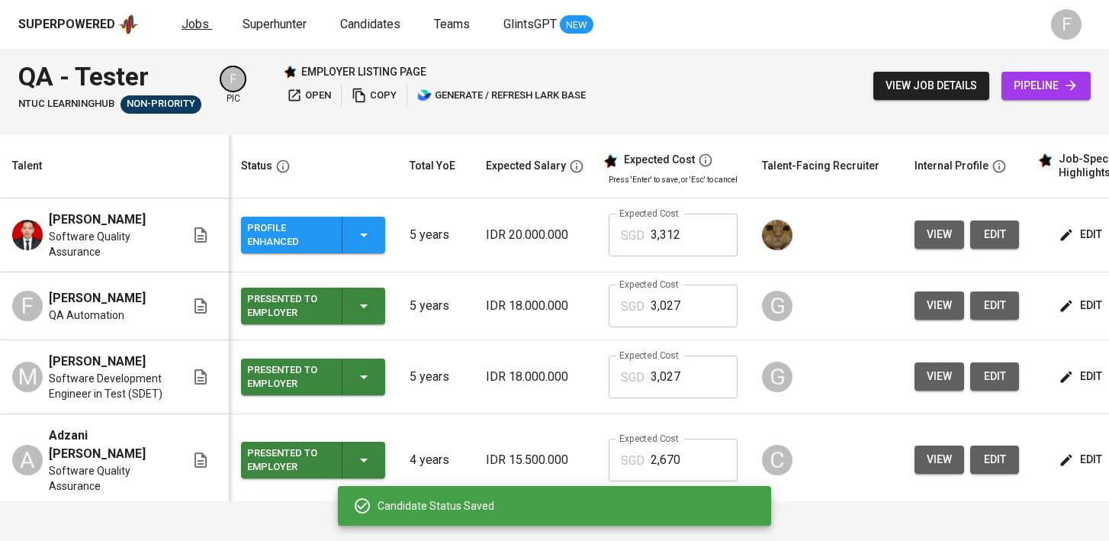
click at [187, 20] on span "Jobs" at bounding box center [194, 24] width 27 height 14
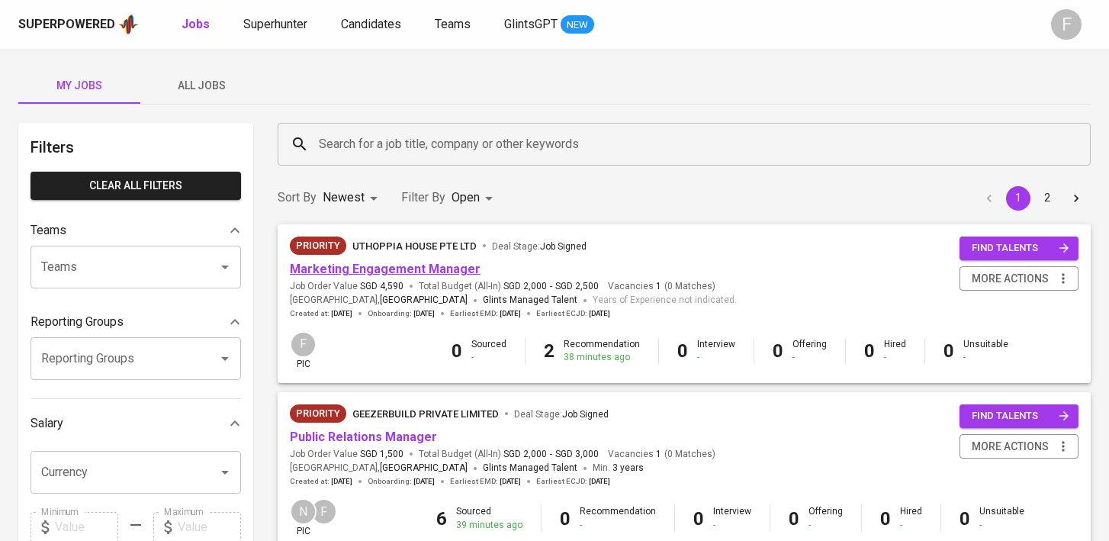
click at [418, 274] on link "Marketing Engagement Manager" at bounding box center [385, 269] width 191 height 14
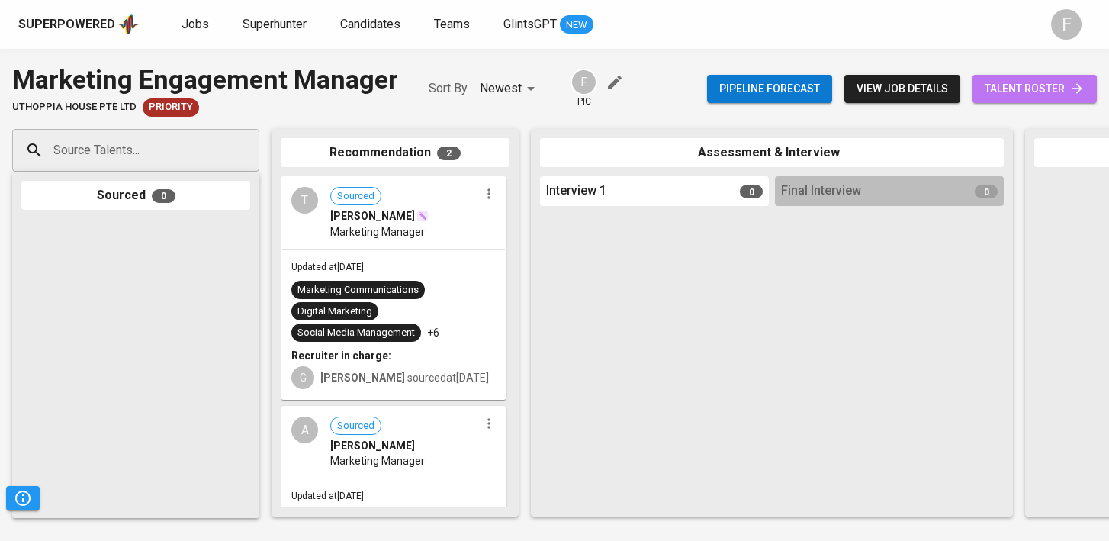
click at [1013, 95] on span "talent roster" at bounding box center [1034, 88] width 100 height 19
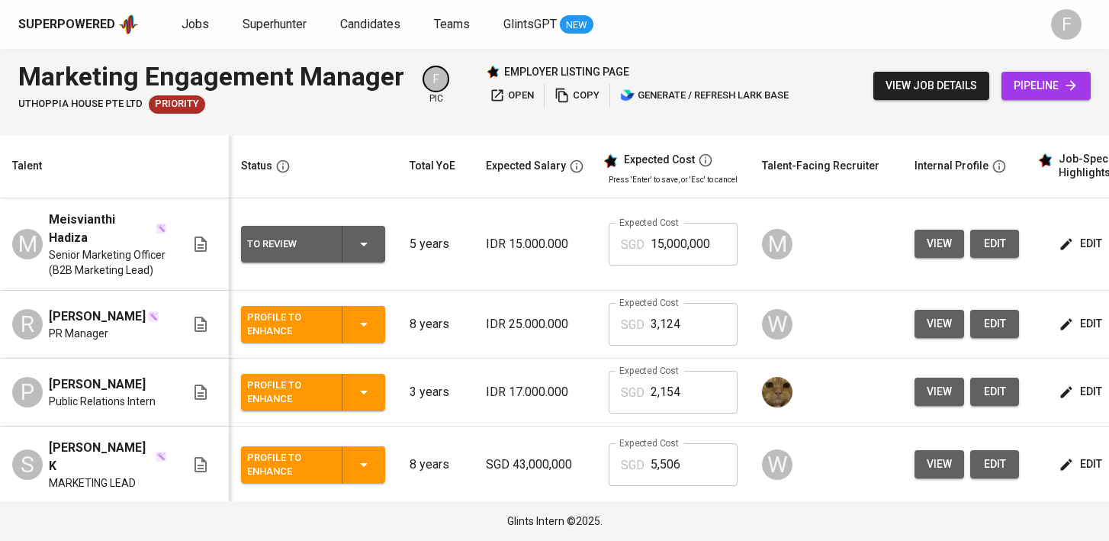
scroll to position [0, 197]
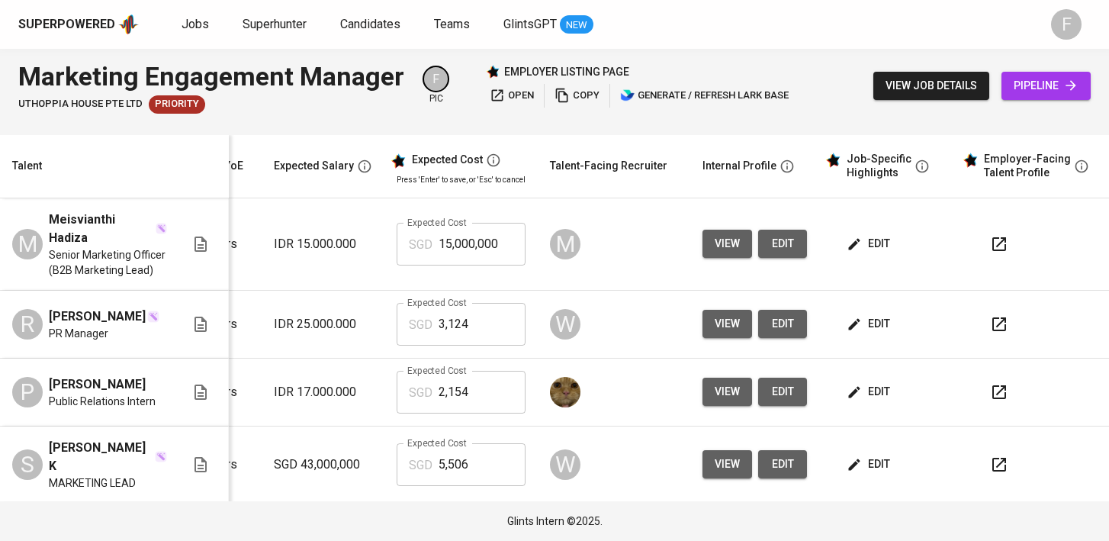
click at [992, 244] on icon "button" at bounding box center [999, 244] width 14 height 14
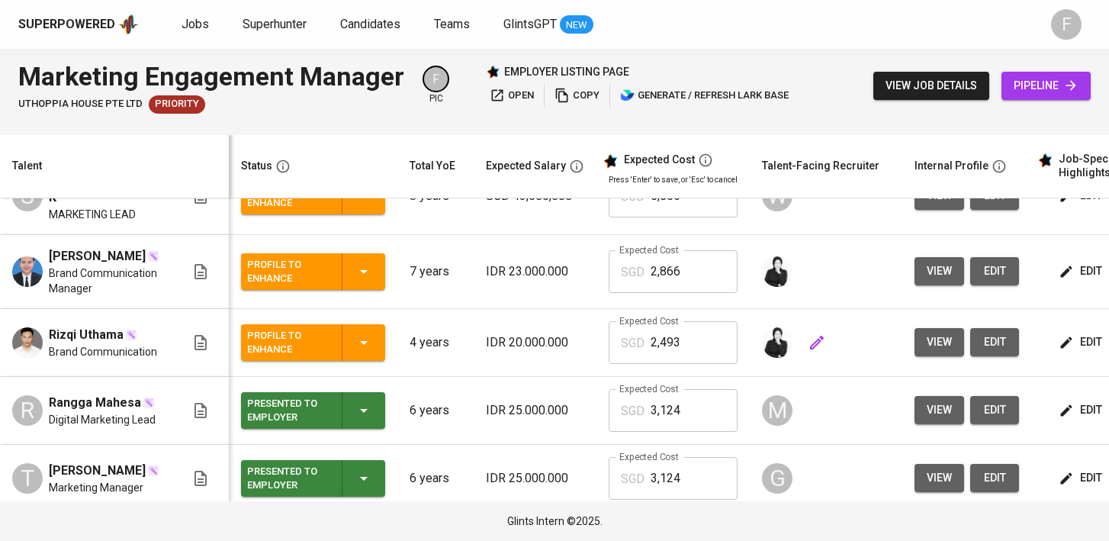
scroll to position [0, 197]
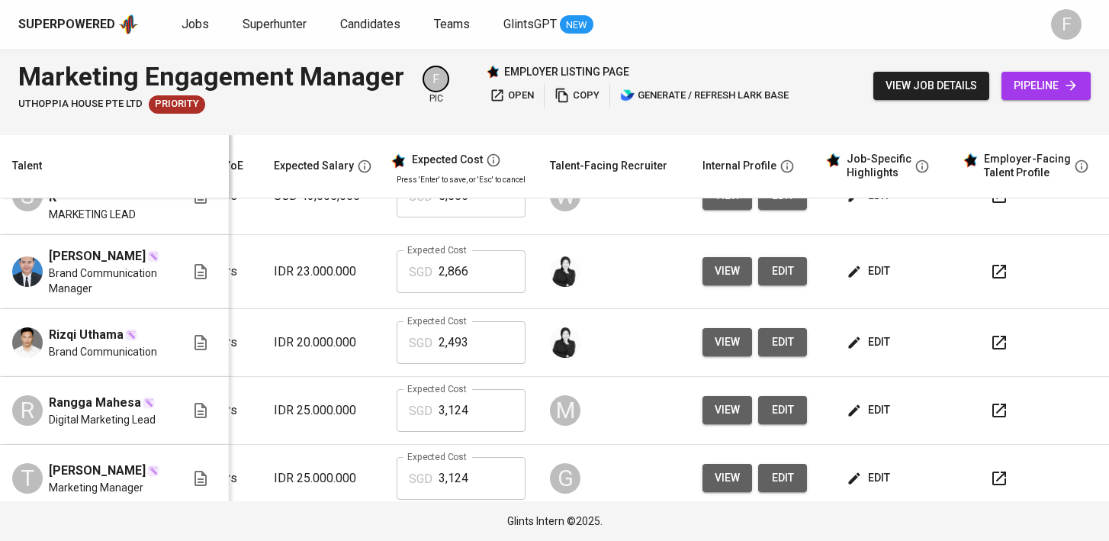
click at [994, 352] on icon "button" at bounding box center [999, 342] width 18 height 18
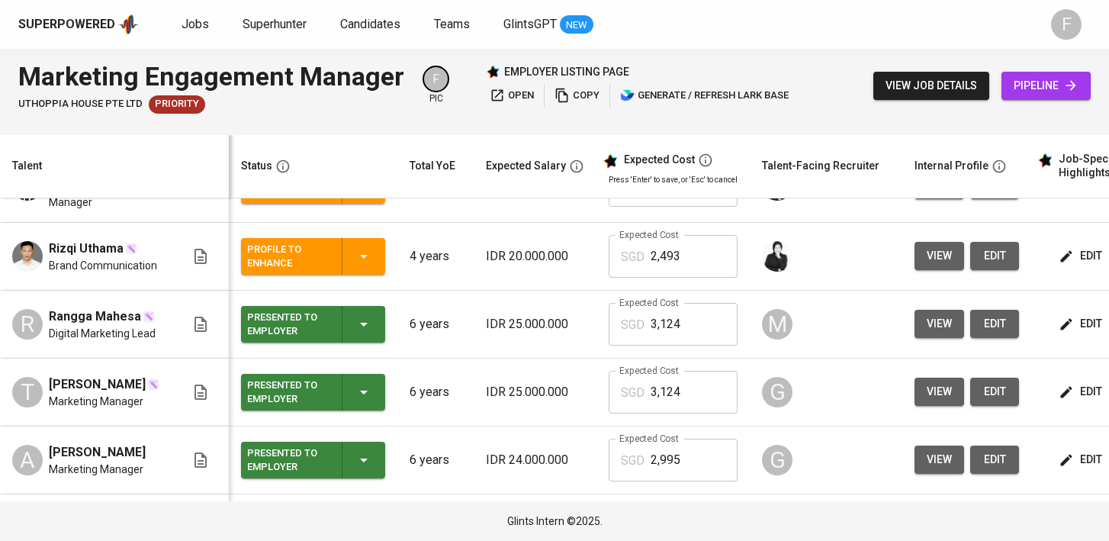
scroll to position [434, 0]
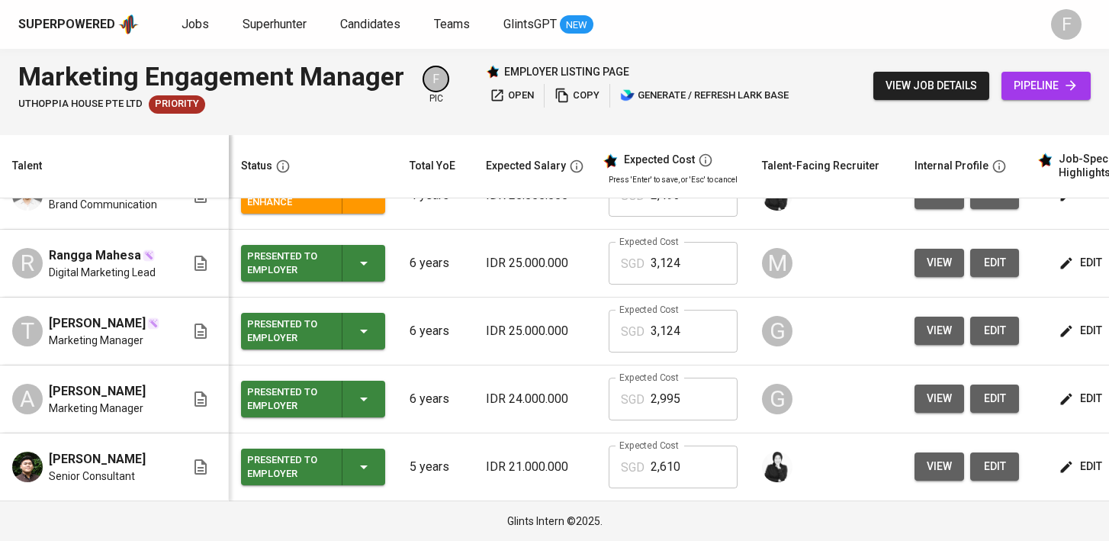
click at [572, 104] on button "copy" at bounding box center [577, 96] width 53 height 24
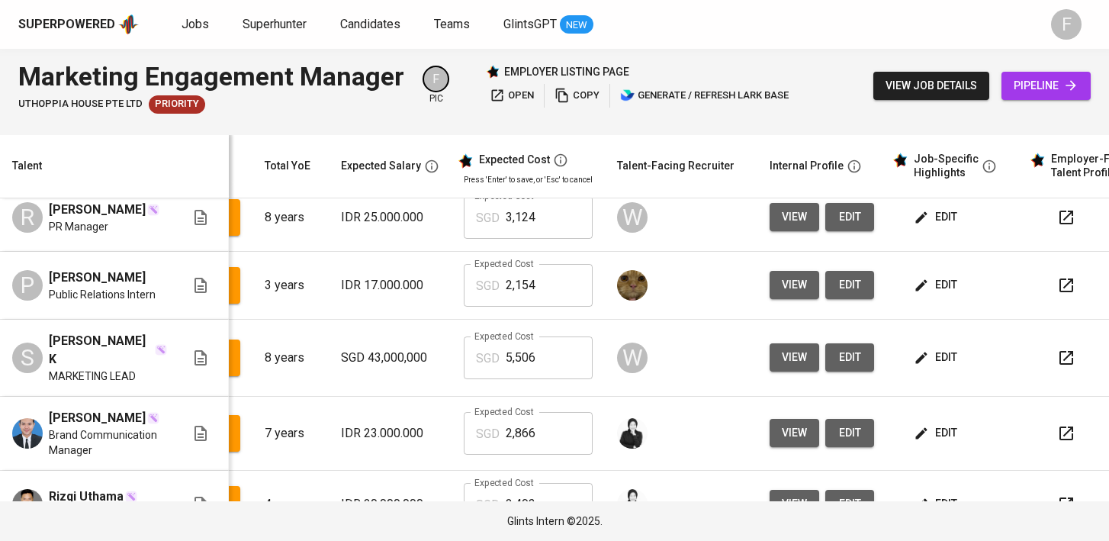
scroll to position [0, 197]
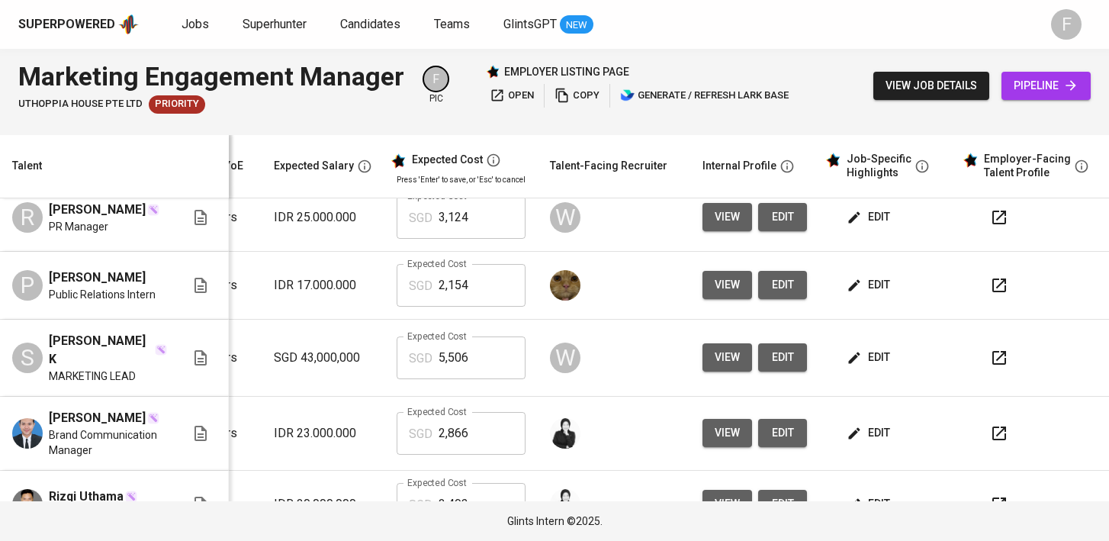
click at [995, 348] on icon "button" at bounding box center [999, 357] width 18 height 18
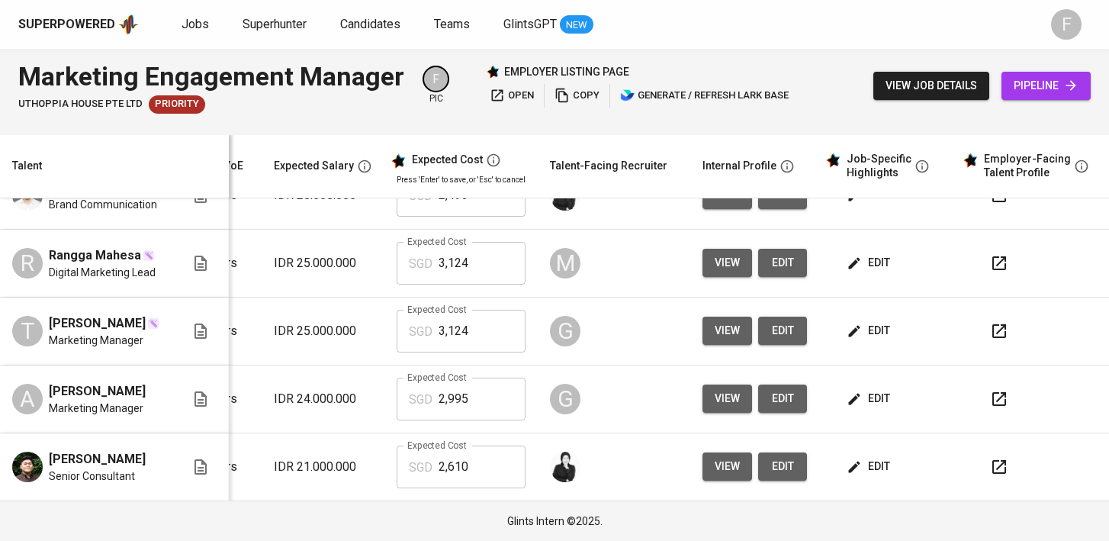
click at [990, 466] on icon "button" at bounding box center [999, 466] width 18 height 18
click at [990, 396] on icon "button" at bounding box center [999, 399] width 18 height 18
click at [990, 327] on icon "button" at bounding box center [999, 331] width 18 height 18
click at [992, 256] on icon "button" at bounding box center [999, 263] width 14 height 14
click at [185, 24] on span "Jobs" at bounding box center [194, 24] width 27 height 14
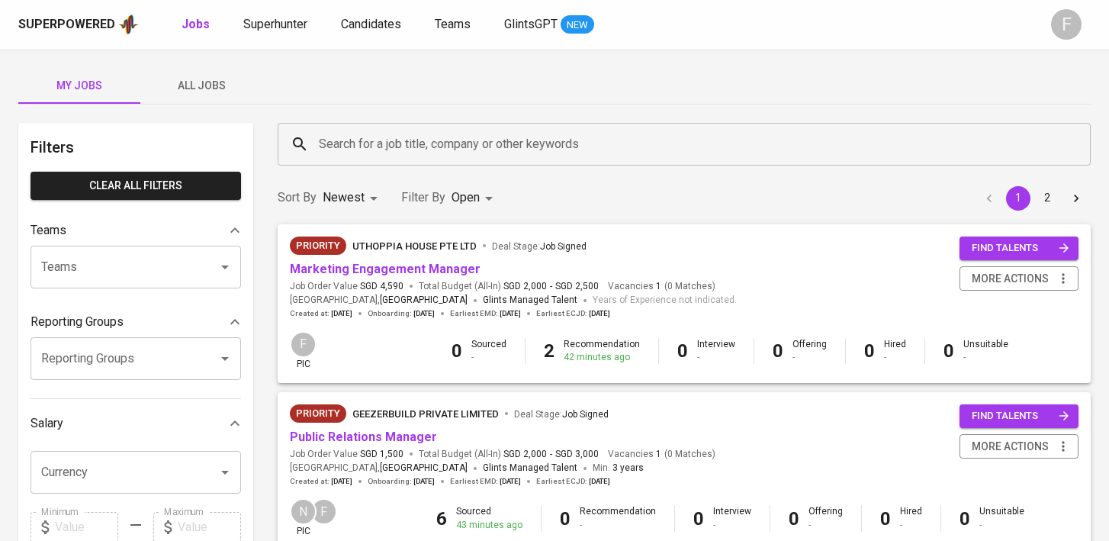
scroll to position [96, 0]
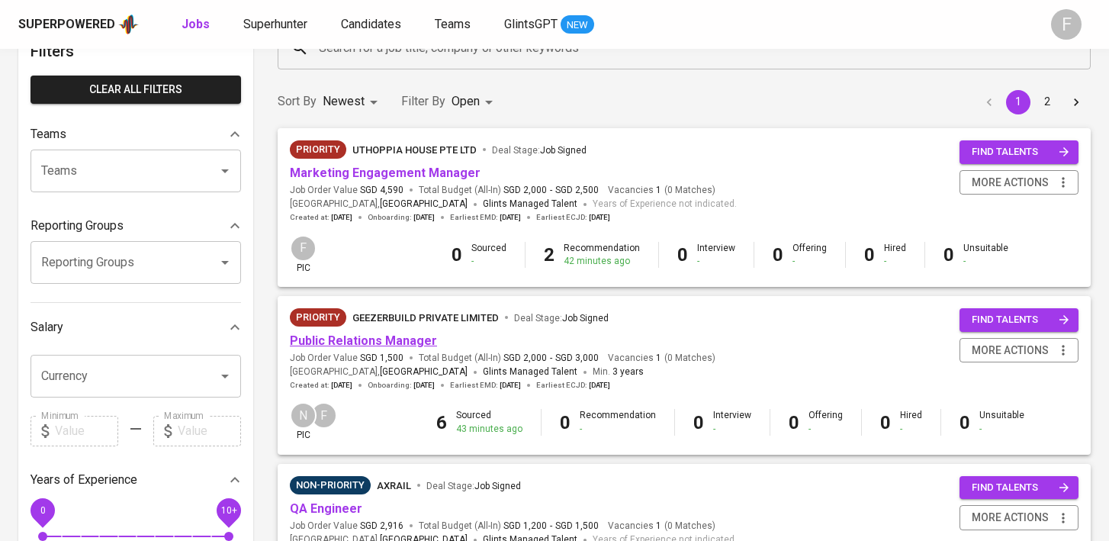
click at [403, 341] on link "Public Relations Manager" at bounding box center [363, 340] width 147 height 14
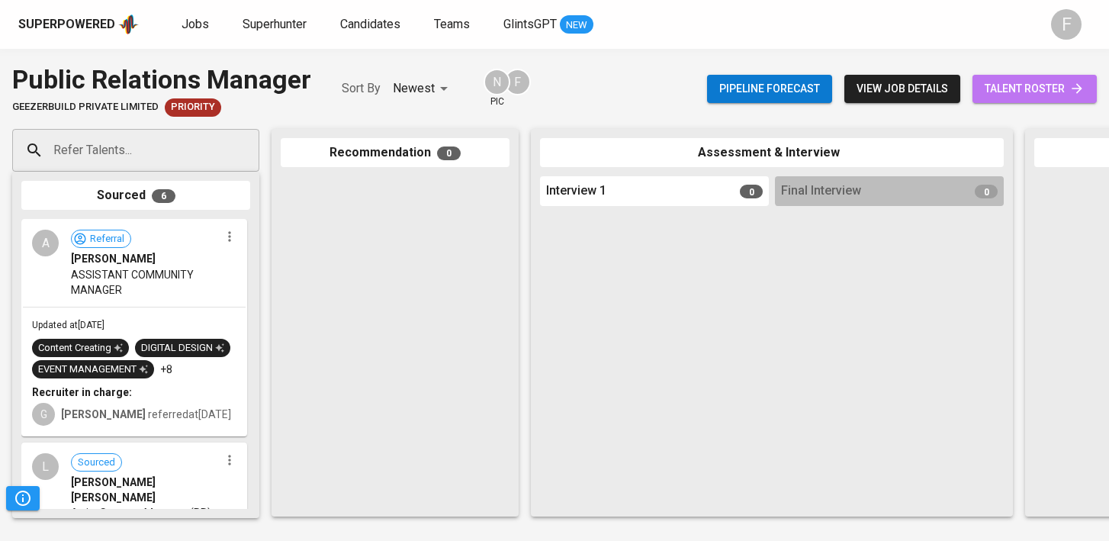
click at [1008, 88] on span "talent roster" at bounding box center [1034, 88] width 100 height 19
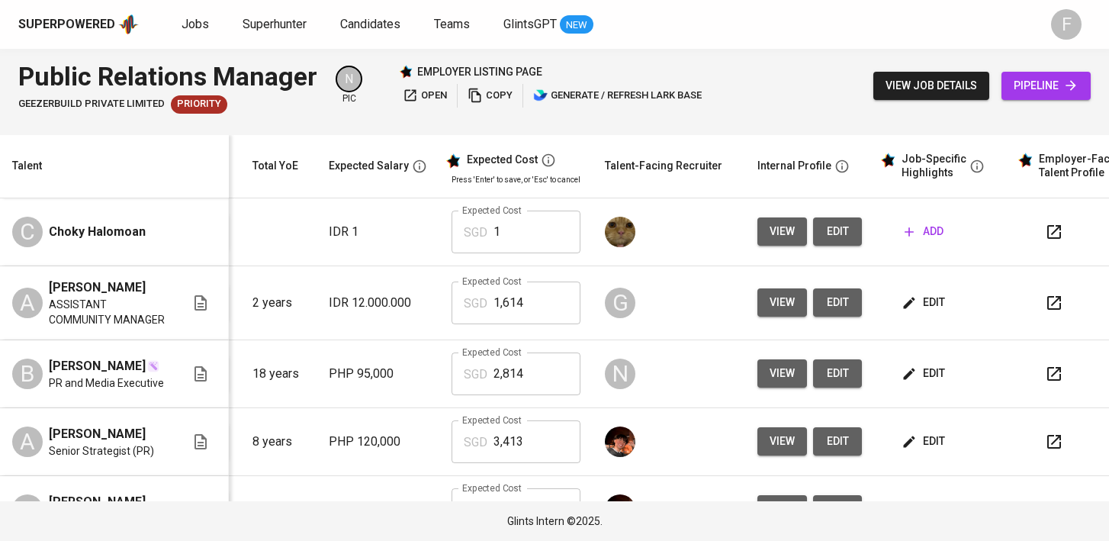
scroll to position [0, 197]
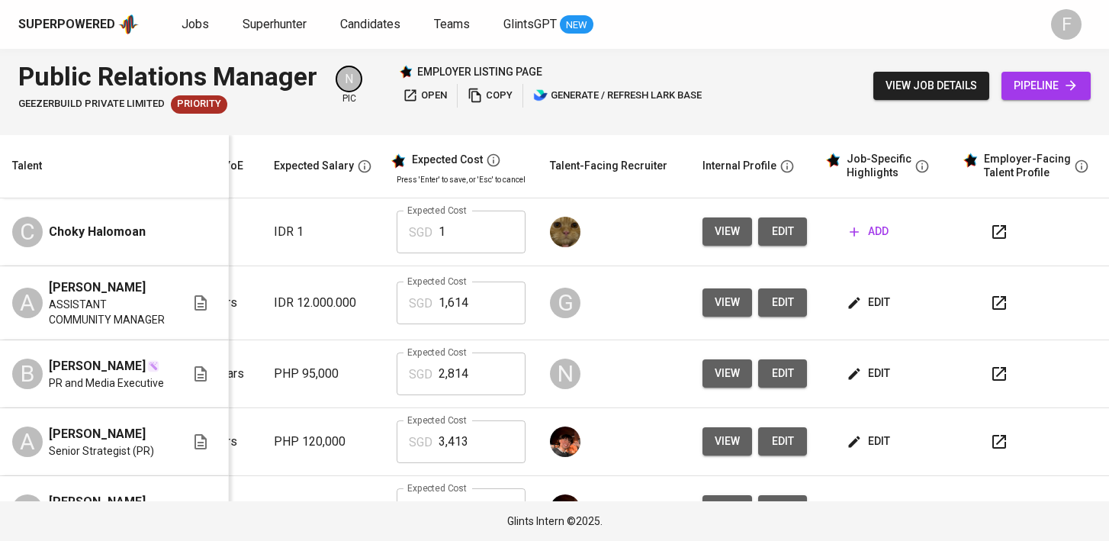
click at [990, 298] on icon "button" at bounding box center [999, 303] width 18 height 18
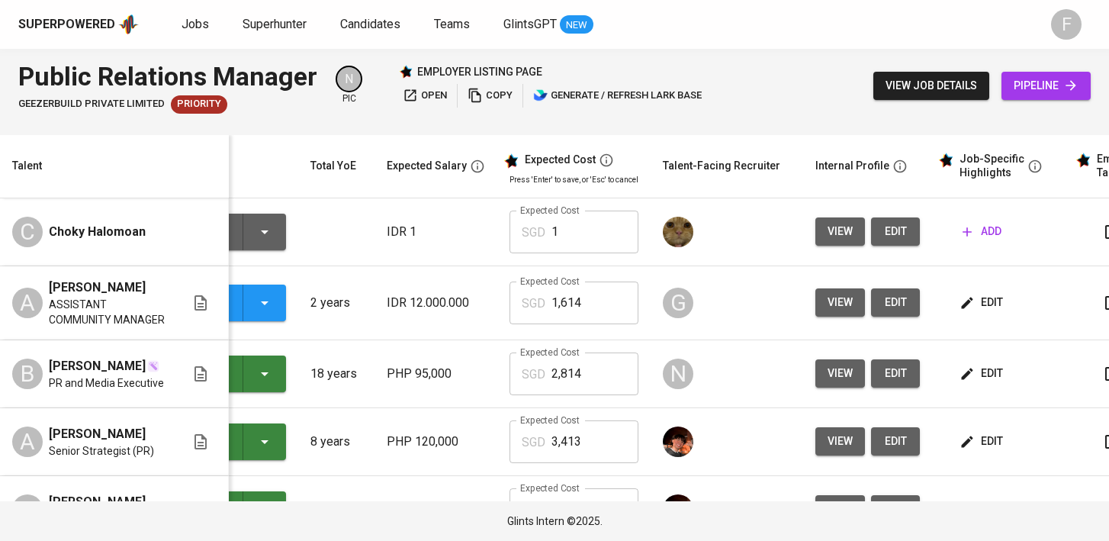
scroll to position [0, 0]
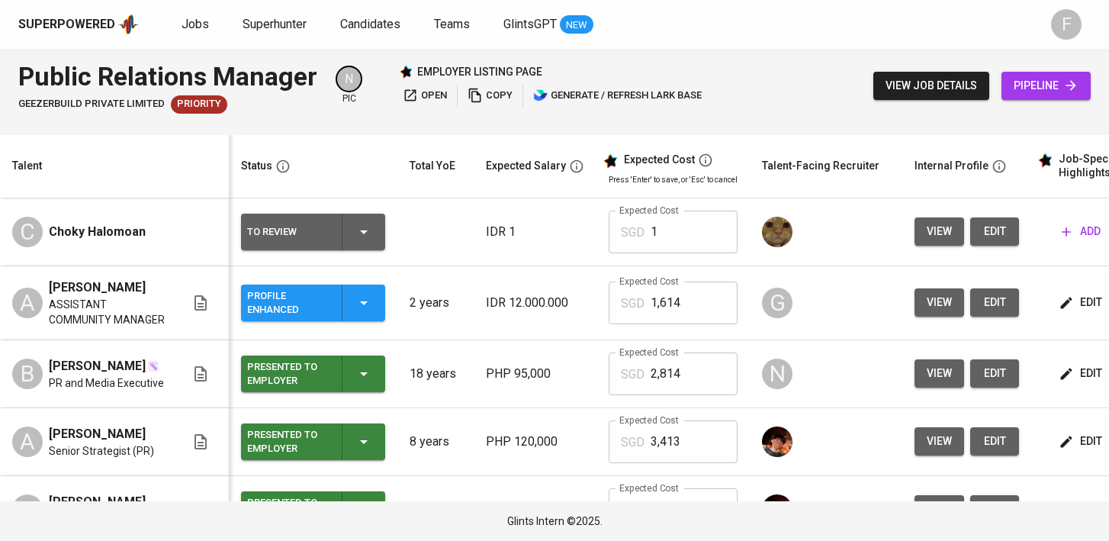
click at [367, 300] on icon "button" at bounding box center [364, 303] width 18 height 18
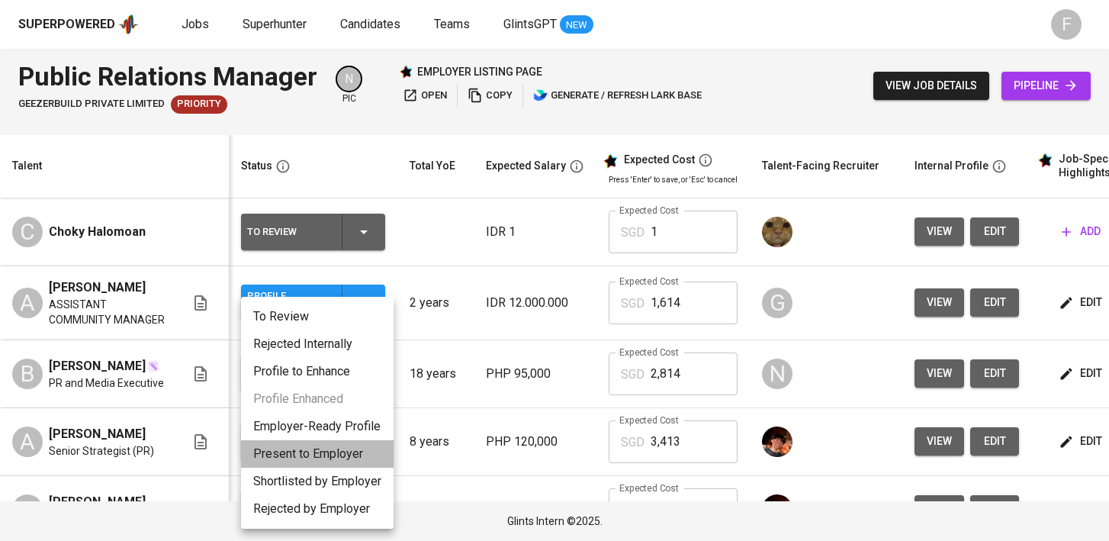
click at [325, 451] on li "Present to Employer" at bounding box center [317, 453] width 152 height 27
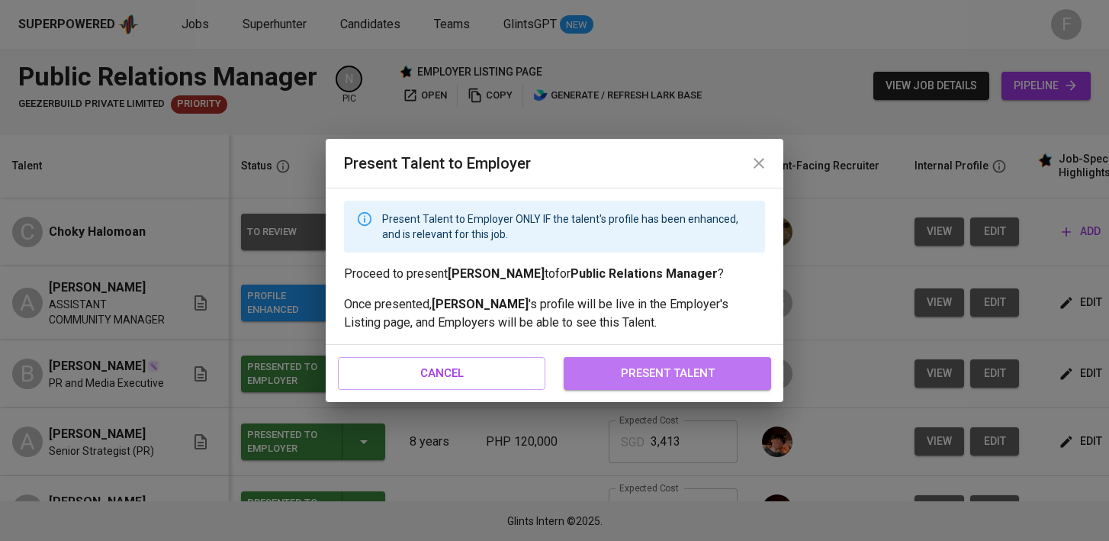
click at [655, 377] on span "present talent" at bounding box center [667, 373] width 174 height 20
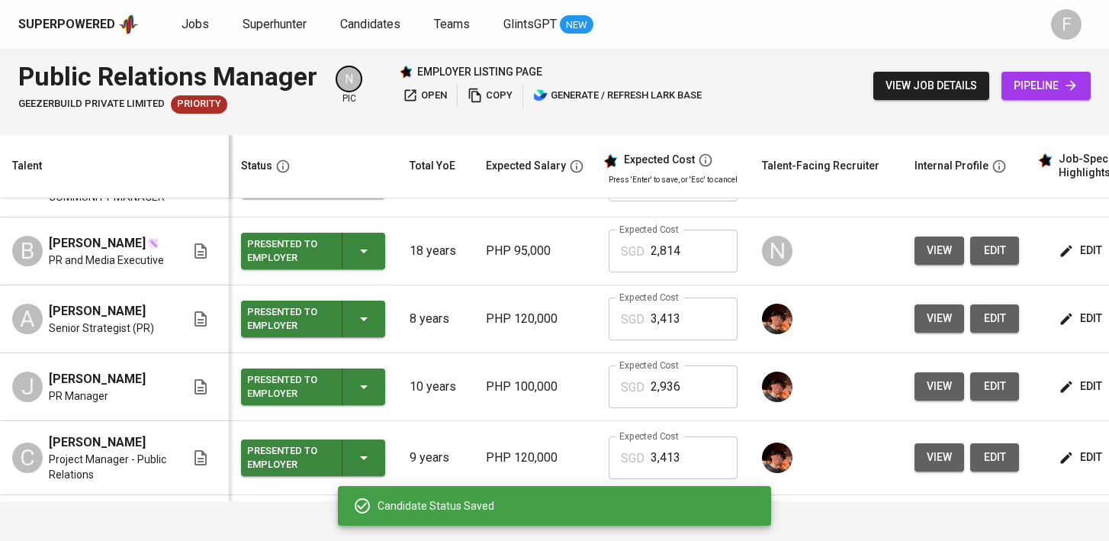
scroll to position [227, 0]
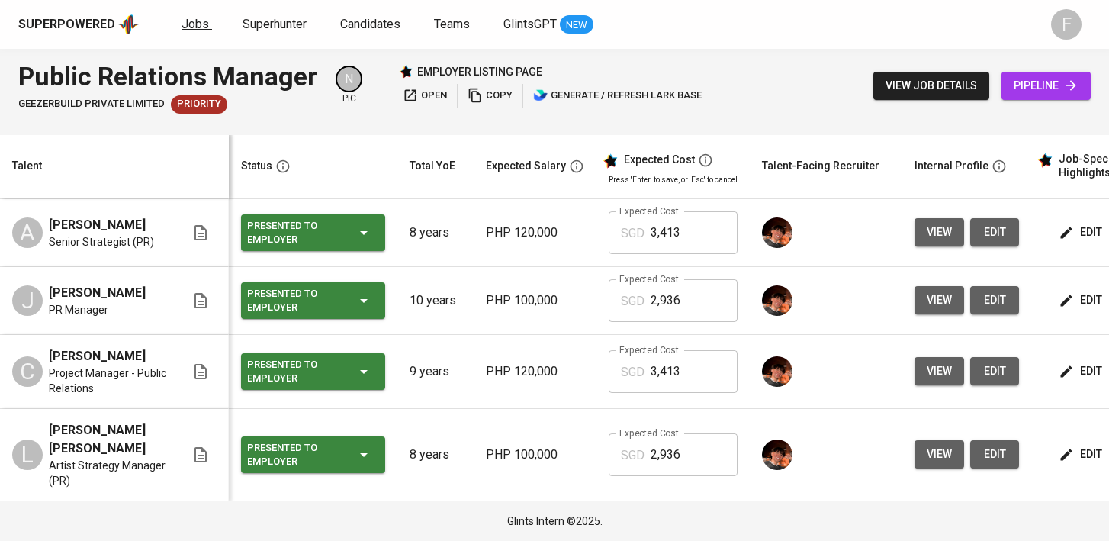
click at [202, 26] on span "Jobs" at bounding box center [194, 24] width 27 height 14
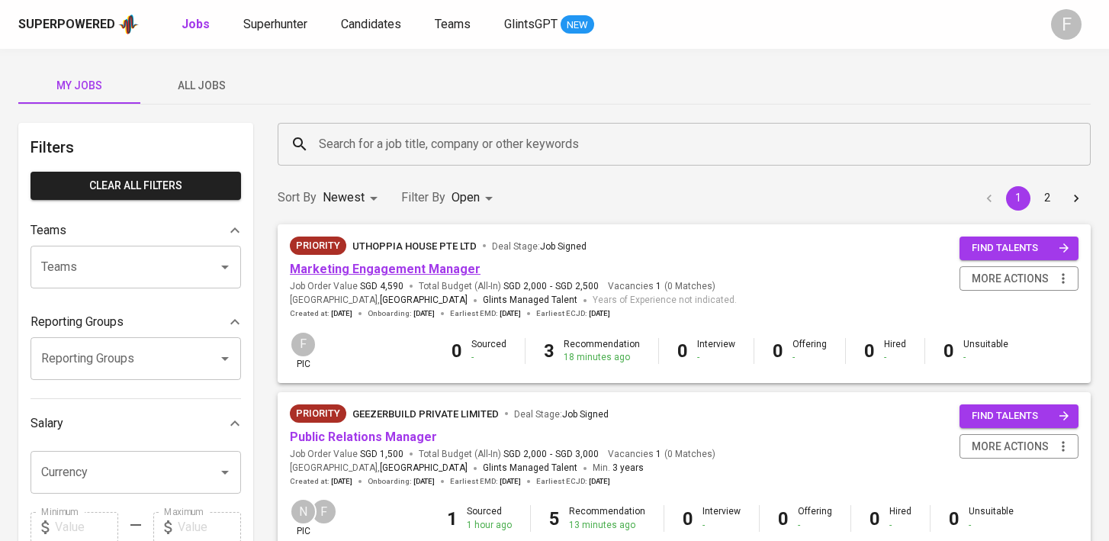
click at [429, 269] on link "Marketing Engagement Manager" at bounding box center [385, 269] width 191 height 14
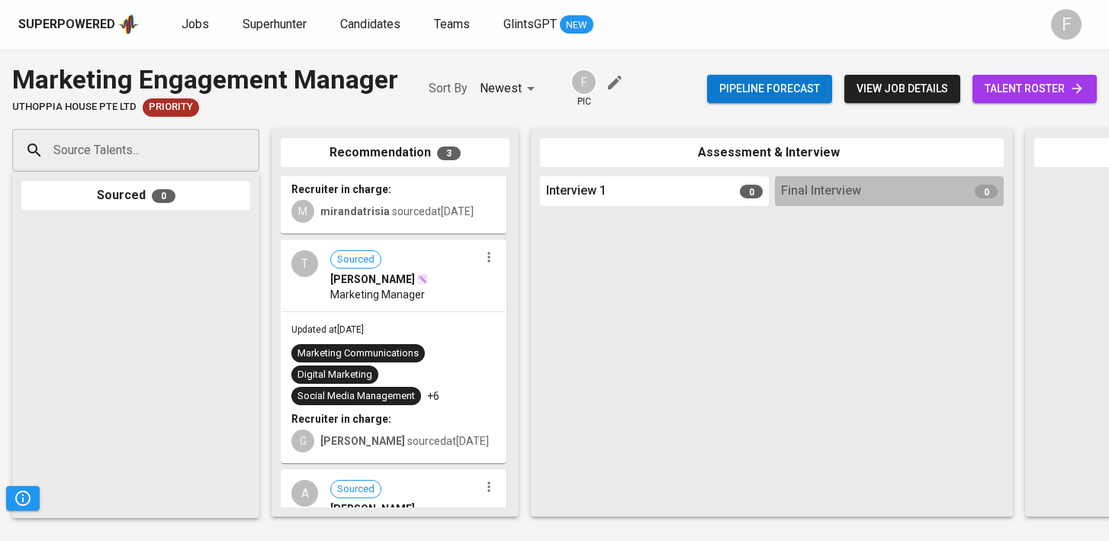
scroll to position [351, 0]
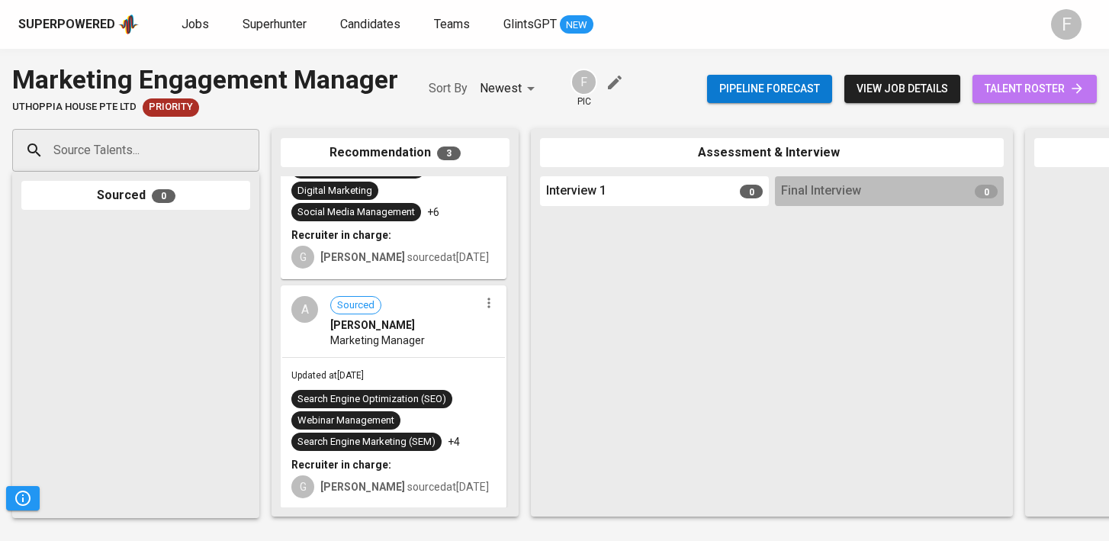
click at [1000, 100] on link "talent roster" at bounding box center [1034, 89] width 124 height 28
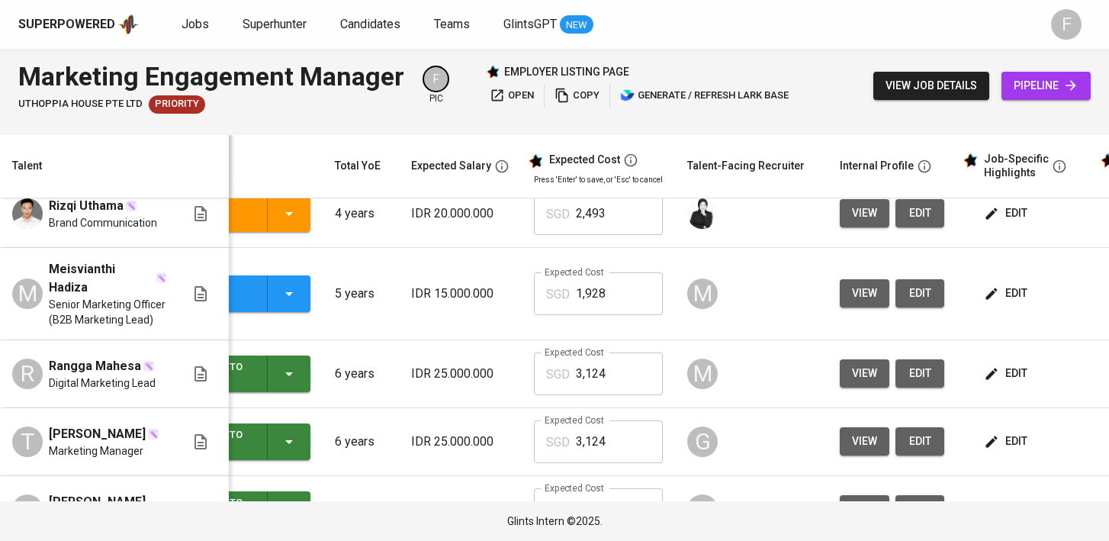
scroll to position [0, 197]
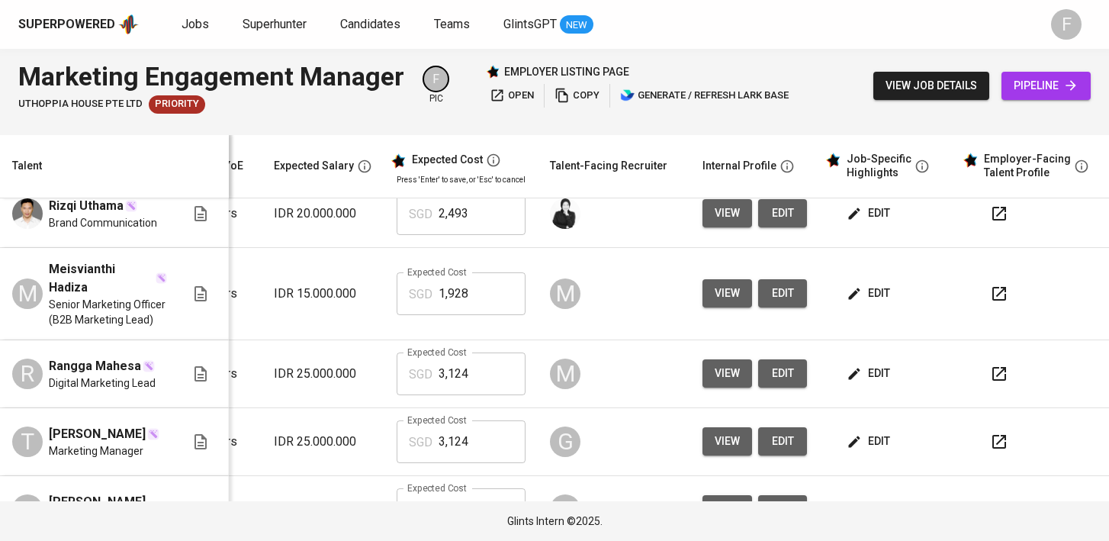
click at [992, 300] on icon "button" at bounding box center [999, 294] width 14 height 14
click at [871, 303] on span "edit" at bounding box center [869, 293] width 40 height 19
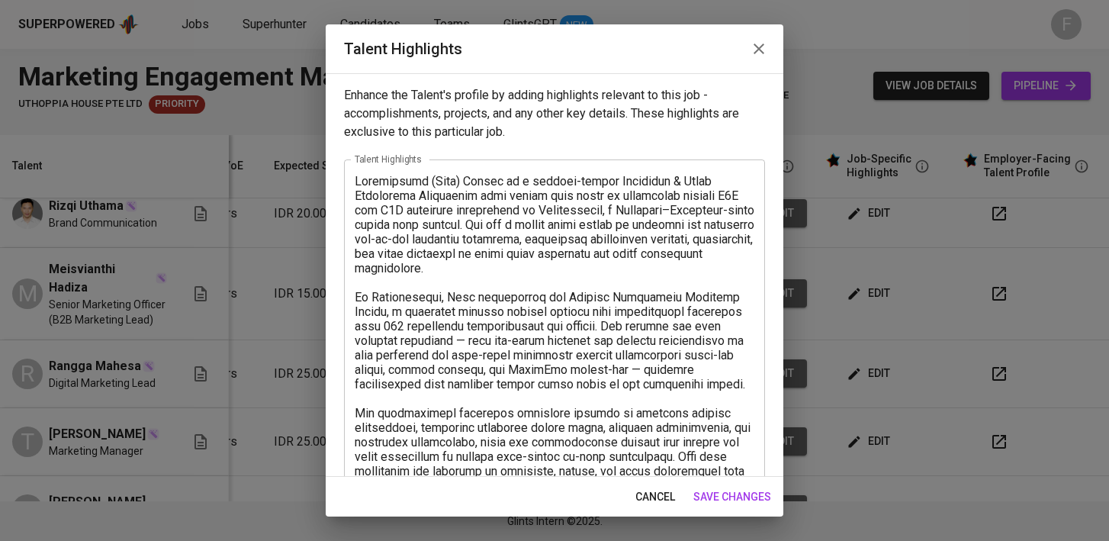
scroll to position [521, 0]
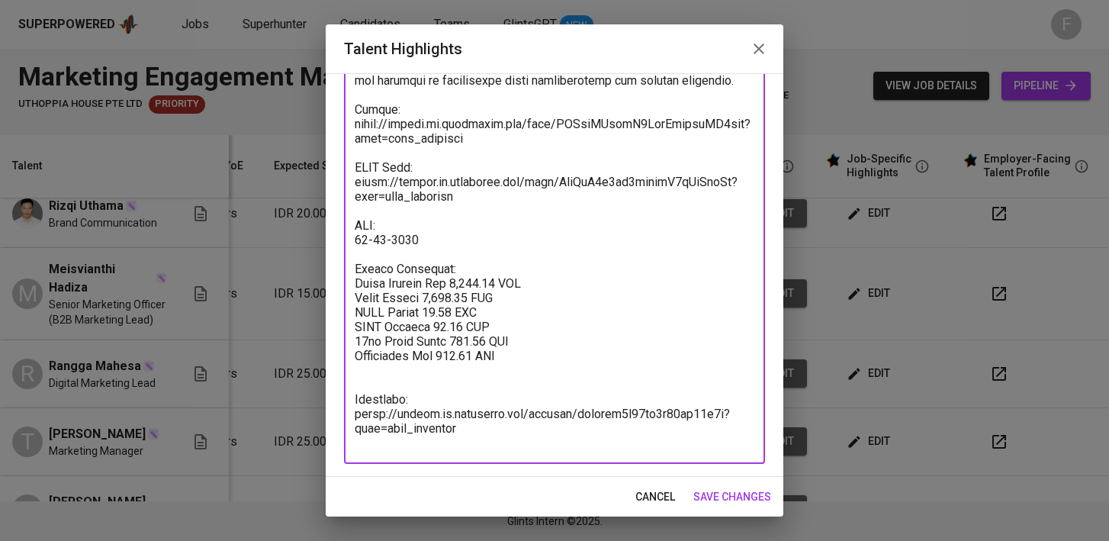
drag, startPoint x: 478, startPoint y: 448, endPoint x: 356, endPoint y: 387, distance: 136.7
click at [356, 387] on textarea at bounding box center [555, 51] width 400 height 797
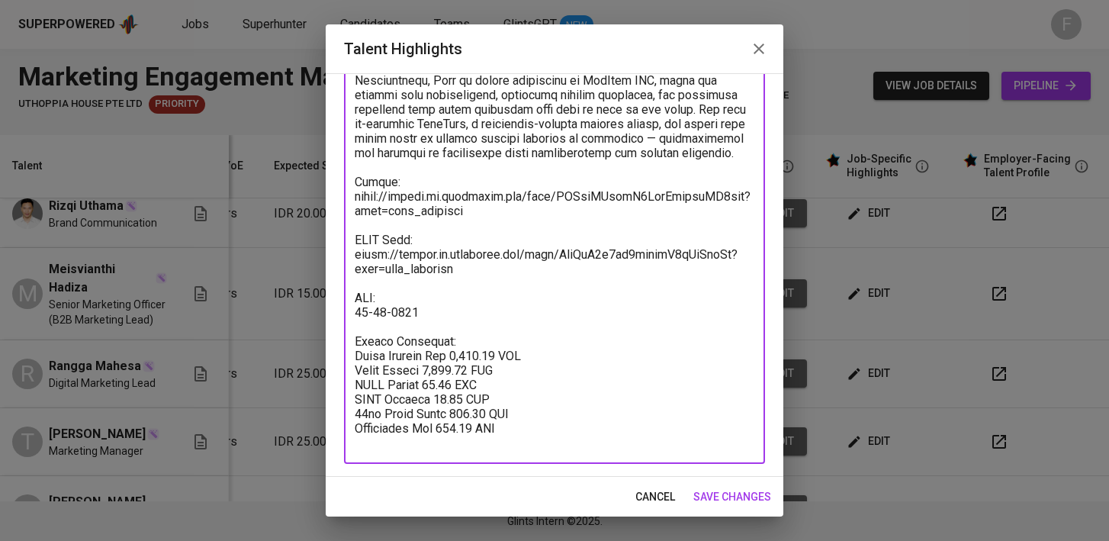
scroll to position [448, 0]
type textarea "Loremipsumd (Sita) Consec ad e seddoei-tempor Incididun & Utlab Etdolorema Aliq…"
click at [720, 495] on span "save changes" at bounding box center [732, 496] width 78 height 19
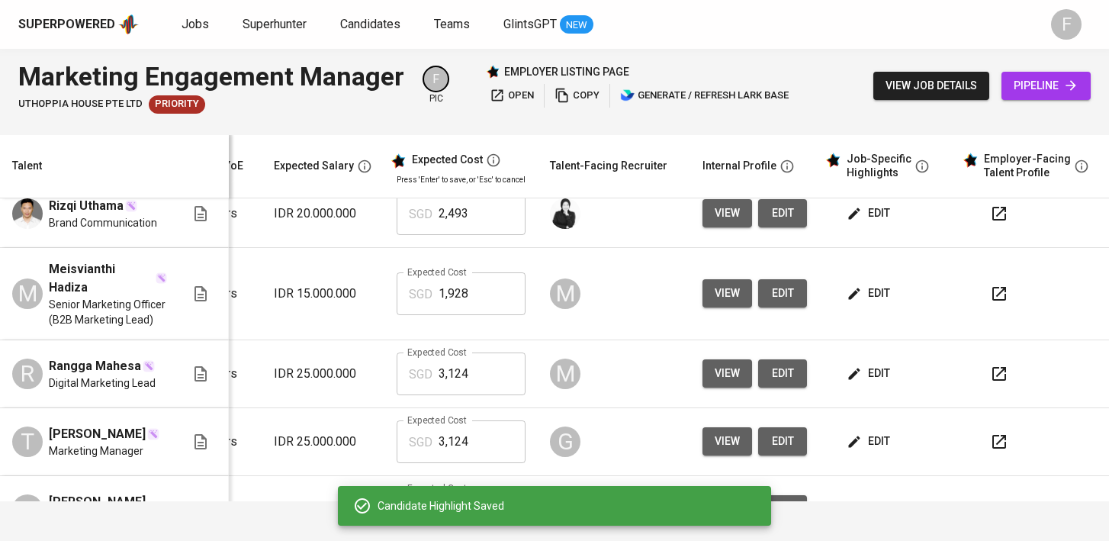
scroll to position [0, 0]
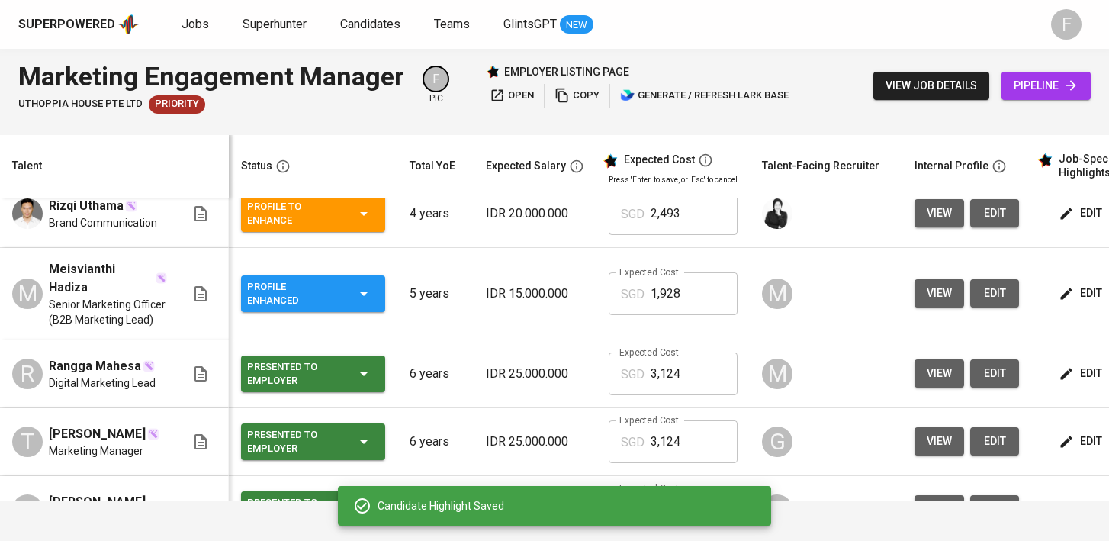
click at [371, 303] on icon "button" at bounding box center [364, 293] width 18 height 18
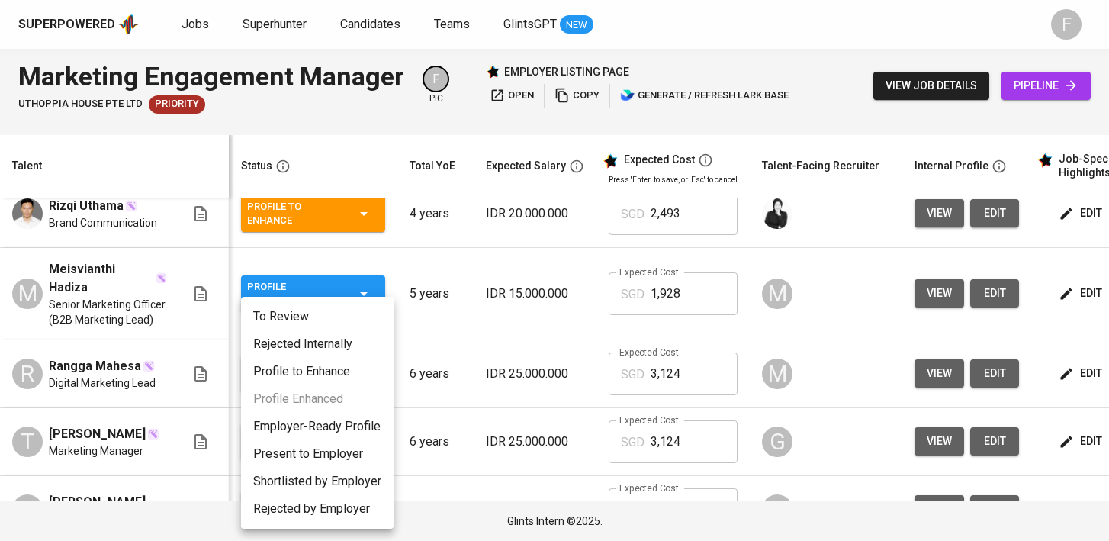
click at [324, 455] on li "Present to Employer" at bounding box center [317, 453] width 152 height 27
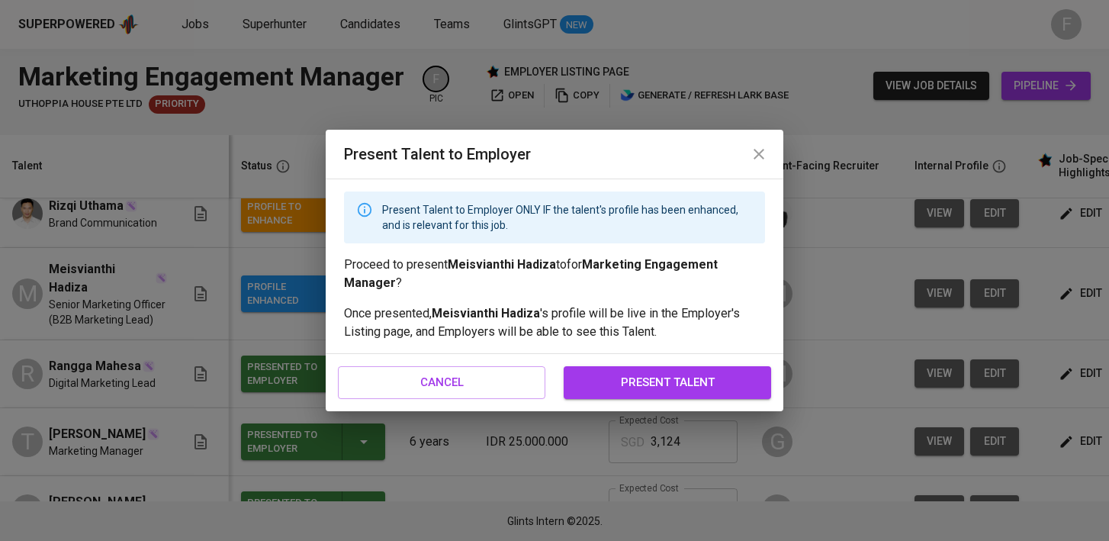
click at [593, 380] on span "present talent" at bounding box center [667, 382] width 174 height 20
